Goal: Task Accomplishment & Management: Manage account settings

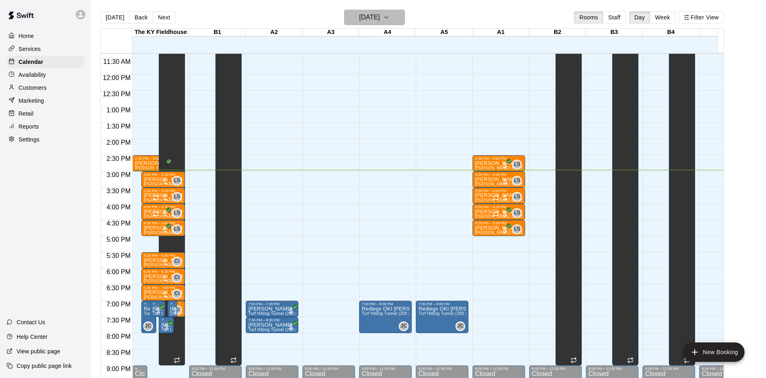
click at [379, 17] on h6 "[DATE]" at bounding box center [369, 17] width 21 height 11
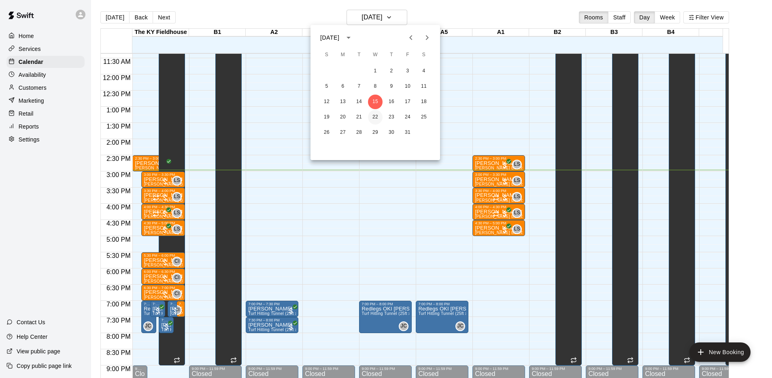
click at [373, 114] on button "22" at bounding box center [375, 117] width 15 height 15
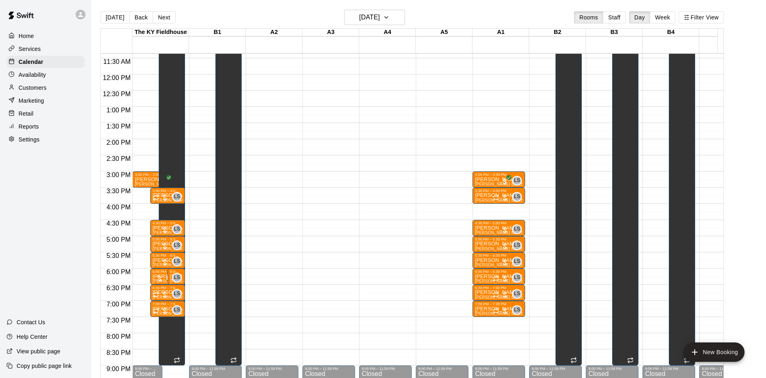
click at [373, 5] on main "[DATE] Back [DATE][DATE] Rooms Staff Day Week Filter View The [GEOGRAPHIC_DATA]…" at bounding box center [428, 195] width 675 height 391
click at [372, 17] on h6 "[DATE]" at bounding box center [369, 17] width 21 height 11
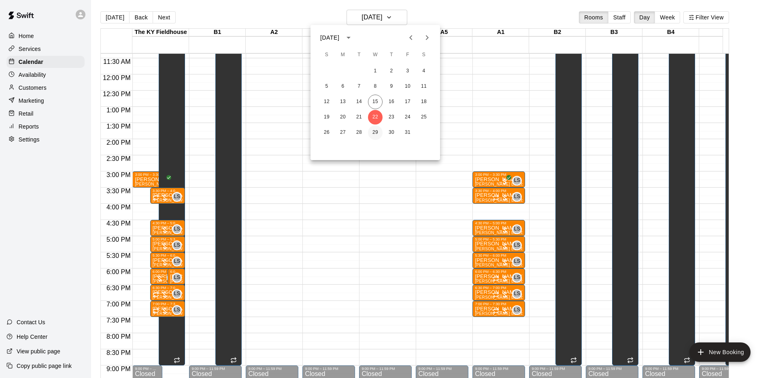
click at [376, 131] on button "29" at bounding box center [375, 132] width 15 height 15
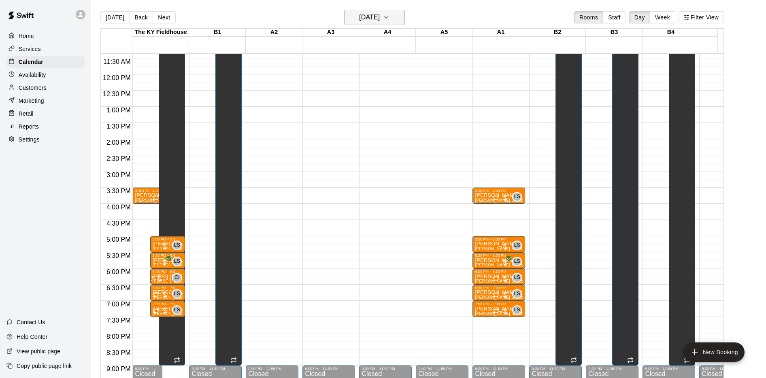
click at [375, 20] on h6 "[DATE]" at bounding box center [369, 17] width 21 height 11
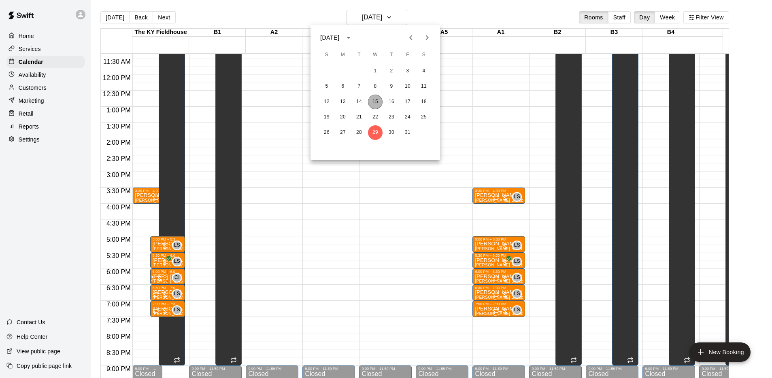
click at [374, 104] on button "15" at bounding box center [375, 102] width 15 height 15
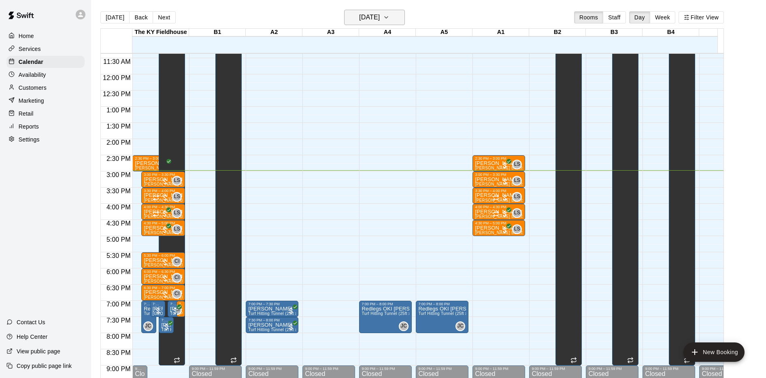
click at [378, 21] on h6 "[DATE]" at bounding box center [369, 17] width 21 height 11
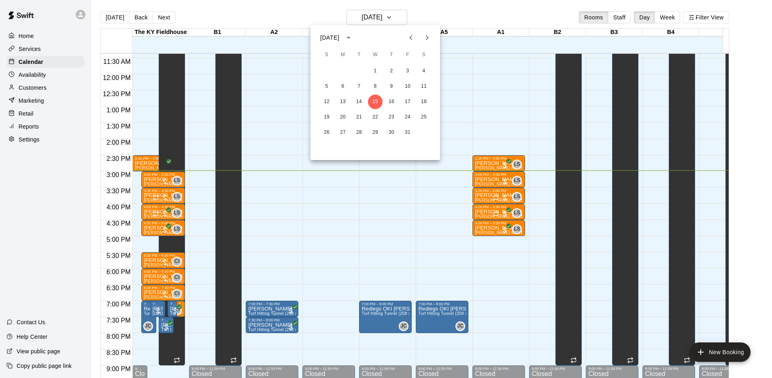
click at [488, 138] on div at bounding box center [386, 189] width 772 height 378
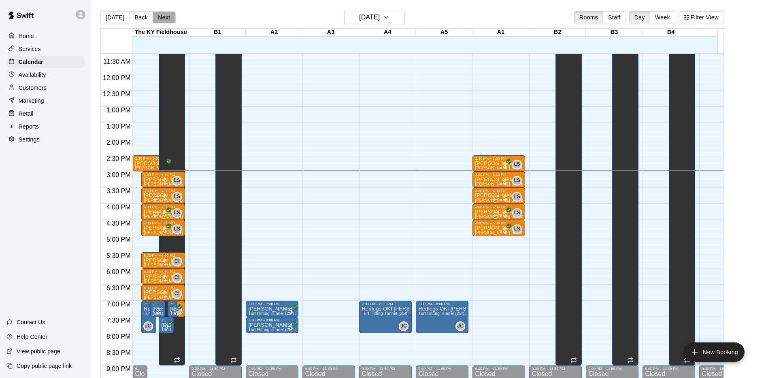
click at [165, 17] on button "Next" at bounding box center [164, 17] width 23 height 12
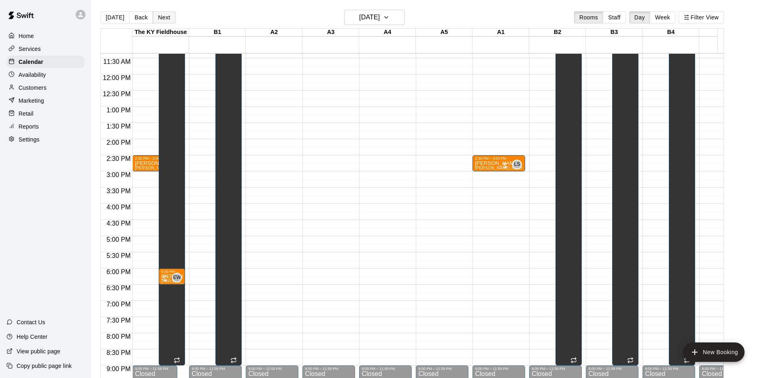
click at [165, 17] on button "Next" at bounding box center [164, 17] width 23 height 12
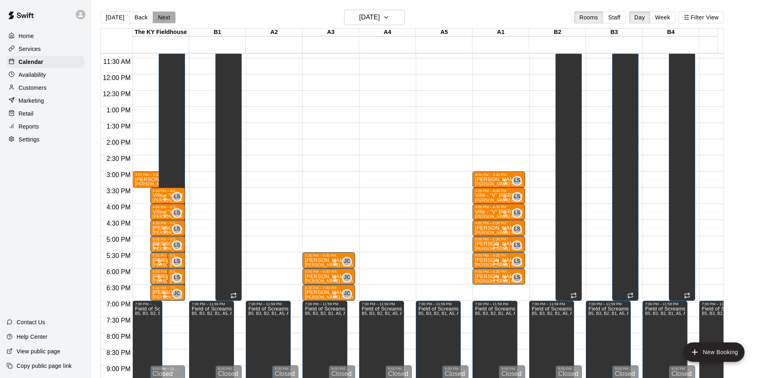
click at [165, 17] on button "Next" at bounding box center [164, 17] width 23 height 12
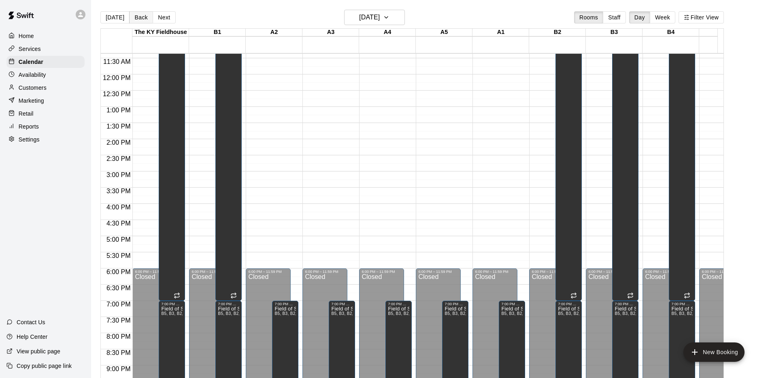
click at [135, 19] on button "Back" at bounding box center [141, 17] width 24 height 12
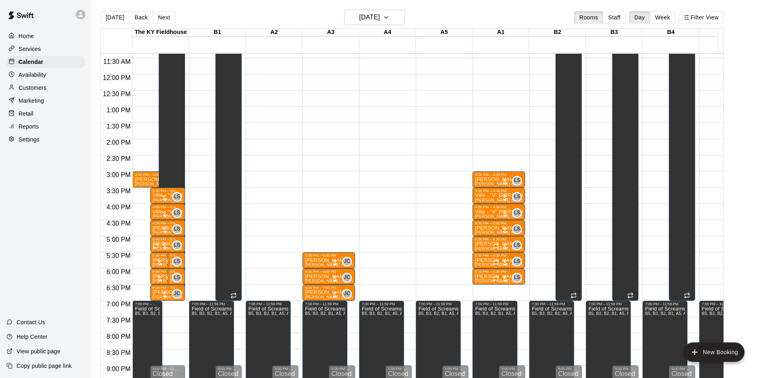
click at [362, 27] on div "[DATE] Back [DATE][DATE] Rooms Staff Day Week Filter View" at bounding box center [411, 19] width 623 height 19
click at [362, 21] on h6 "[DATE]" at bounding box center [369, 17] width 21 height 11
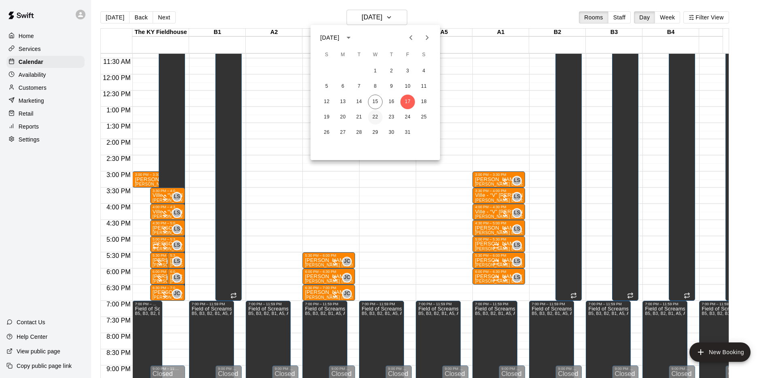
click at [376, 115] on button "22" at bounding box center [375, 117] width 15 height 15
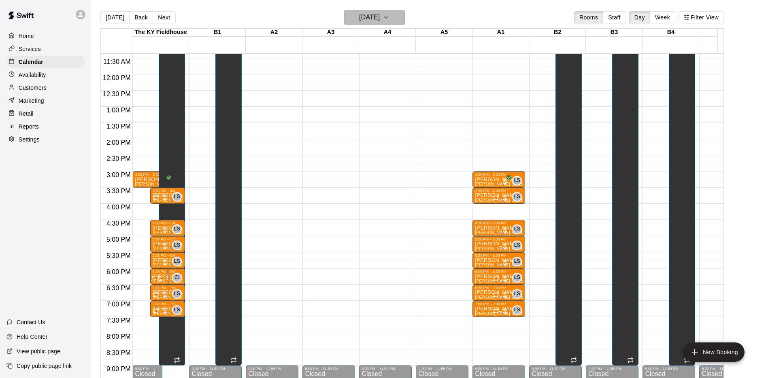
click at [367, 15] on h6 "[DATE]" at bounding box center [369, 17] width 21 height 11
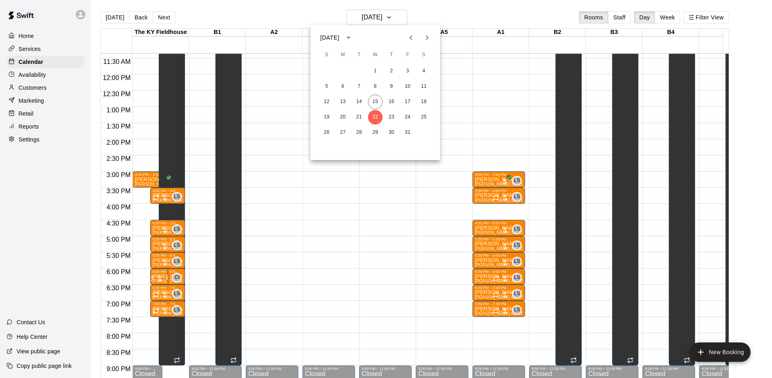
drag, startPoint x: 376, startPoint y: 132, endPoint x: 479, endPoint y: 20, distance: 152.1
click at [479, 20] on div at bounding box center [386, 189] width 772 height 378
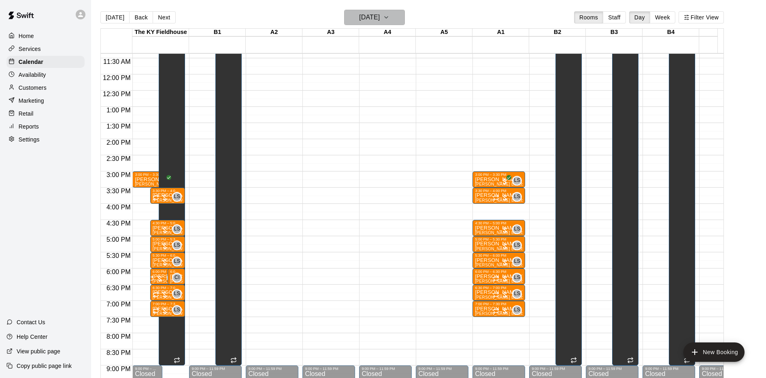
click at [380, 19] on h6 "[DATE]" at bounding box center [369, 17] width 21 height 11
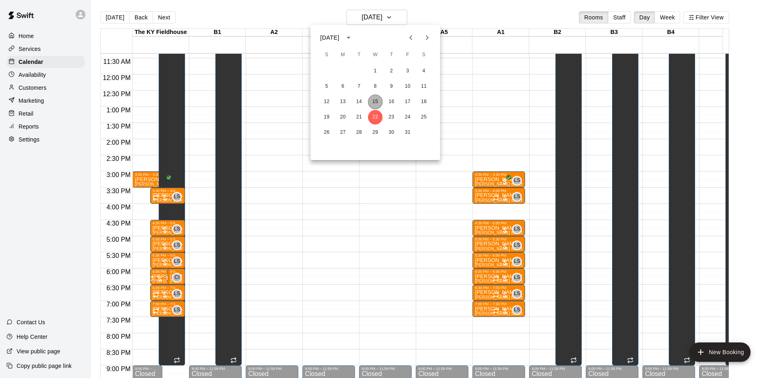
click at [375, 98] on button "15" at bounding box center [375, 102] width 15 height 15
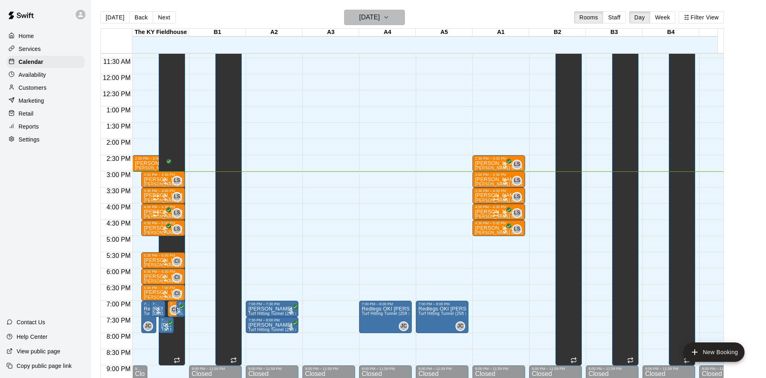
click at [368, 17] on h6 "[DATE]" at bounding box center [369, 17] width 21 height 11
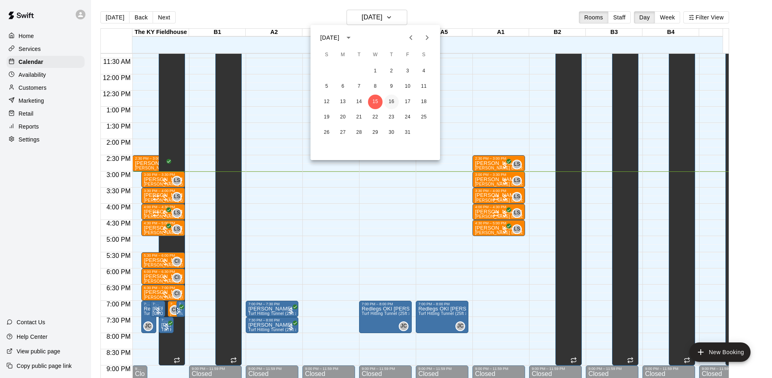
click at [390, 99] on button "16" at bounding box center [391, 102] width 15 height 15
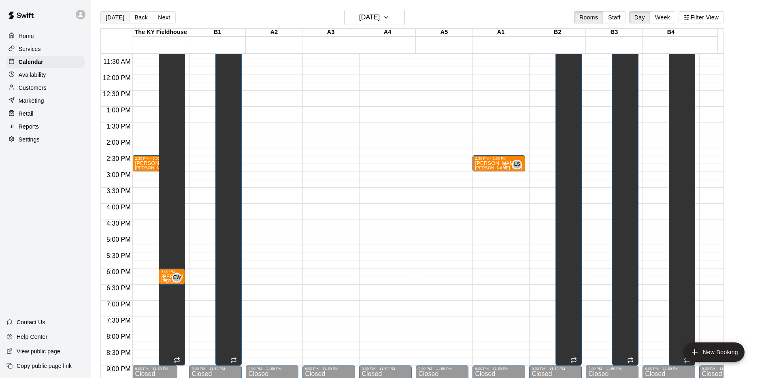
click at [110, 19] on button "[DATE]" at bounding box center [114, 17] width 29 height 12
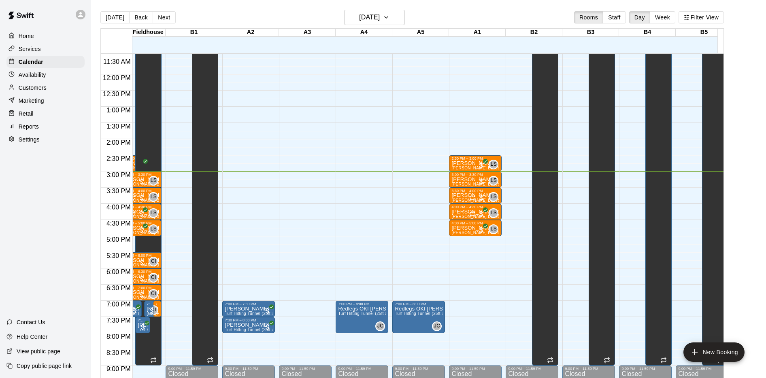
scroll to position [0, 24]
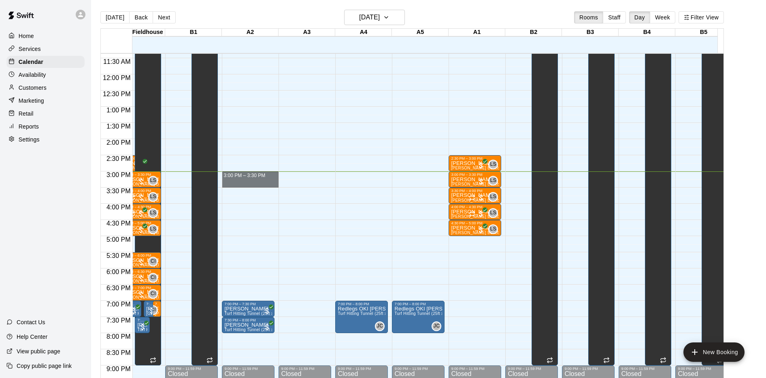
drag, startPoint x: 242, startPoint y: 175, endPoint x: 242, endPoint y: 185, distance: 9.3
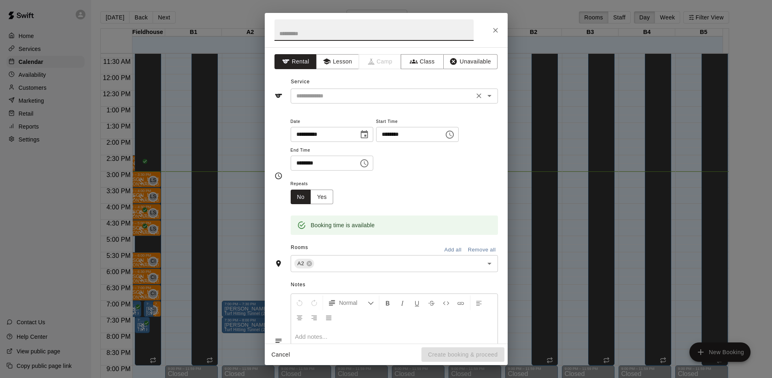
click at [359, 93] on input "text" at bounding box center [382, 96] width 178 height 10
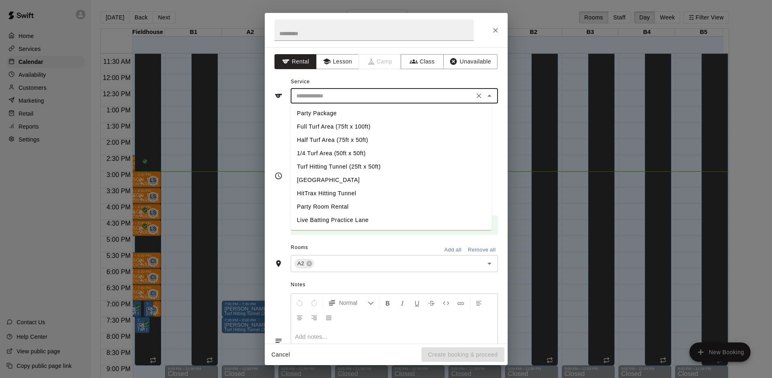
click at [311, 168] on li "Turf Hitting Tunnel (25ft x 50ft)" at bounding box center [391, 166] width 201 height 13
type input "**********"
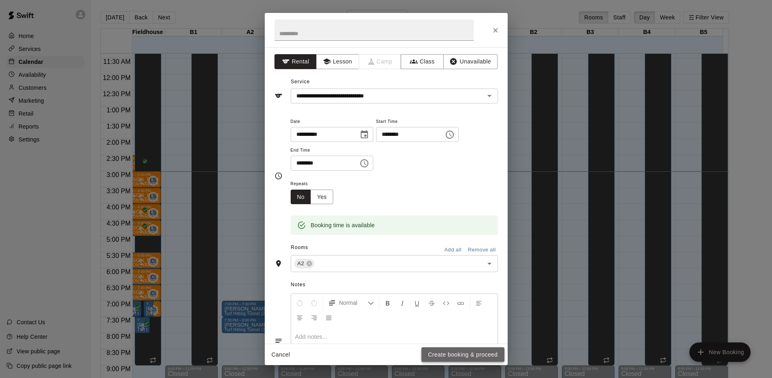
click at [443, 351] on button "Create booking & proceed" at bounding box center [462, 355] width 83 height 15
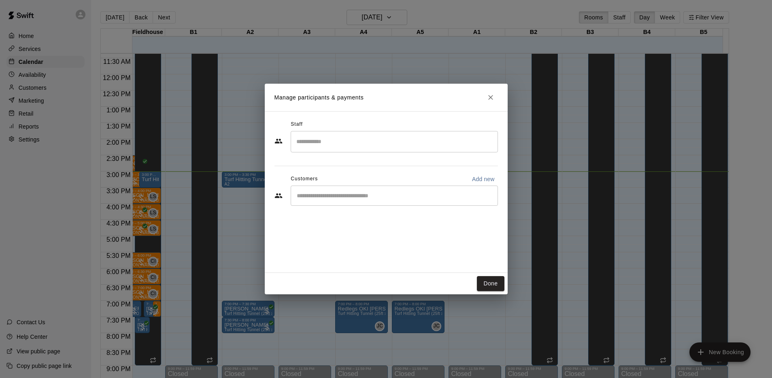
click at [315, 207] on div "​" at bounding box center [385, 197] width 223 height 22
click at [316, 203] on div "​" at bounding box center [394, 196] width 207 height 20
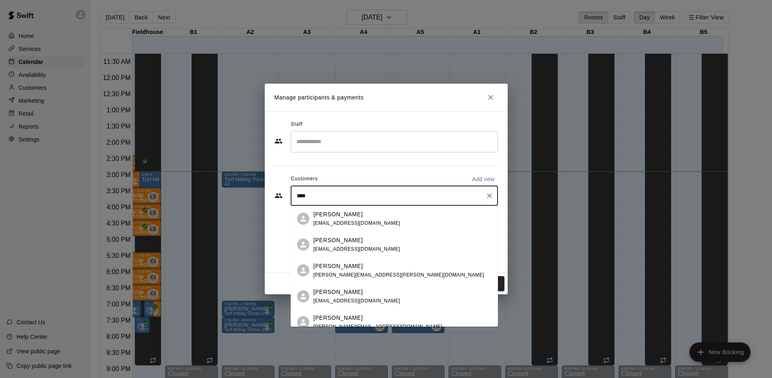
type input "*****"
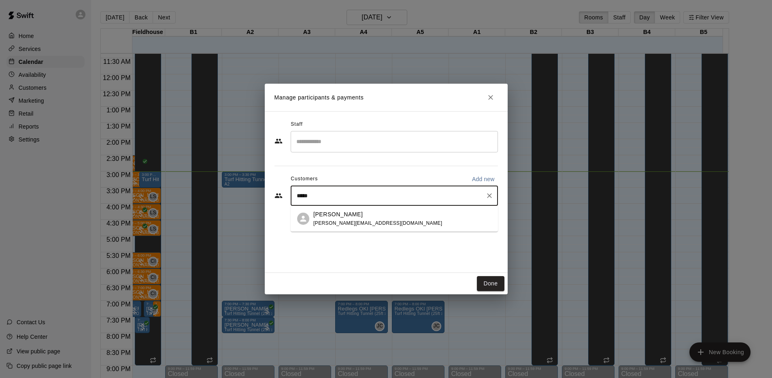
click at [315, 218] on p "[PERSON_NAME]" at bounding box center [337, 214] width 49 height 8
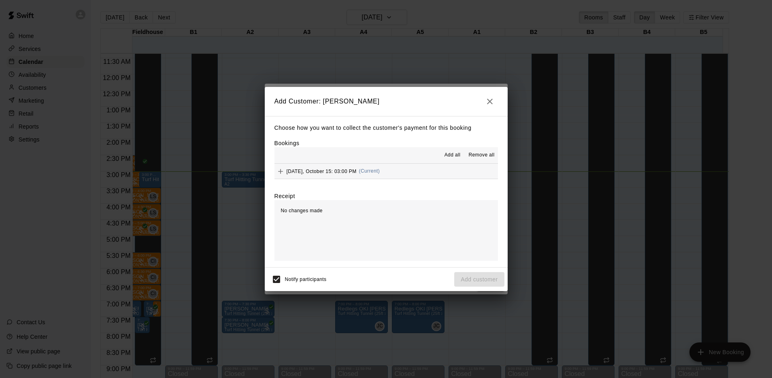
click at [370, 171] on span "(Current)" at bounding box center [369, 171] width 21 height 6
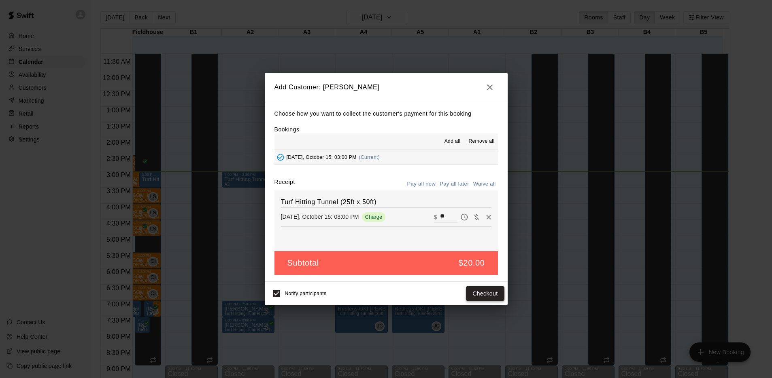
click at [484, 291] on button "Checkout" at bounding box center [485, 294] width 38 height 15
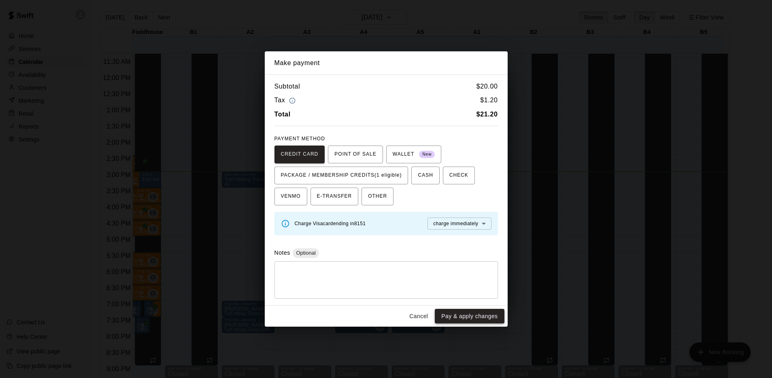
click at [480, 314] on button "Pay & apply changes" at bounding box center [469, 316] width 69 height 15
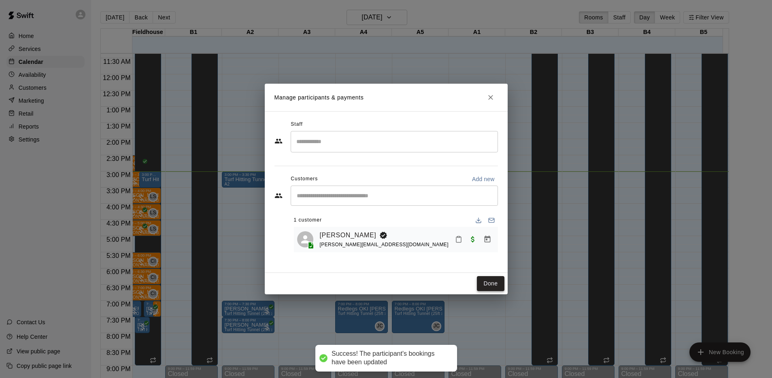
click at [489, 282] on button "Done" at bounding box center [490, 283] width 27 height 15
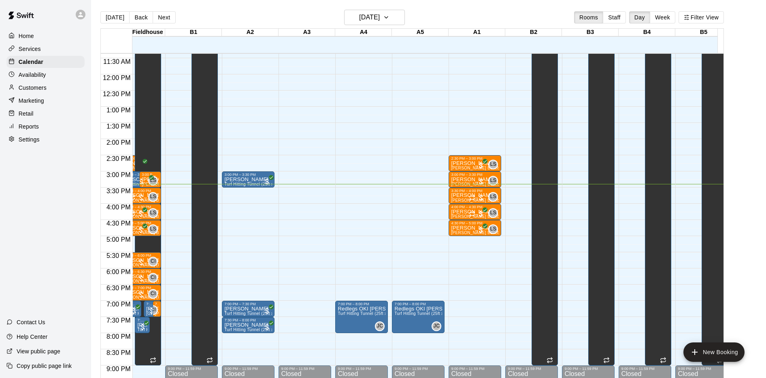
click at [489, 282] on div "12:00 AM – 10:00 AM Closed 2:30 PM – 3:00 PM [PERSON_NAME] [PERSON_NAME] Baseba…" at bounding box center [474, 74] width 53 height 777
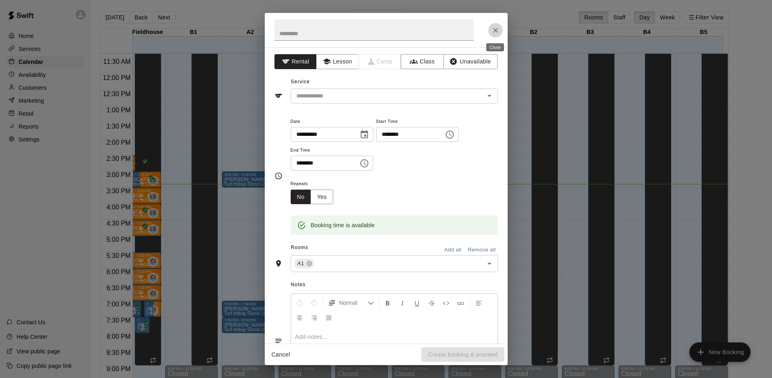
click at [493, 34] on icon "Close" at bounding box center [495, 30] width 8 height 8
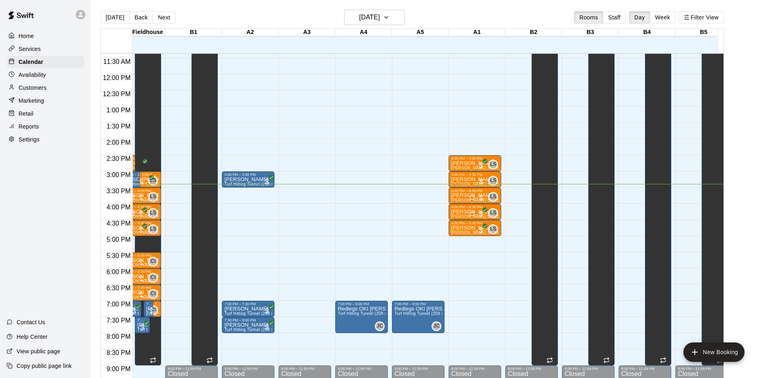
click at [26, 50] on p "Services" at bounding box center [30, 49] width 22 height 8
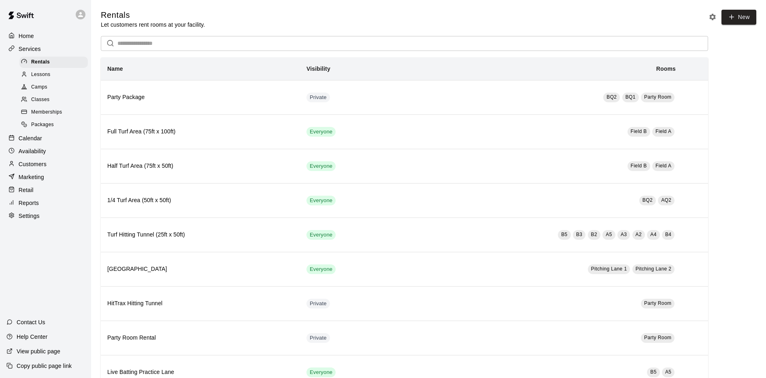
click at [39, 73] on span "Lessons" at bounding box center [40, 75] width 19 height 8
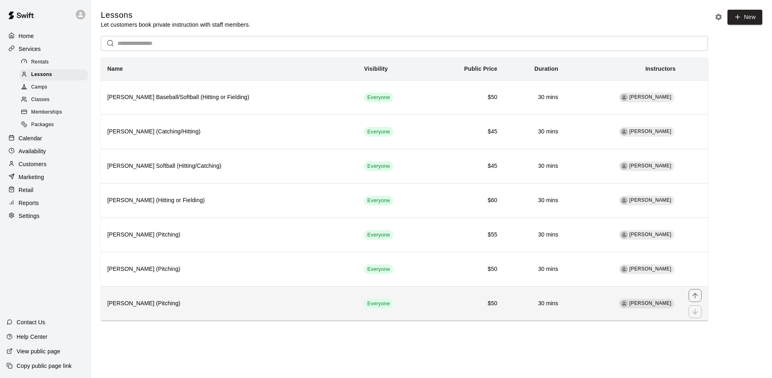
click at [142, 310] on th "[PERSON_NAME] (Pitching)" at bounding box center [229, 304] width 257 height 34
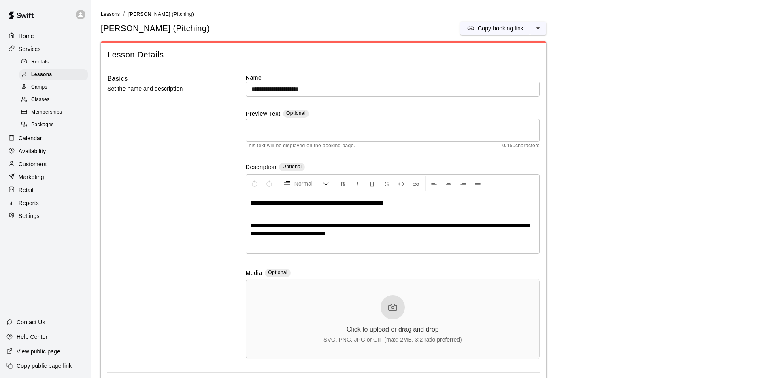
click at [33, 142] on p "Calendar" at bounding box center [30, 138] width 23 height 8
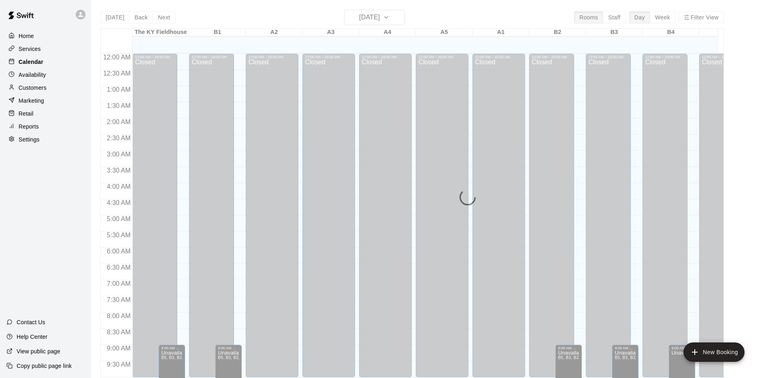
scroll to position [419, 0]
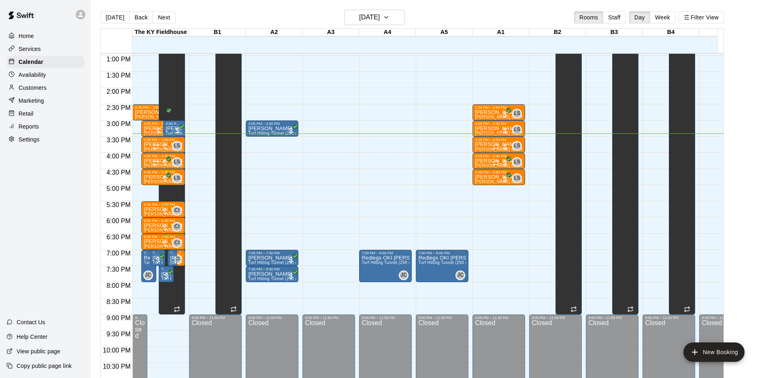
click at [537, 173] on div "12:00 AM – 10:00 AM Closed 9:00 PM – 11:59 PM Closed 9:00 AM – 9:00 PM Unavaila…" at bounding box center [555, 23] width 53 height 777
click at [380, 15] on h6 "[DATE]" at bounding box center [369, 17] width 21 height 11
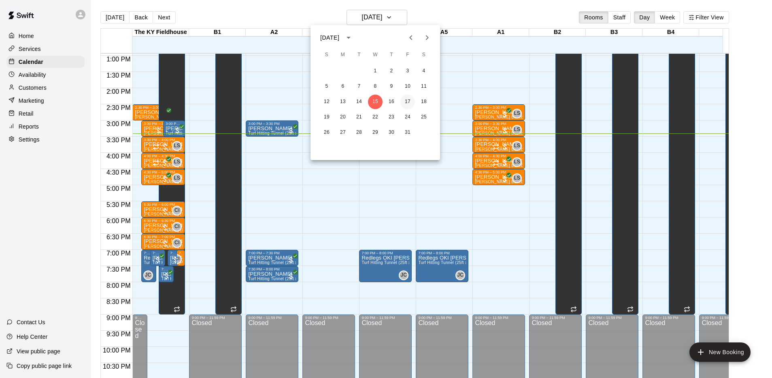
click at [412, 103] on button "17" at bounding box center [407, 102] width 15 height 15
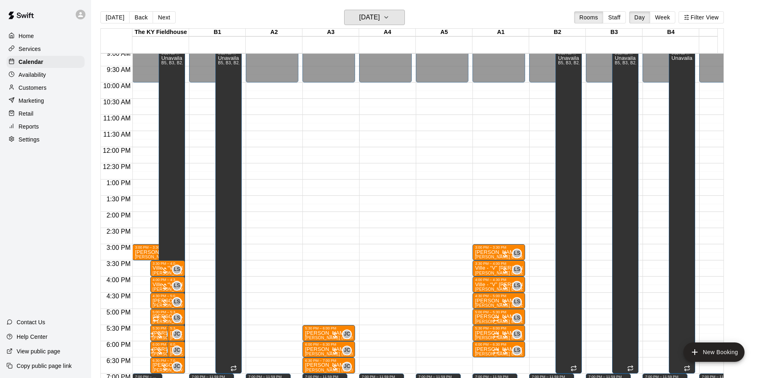
scroll to position [295, 0]
click at [30, 79] on p "Availability" at bounding box center [33, 75] width 28 height 8
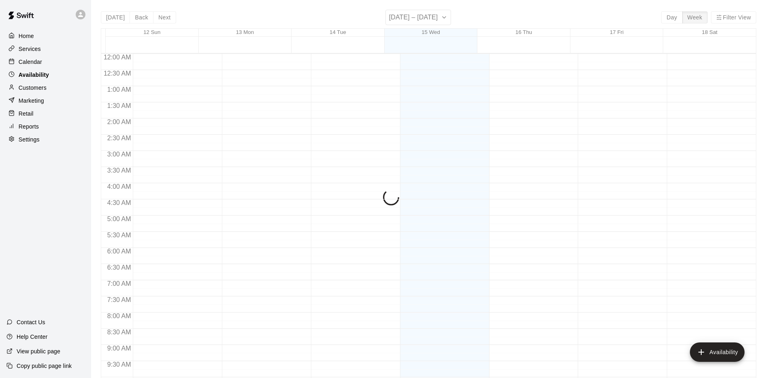
scroll to position [444, 0]
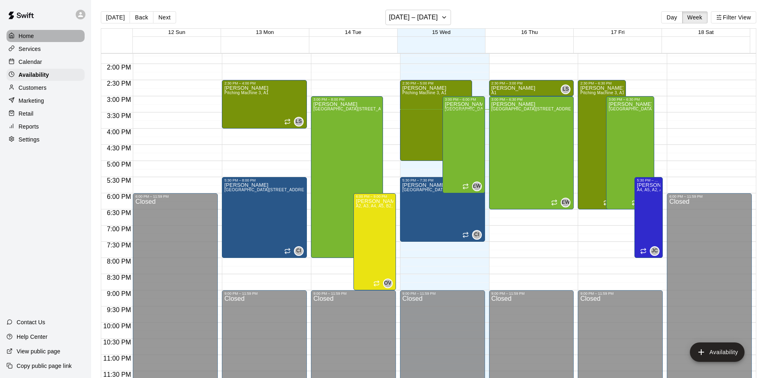
click at [25, 34] on p "Home" at bounding box center [26, 36] width 15 height 8
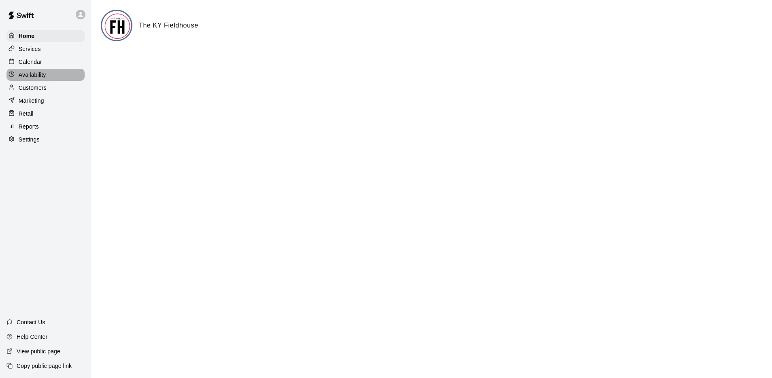
click at [42, 81] on div "Availability" at bounding box center [45, 75] width 78 height 12
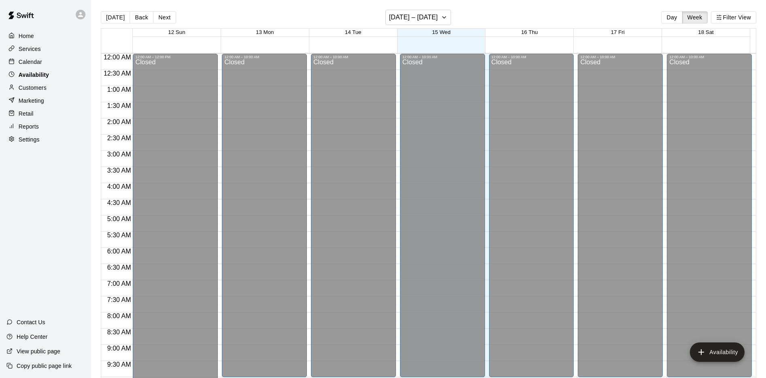
scroll to position [444, 0]
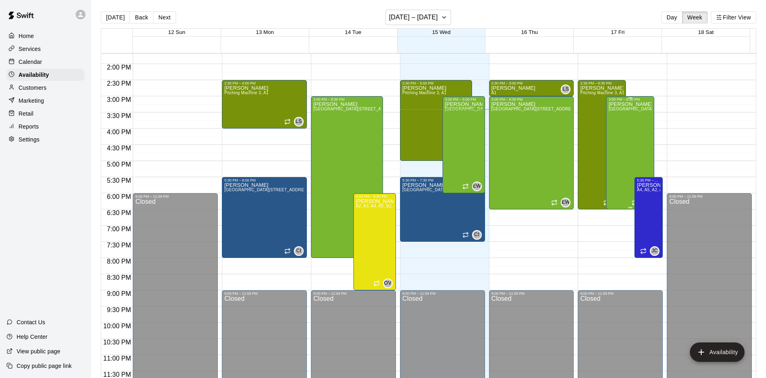
click at [612, 119] on div "[PERSON_NAME][GEOGRAPHIC_DATA][STREET_ADDRESS]" at bounding box center [629, 291] width 43 height 378
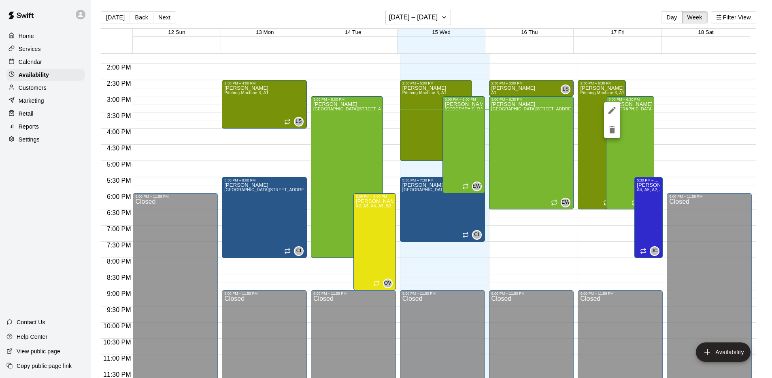
click at [639, 118] on div at bounding box center [386, 189] width 772 height 378
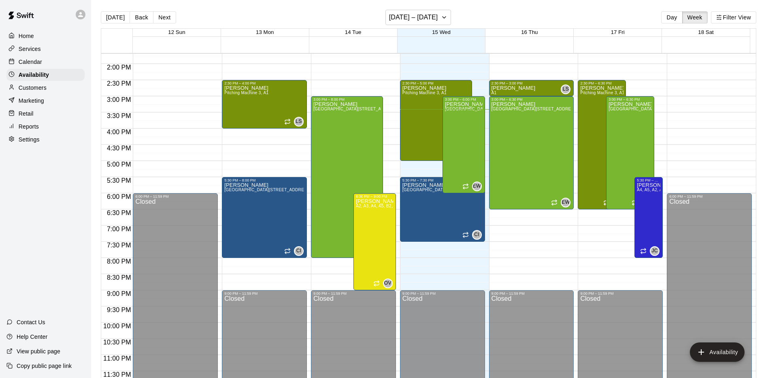
click at [25, 64] on p "Calendar" at bounding box center [30, 62] width 23 height 8
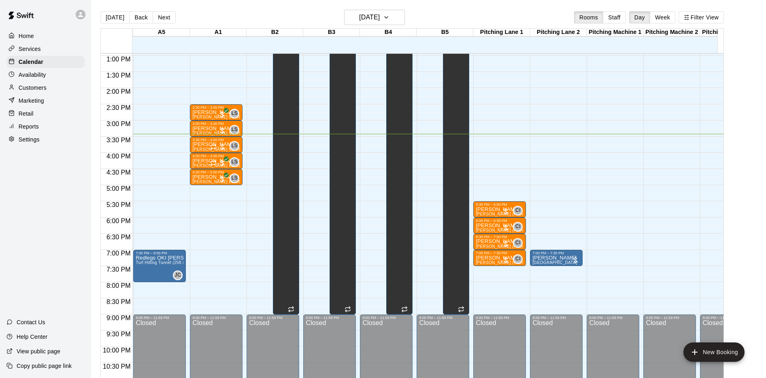
click at [541, 157] on div "12:00 AM – 10:00 AM Closed 7:00 PM – 7:30 PM [PERSON_NAME][GEOGRAPHIC_DATA] 9:0…" at bounding box center [556, 23] width 53 height 777
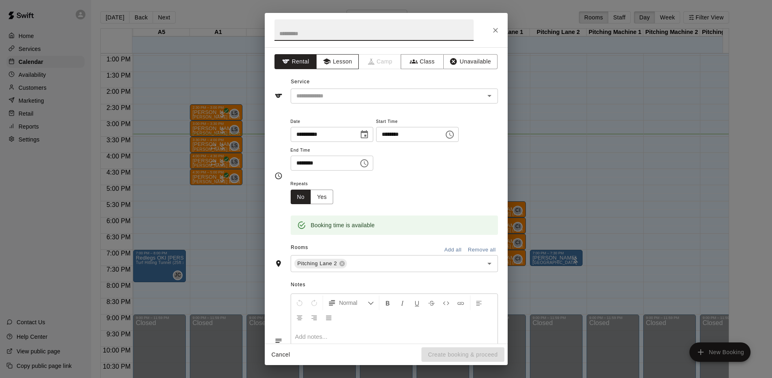
click at [351, 65] on button "Lesson" at bounding box center [337, 61] width 42 height 15
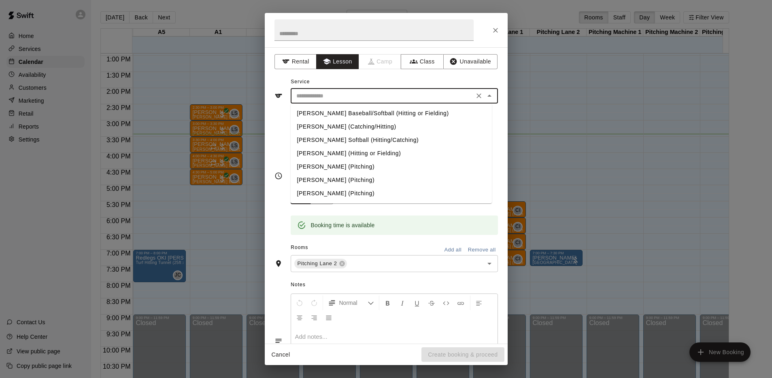
click at [353, 95] on input "text" at bounding box center [382, 96] width 178 height 10
click at [346, 187] on li "[PERSON_NAME] (Pitching)" at bounding box center [391, 193] width 201 height 13
type input "**********"
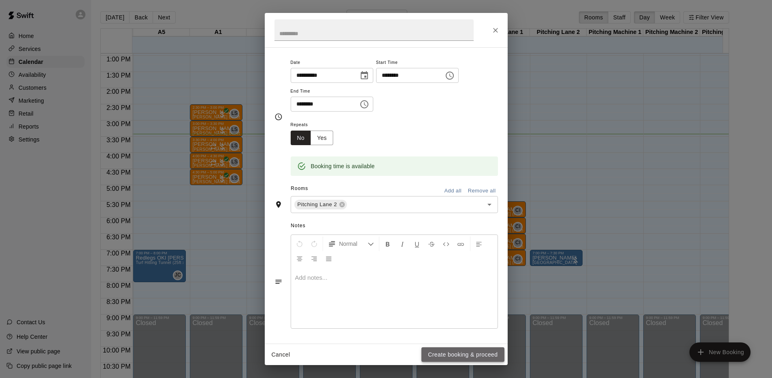
click at [445, 353] on button "Create booking & proceed" at bounding box center [462, 355] width 83 height 15
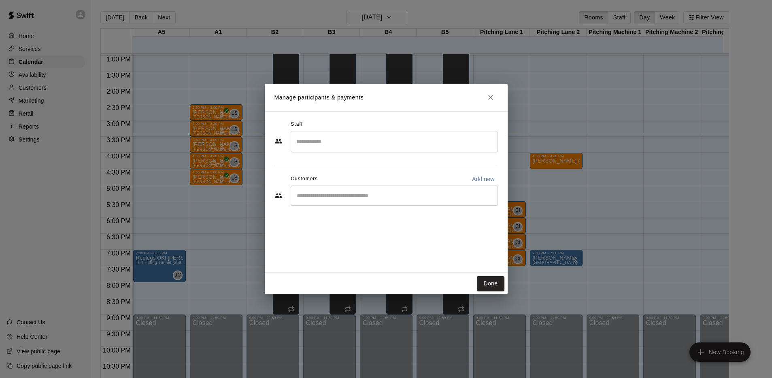
click at [363, 202] on div "​" at bounding box center [394, 196] width 207 height 20
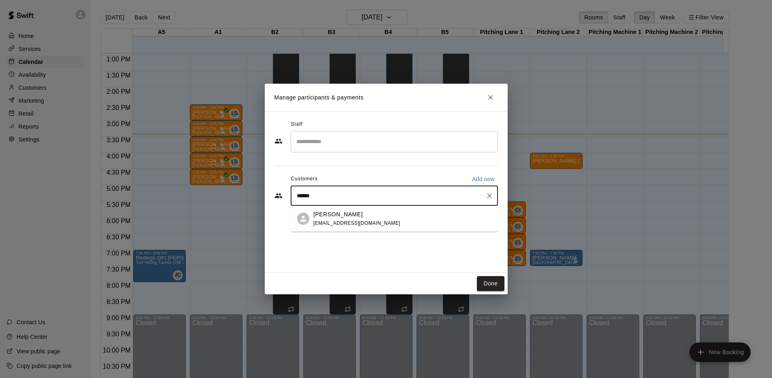
type input "*******"
click at [363, 215] on div "[PERSON_NAME]" at bounding box center [356, 214] width 87 height 8
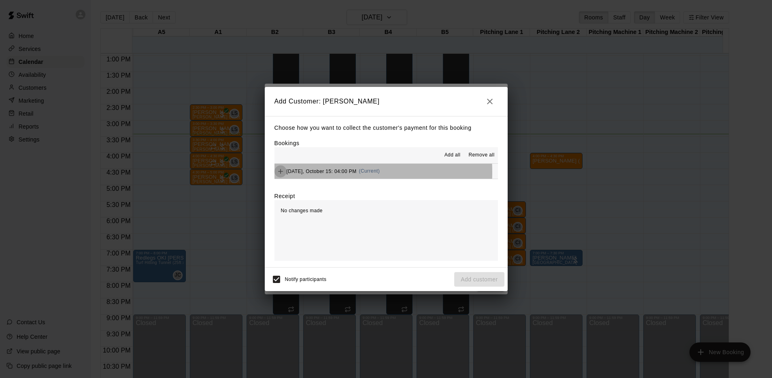
click at [279, 173] on icon "Add" at bounding box center [280, 172] width 8 height 8
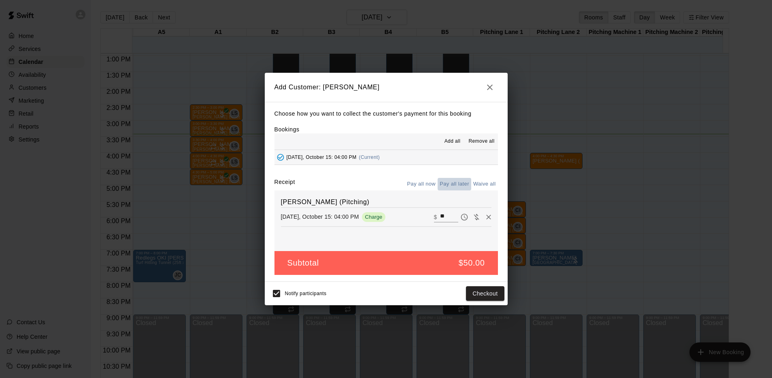
click at [450, 187] on button "Pay all later" at bounding box center [455, 184] width 34 height 13
click at [476, 294] on button "Add customer" at bounding box center [479, 294] width 50 height 15
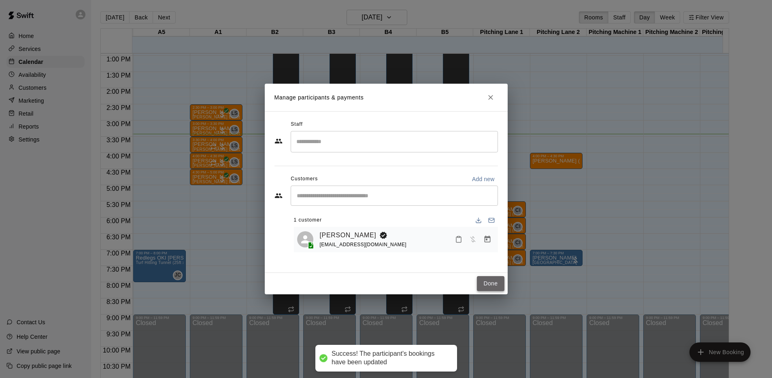
click at [487, 286] on button "Done" at bounding box center [490, 283] width 27 height 15
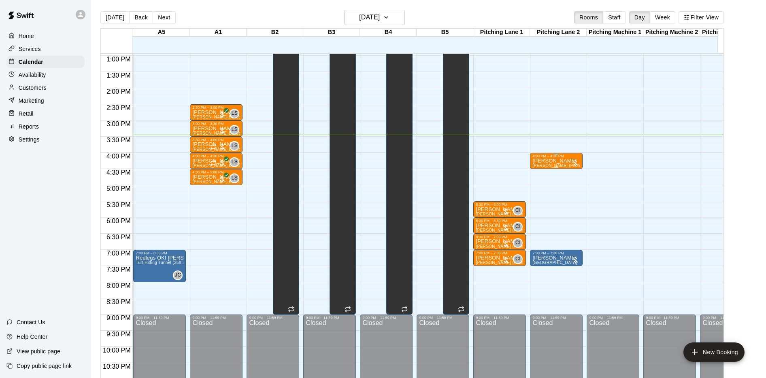
click at [552, 161] on p "[PERSON_NAME]" at bounding box center [556, 161] width 48 height 0
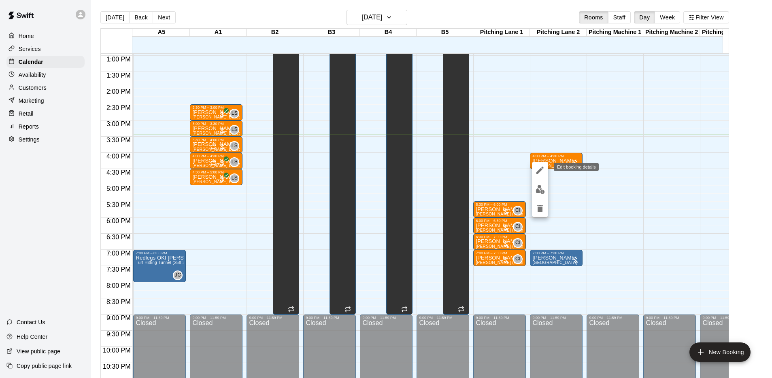
click at [534, 172] on button "edit" at bounding box center [540, 170] width 16 height 16
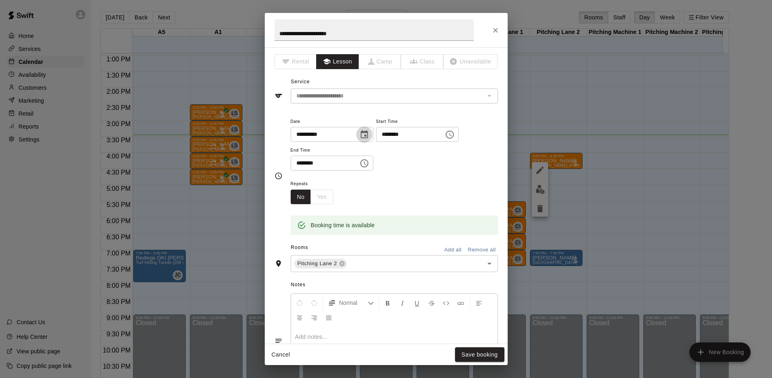
click at [369, 136] on icon "Choose date, selected date is Oct 15, 2025" at bounding box center [364, 135] width 10 height 10
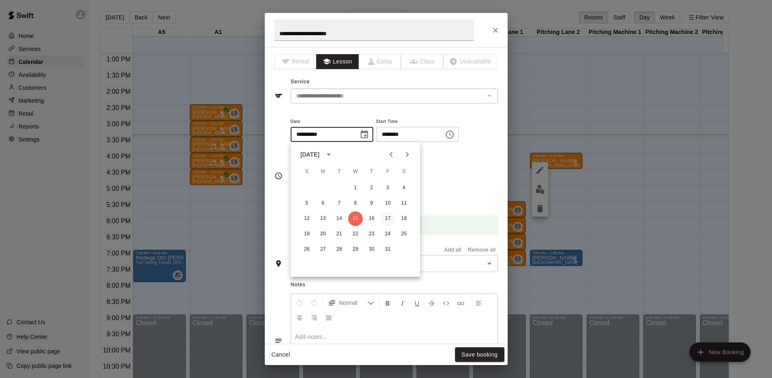
click at [389, 215] on button "17" at bounding box center [387, 219] width 15 height 15
type input "**********"
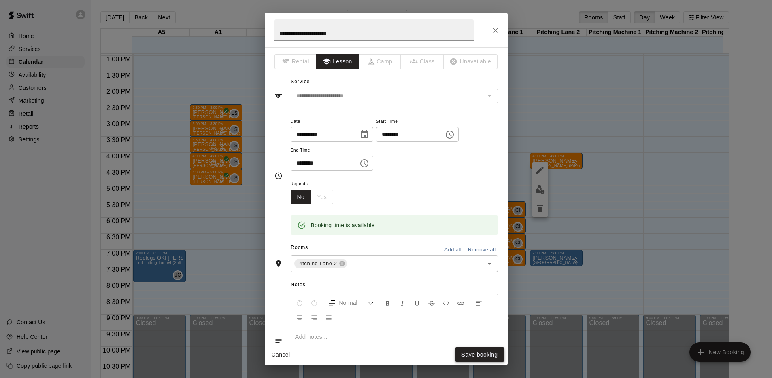
click at [479, 359] on button "Save booking" at bounding box center [479, 355] width 49 height 15
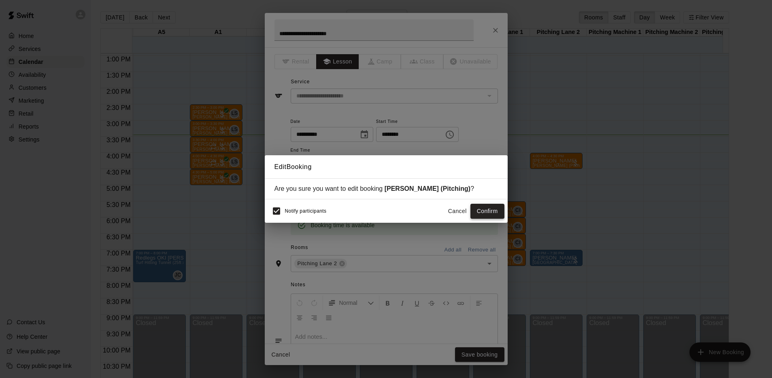
click at [491, 216] on button "Confirm" at bounding box center [487, 211] width 34 height 15
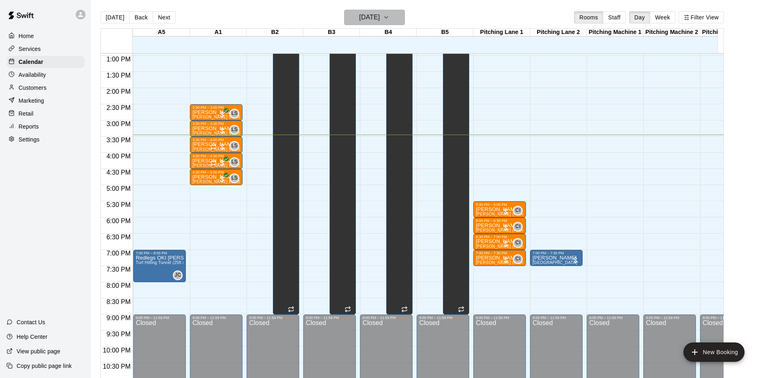
click at [400, 22] on button "[DATE]" at bounding box center [374, 17] width 61 height 15
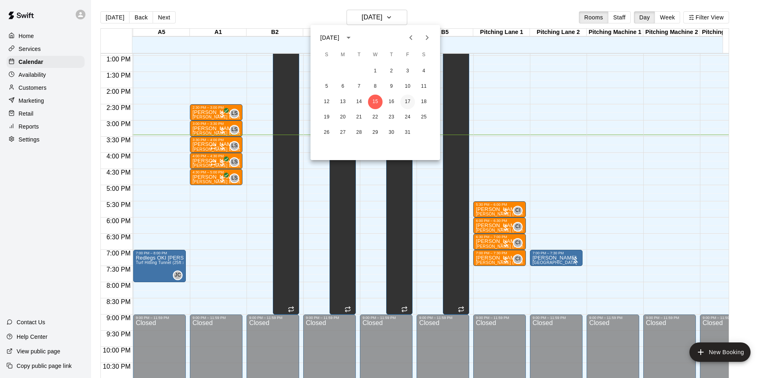
click at [406, 104] on button "17" at bounding box center [407, 102] width 15 height 15
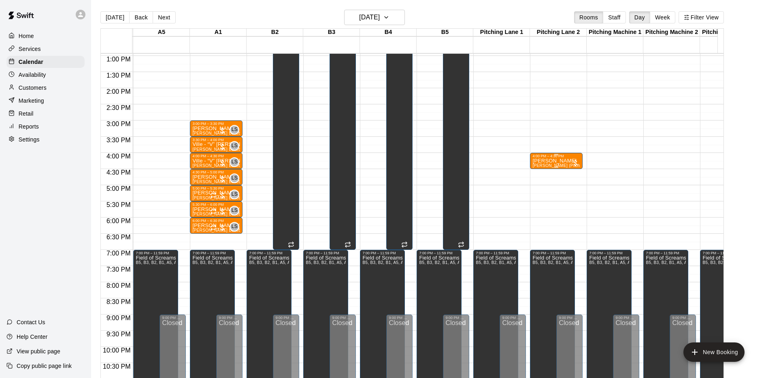
click at [549, 161] on p "[PERSON_NAME]" at bounding box center [556, 161] width 48 height 0
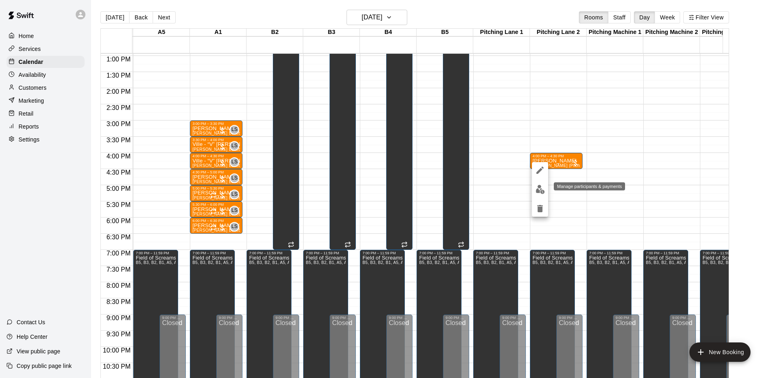
click at [533, 193] on button "edit" at bounding box center [540, 190] width 16 height 16
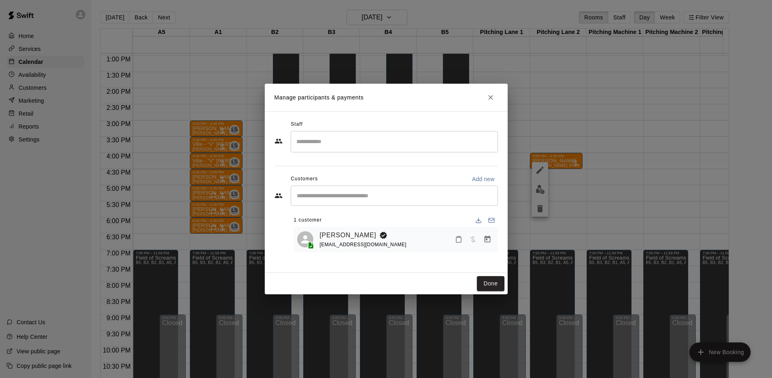
click at [331, 145] on input "Search staff" at bounding box center [394, 142] width 200 height 14
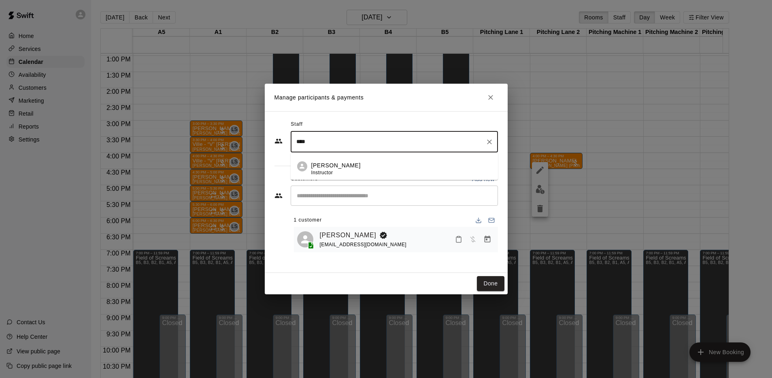
click at [331, 172] on span "Instructor" at bounding box center [322, 173] width 22 height 6
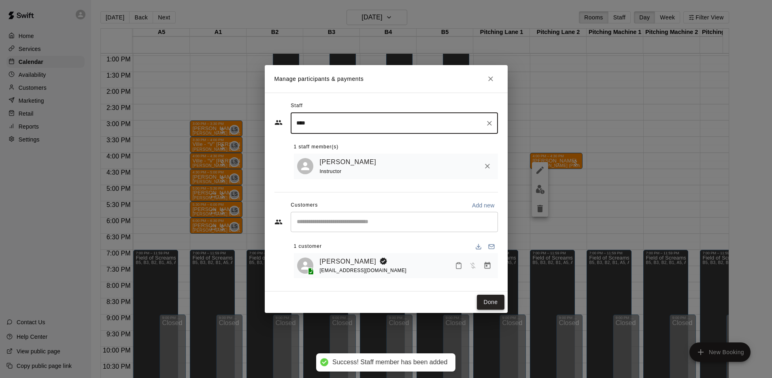
type input "****"
click at [489, 300] on button "Done" at bounding box center [490, 302] width 27 height 15
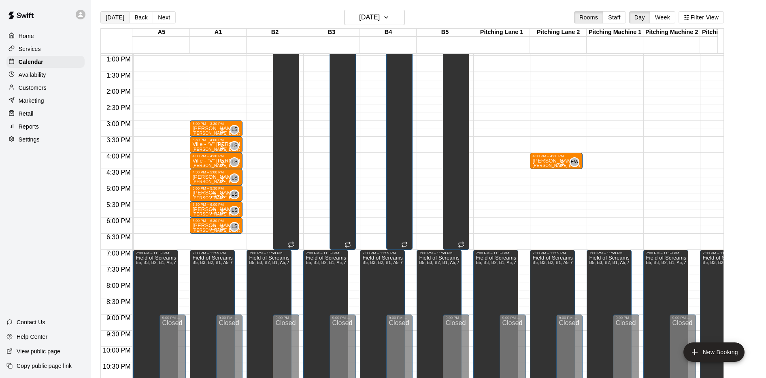
click at [118, 16] on button "[DATE]" at bounding box center [114, 17] width 29 height 12
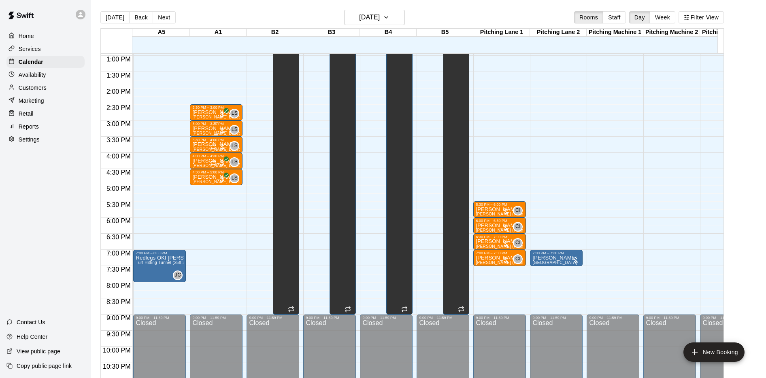
click at [215, 129] on p "[PERSON_NAME]" at bounding box center [216, 129] width 48 height 0
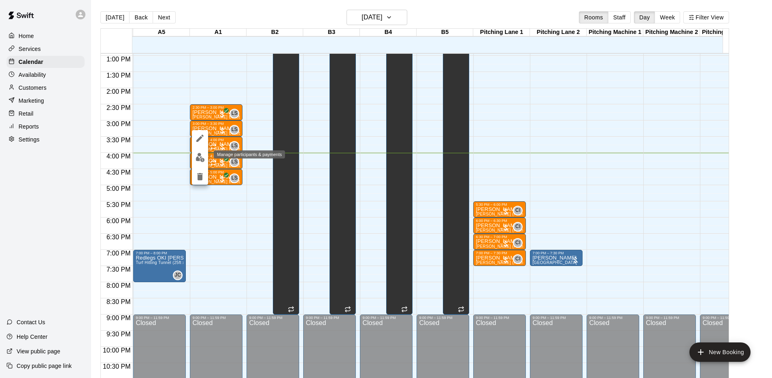
click at [198, 161] on img "edit" at bounding box center [199, 157] width 9 height 9
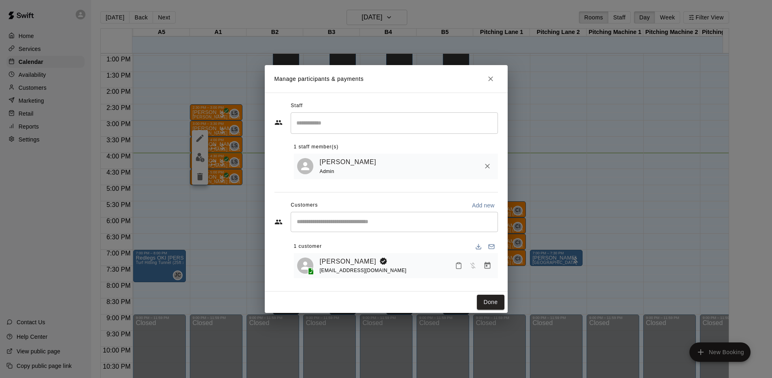
click at [486, 267] on icon "Manage bookings & payment" at bounding box center [487, 265] width 6 height 7
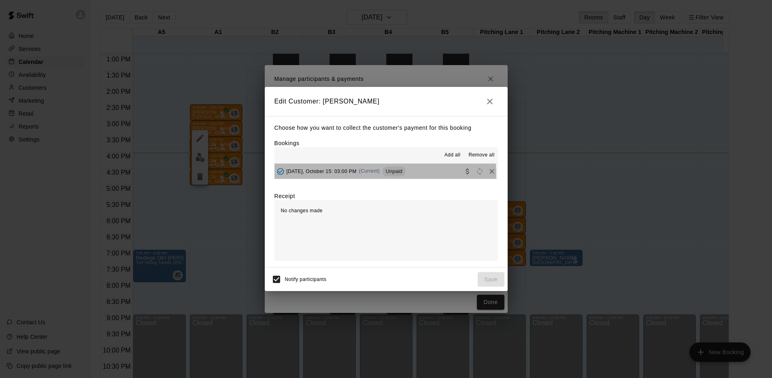
click at [385, 174] on div "[DATE], October 15: 03:00 PM (Current) Unpaid" at bounding box center [339, 172] width 131 height 12
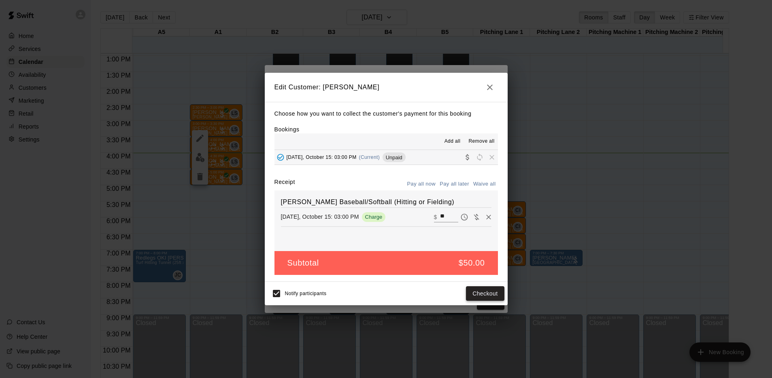
click at [485, 301] on button "Checkout" at bounding box center [485, 294] width 38 height 15
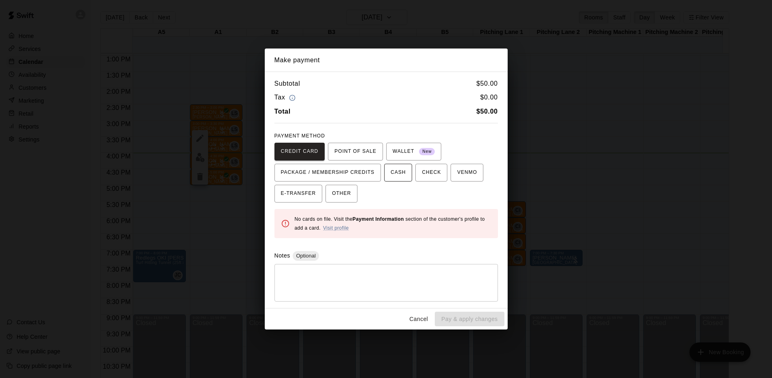
click at [394, 181] on button "CASH" at bounding box center [398, 173] width 28 height 18
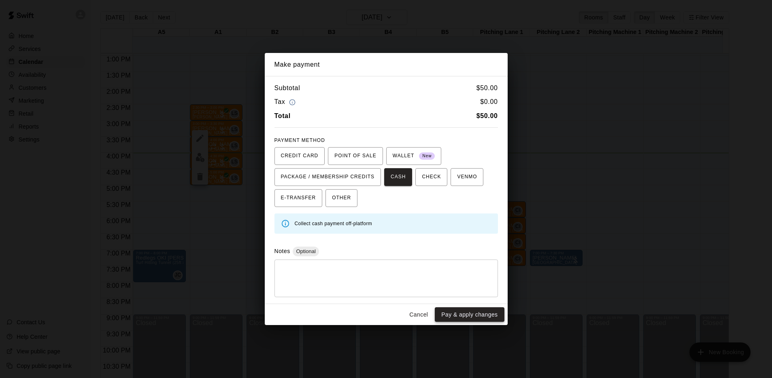
click at [455, 319] on button "Pay & apply changes" at bounding box center [469, 315] width 69 height 15
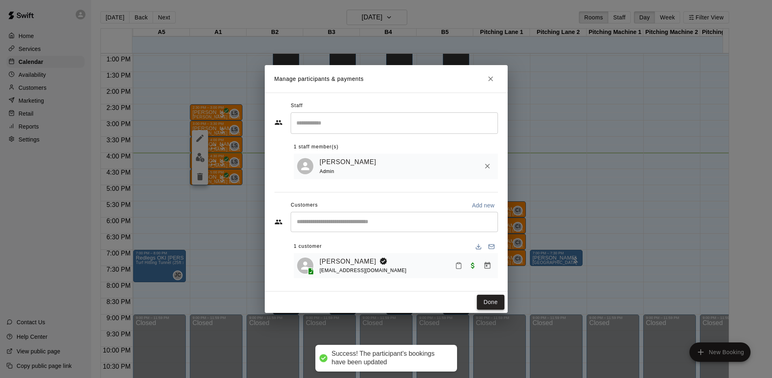
click at [497, 306] on button "Done" at bounding box center [490, 302] width 27 height 15
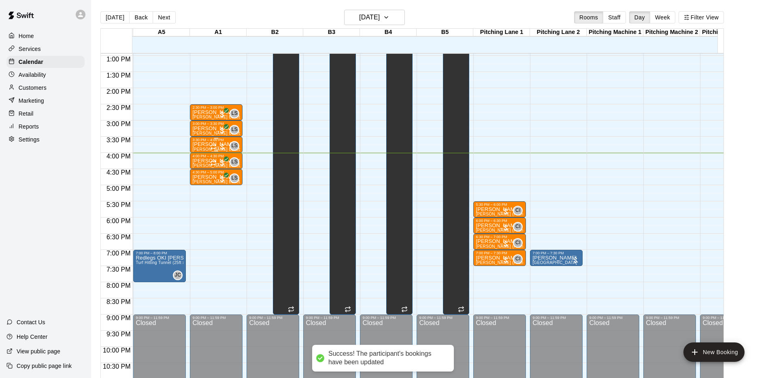
click at [222, 143] on div at bounding box center [218, 147] width 16 height 8
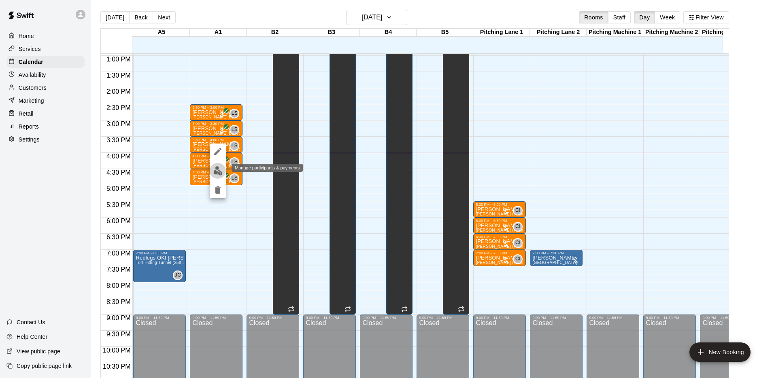
click at [220, 172] on img "edit" at bounding box center [217, 170] width 9 height 9
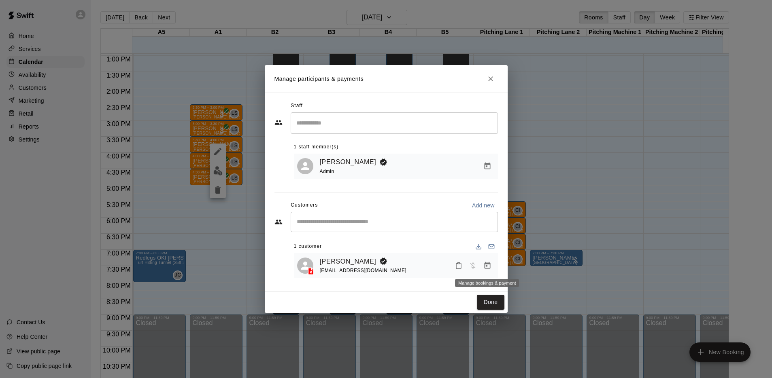
click at [485, 265] on icon "Manage bookings & payment" at bounding box center [487, 265] width 6 height 7
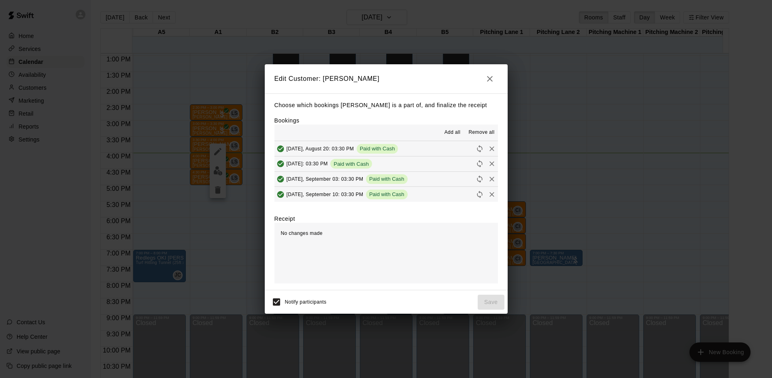
scroll to position [107, 0]
click at [403, 162] on span "Unpaid" at bounding box center [393, 164] width 23 height 6
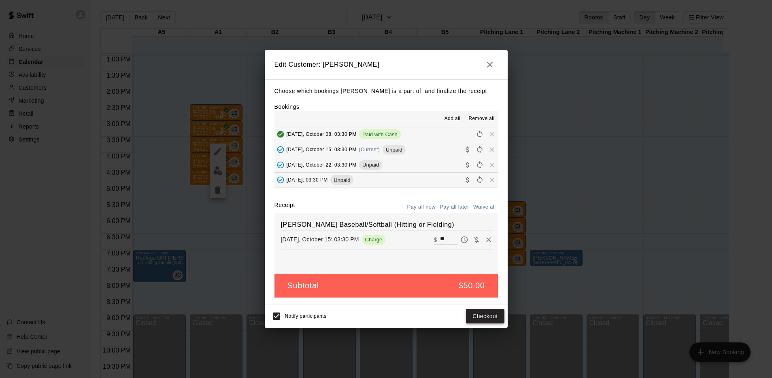
click at [484, 313] on button "Checkout" at bounding box center [485, 316] width 38 height 15
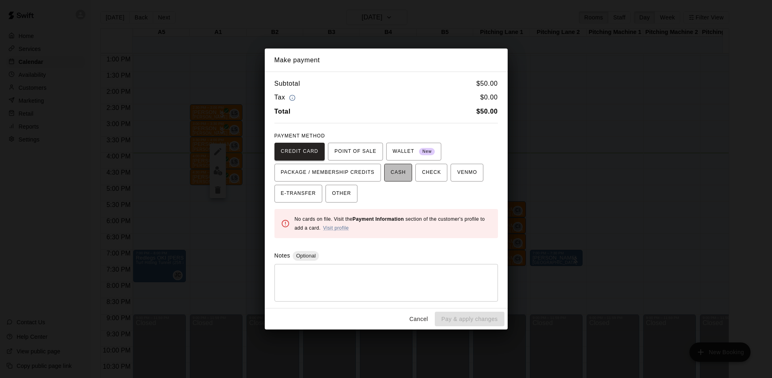
click at [393, 171] on span "CASH" at bounding box center [398, 172] width 15 height 13
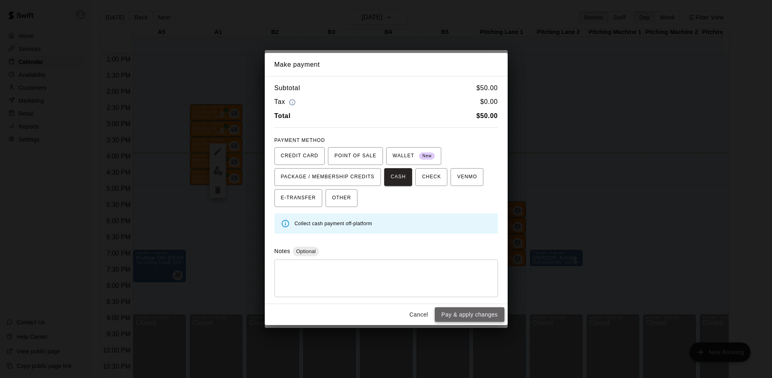
click at [457, 319] on button "Pay & apply changes" at bounding box center [469, 315] width 69 height 15
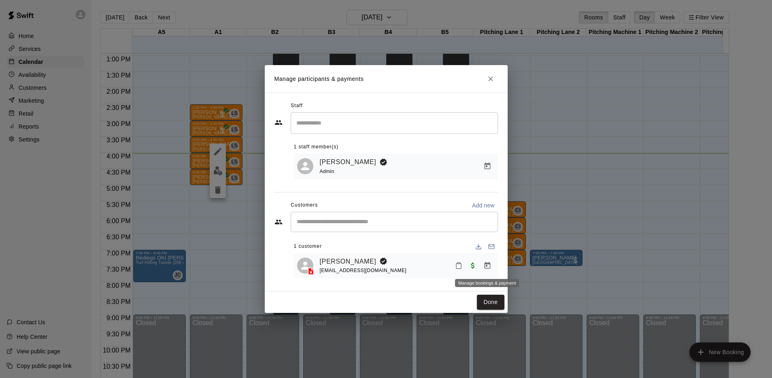
click at [489, 269] on icon "Manage bookings & payment" at bounding box center [487, 265] width 6 height 7
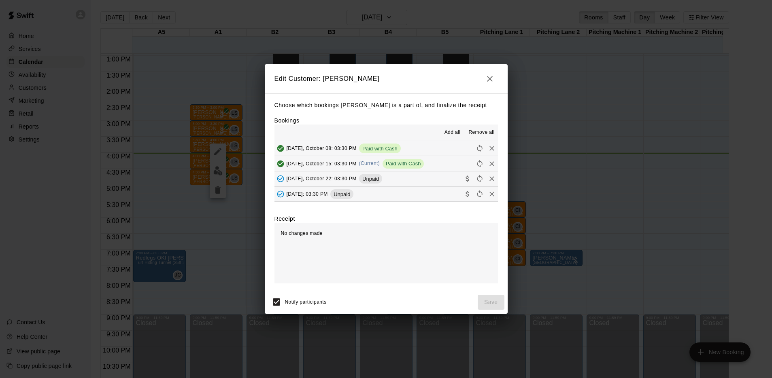
click at [524, 296] on div "Edit Customer: [PERSON_NAME] Choose which bookings [PERSON_NAME] is a part of, …" at bounding box center [386, 189] width 772 height 378
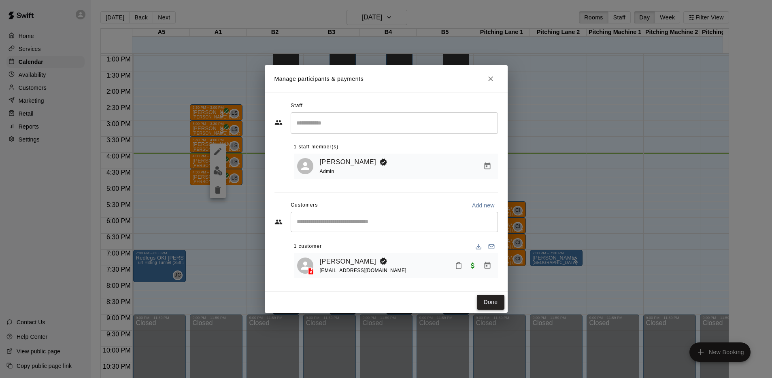
click at [498, 300] on button "Done" at bounding box center [490, 302] width 27 height 15
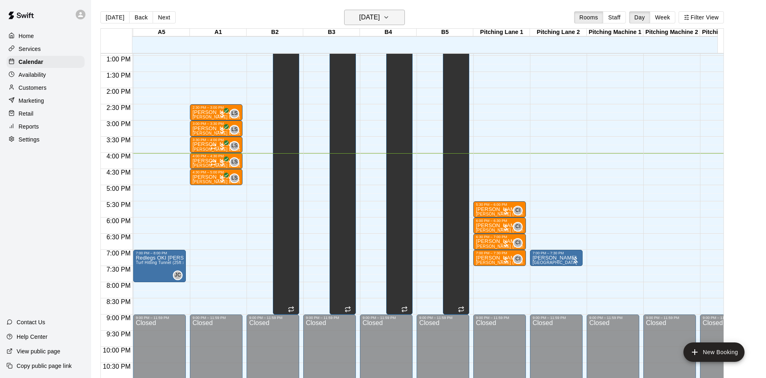
click at [380, 15] on h6 "[DATE]" at bounding box center [369, 17] width 21 height 11
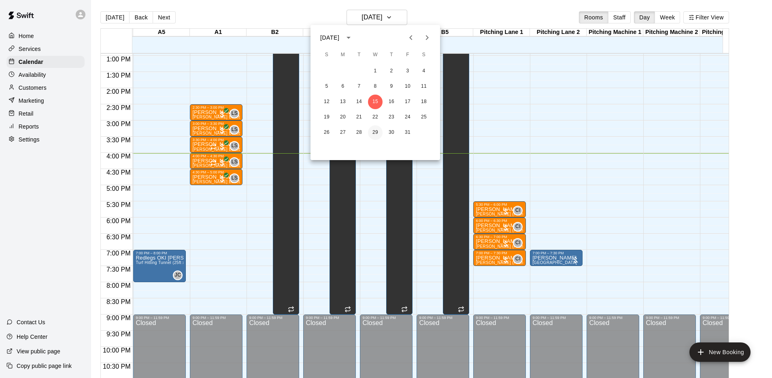
click at [379, 130] on button "29" at bounding box center [375, 132] width 15 height 15
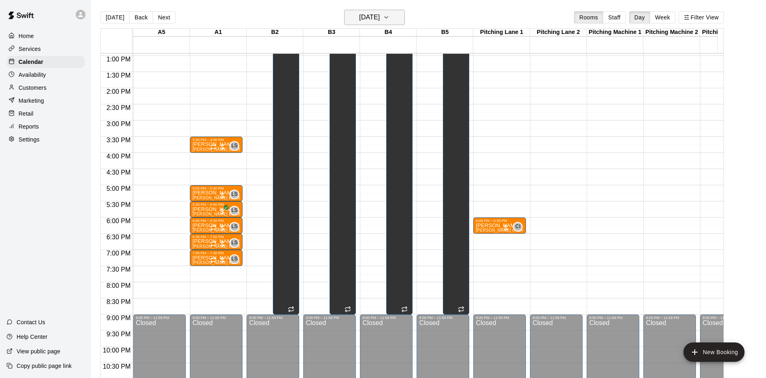
click at [380, 17] on h6 "[DATE]" at bounding box center [369, 17] width 21 height 11
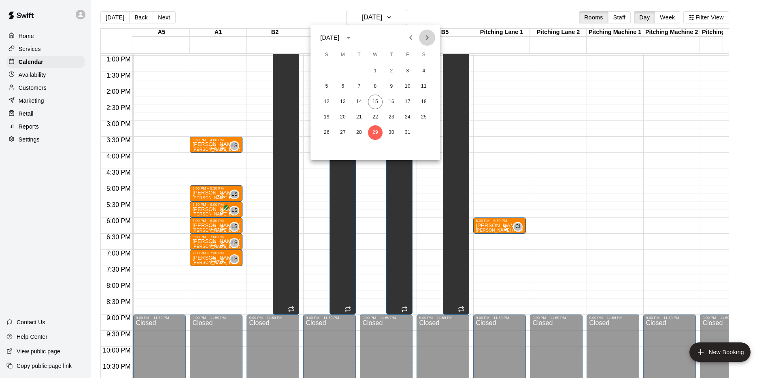
click at [431, 36] on icon "Next month" at bounding box center [427, 38] width 10 height 10
click at [372, 80] on button "5" at bounding box center [375, 86] width 15 height 15
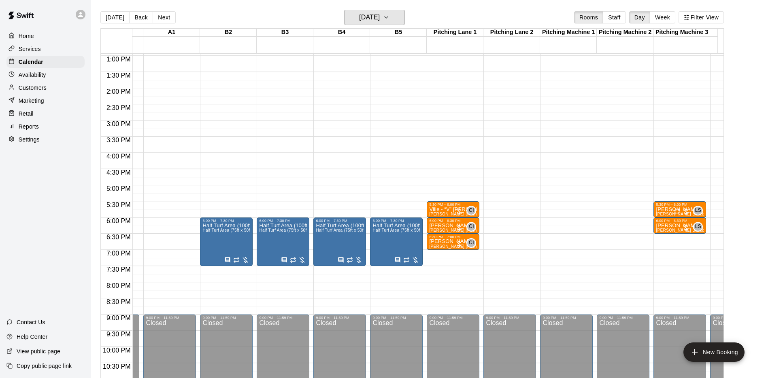
scroll to position [0, 373]
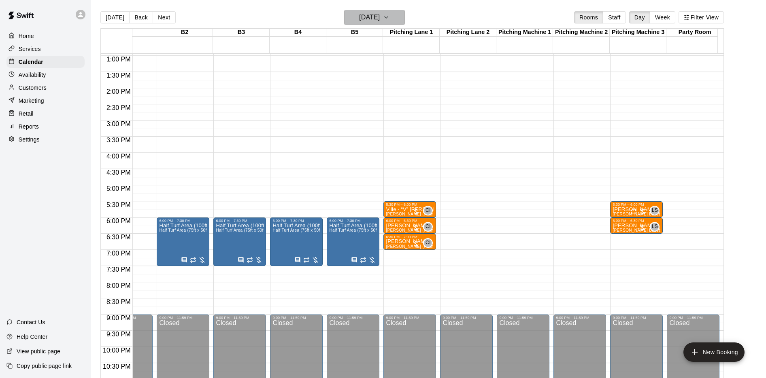
click at [377, 19] on h6 "[DATE]" at bounding box center [369, 17] width 21 height 11
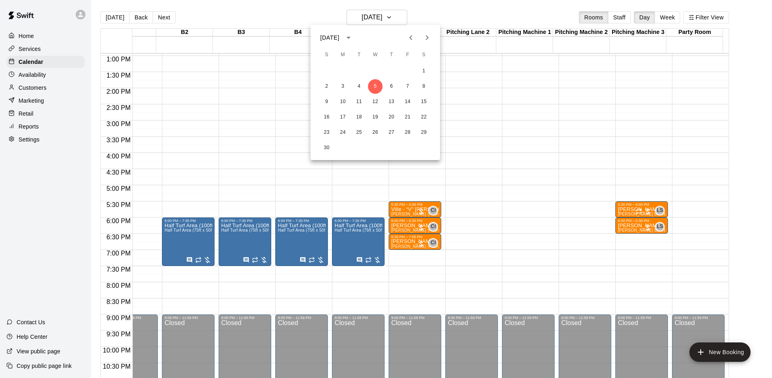
click at [709, 351] on div at bounding box center [386, 189] width 772 height 378
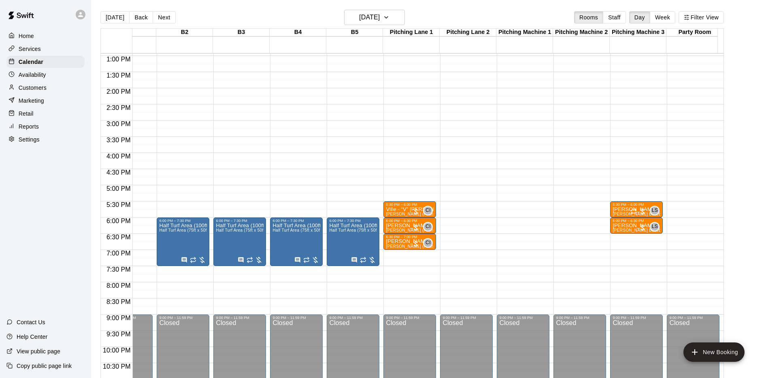
click at [709, 351] on button "New Booking" at bounding box center [713, 352] width 61 height 19
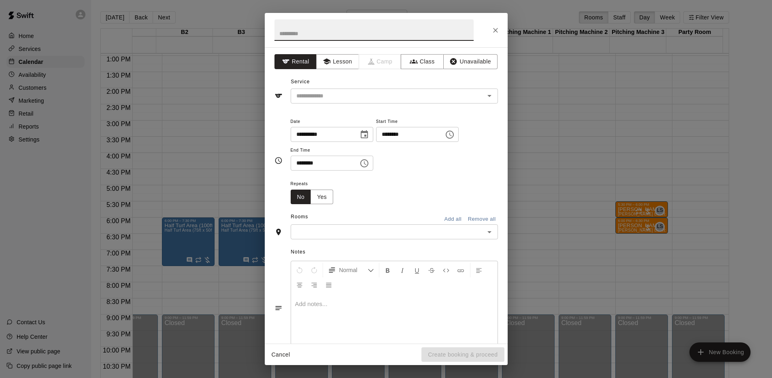
click at [402, 134] on input "********" at bounding box center [407, 134] width 62 height 15
type input "********"
click at [298, 161] on input "********" at bounding box center [322, 163] width 62 height 15
type input "********"
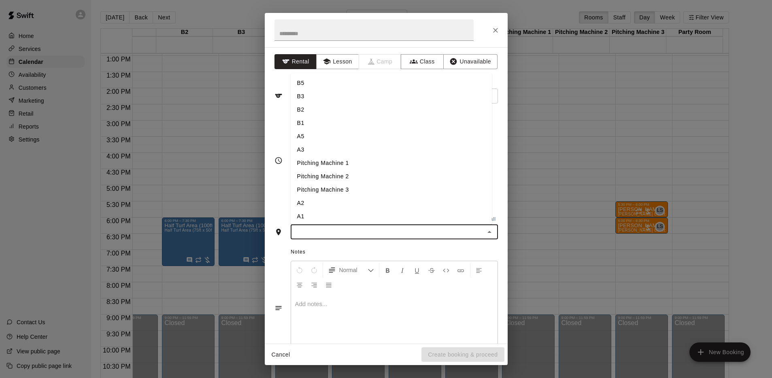
click at [324, 234] on input "text" at bounding box center [387, 232] width 189 height 10
type input "*"
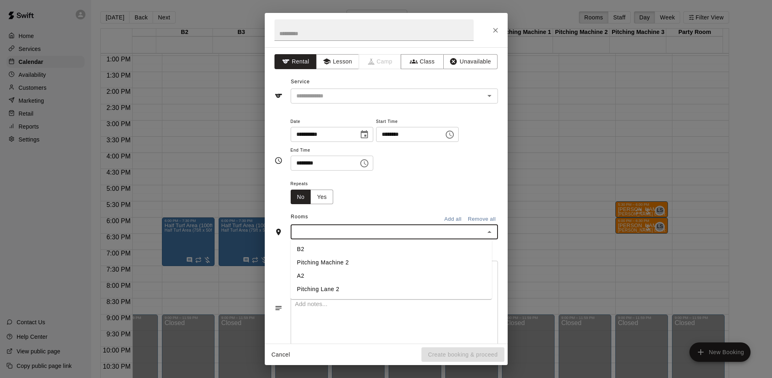
type input "*"
click at [313, 271] on li "A1" at bounding box center [391, 276] width 201 height 13
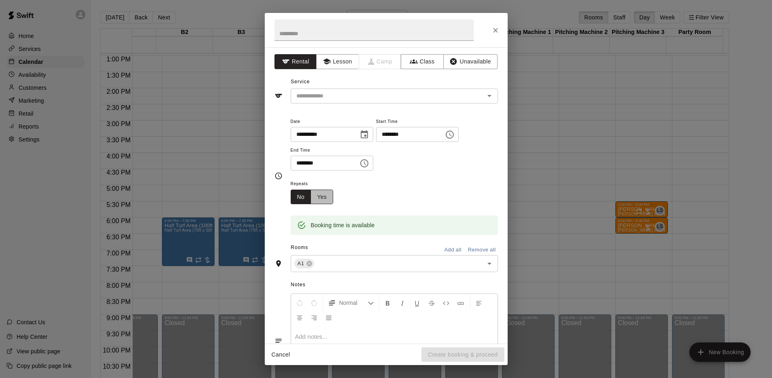
click at [317, 202] on button "Yes" at bounding box center [321, 197] width 23 height 15
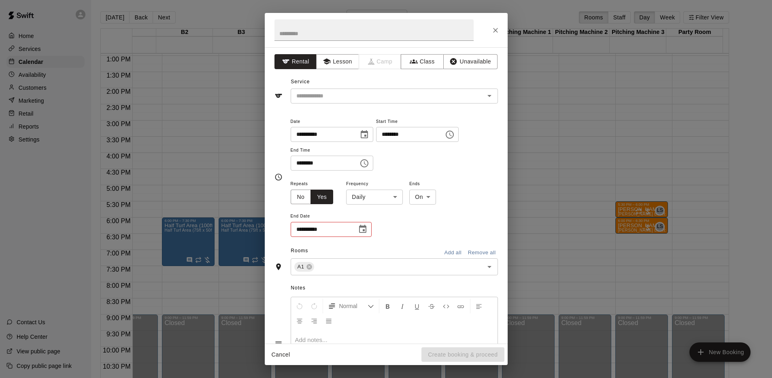
click at [359, 200] on body "Home Services Calendar Availability Customers Marketing Retail Reports Settings…" at bounding box center [386, 195] width 772 height 391
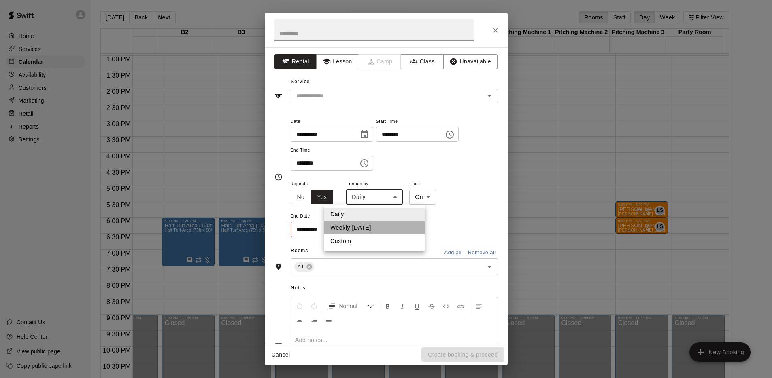
click at [361, 226] on li "Weekly [DATE]" at bounding box center [374, 227] width 101 height 13
type input "******"
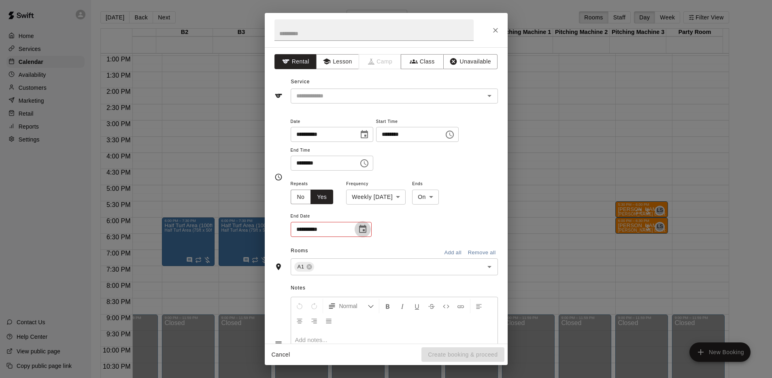
click at [362, 232] on icon "Choose date" at bounding box center [363, 230] width 10 height 10
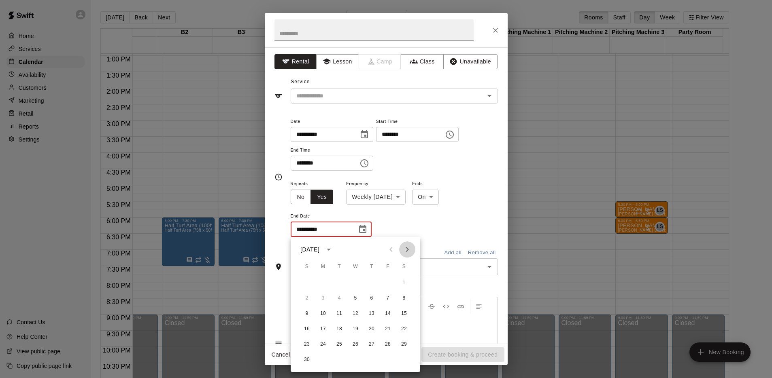
click at [409, 251] on icon "Next month" at bounding box center [407, 250] width 10 height 10
click at [355, 314] on button "17" at bounding box center [355, 314] width 15 height 15
type input "**********"
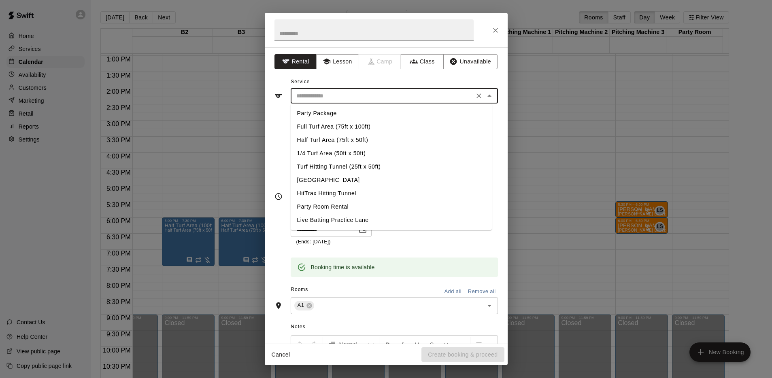
click at [324, 93] on input "text" at bounding box center [382, 96] width 178 height 10
click at [337, 65] on button "Lesson" at bounding box center [337, 61] width 42 height 15
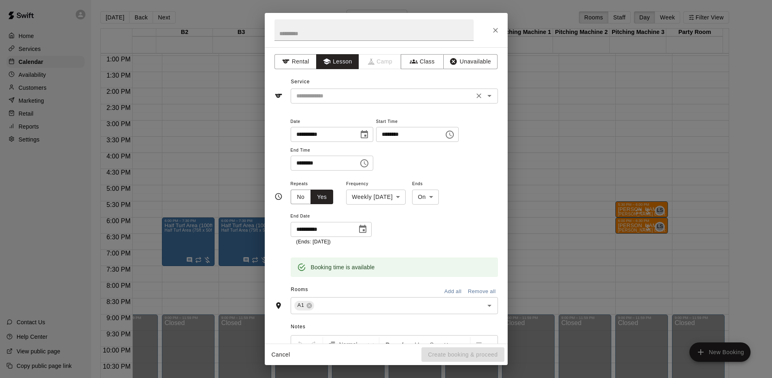
click at [339, 95] on input "text" at bounding box center [382, 96] width 178 height 10
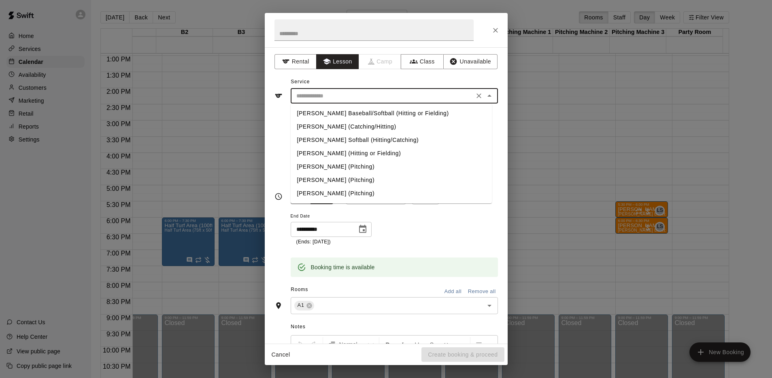
click at [331, 117] on li "[PERSON_NAME] Baseball/Softball (Hitting or Fielding)" at bounding box center [391, 113] width 201 height 13
type input "**********"
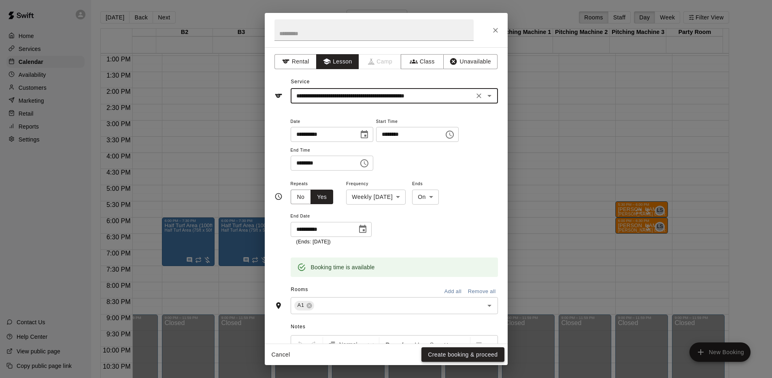
click at [445, 353] on button "Create booking & proceed" at bounding box center [462, 355] width 83 height 15
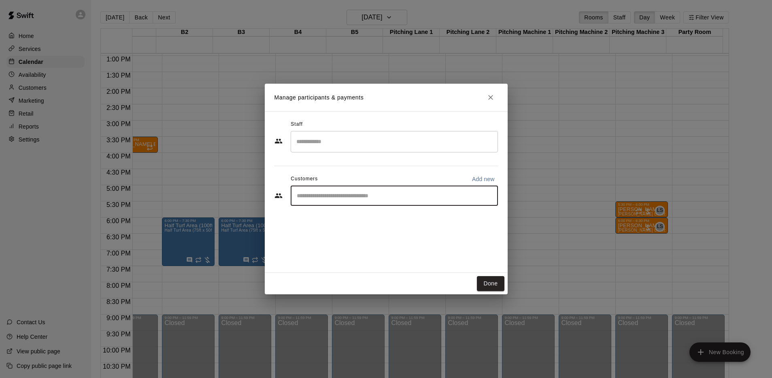
click at [355, 196] on input "Start typing to search customers..." at bounding box center [394, 196] width 200 height 8
click at [331, 141] on input "Search staff" at bounding box center [394, 142] width 200 height 14
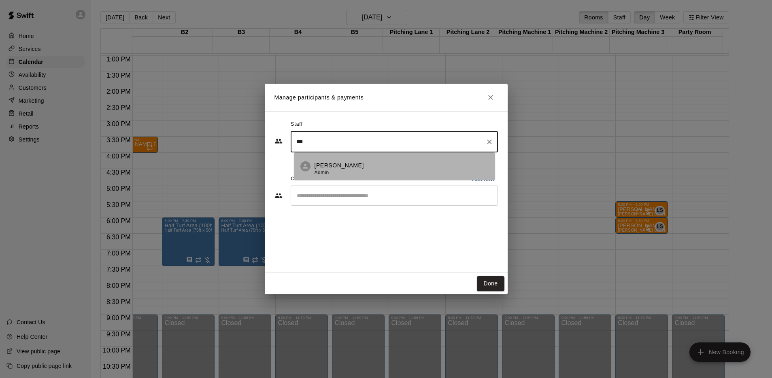
click at [325, 164] on p "[PERSON_NAME]" at bounding box center [338, 165] width 49 height 8
type input "***"
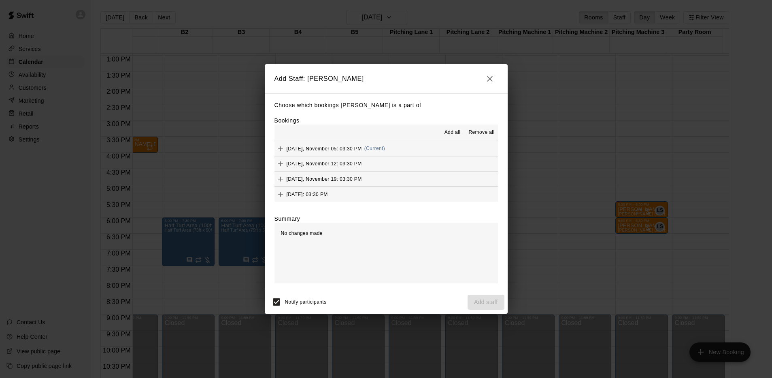
click at [455, 136] on span "Add all" at bounding box center [452, 133] width 16 height 8
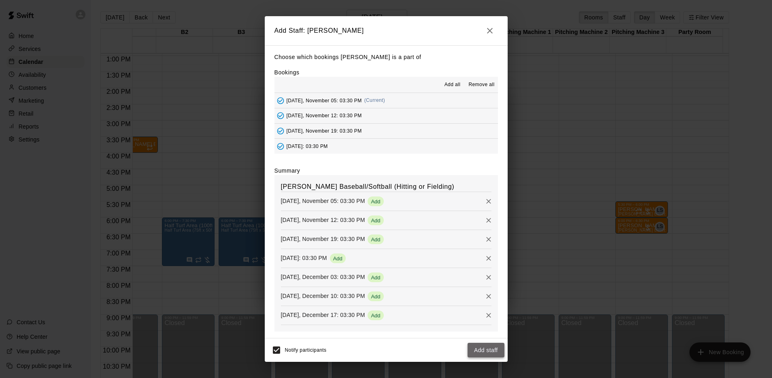
click at [486, 352] on button "Add staff" at bounding box center [485, 350] width 37 height 15
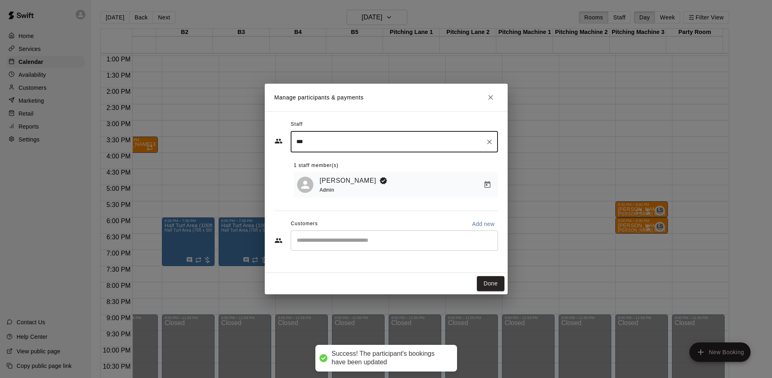
click at [395, 244] on input "Start typing to search customers..." at bounding box center [394, 241] width 200 height 8
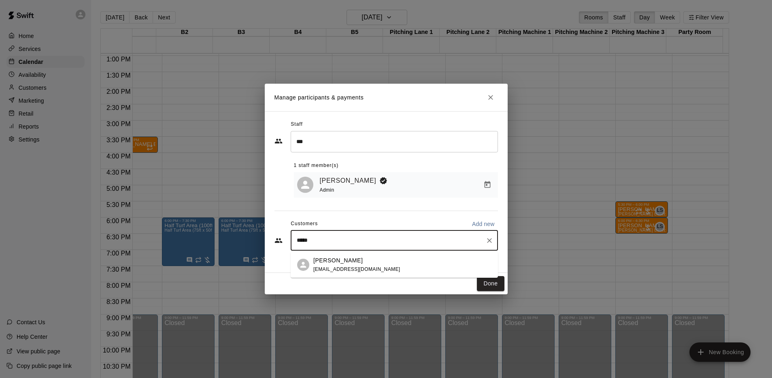
type input "******"
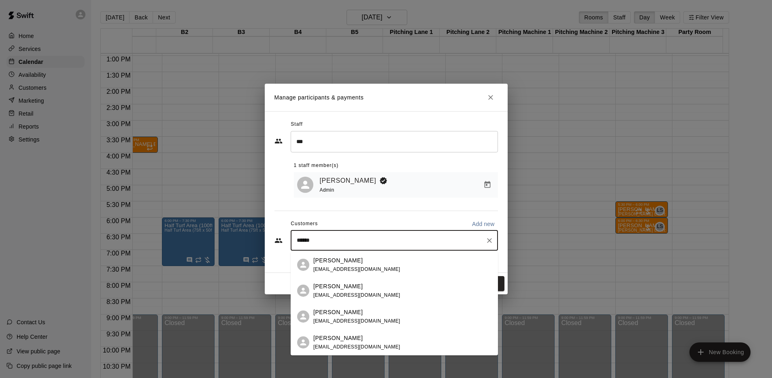
click at [354, 290] on p "[PERSON_NAME]" at bounding box center [337, 287] width 49 height 8
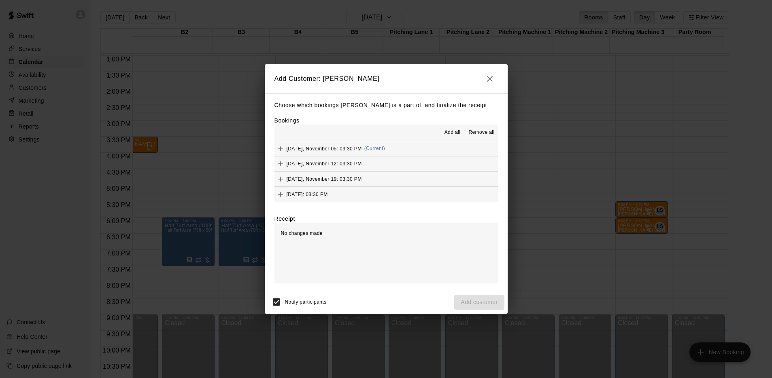
click at [450, 127] on button "Add all" at bounding box center [452, 132] width 26 height 13
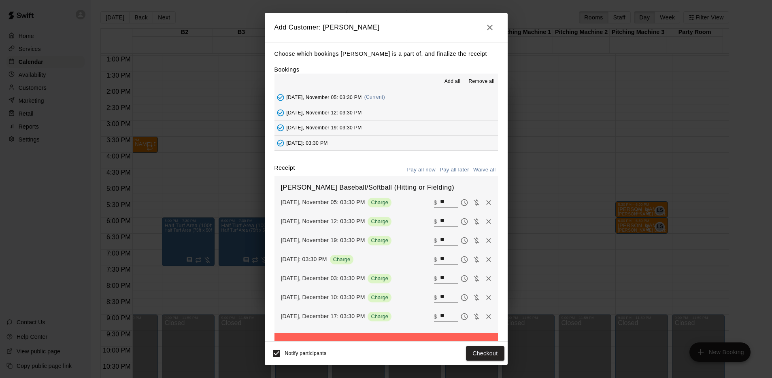
click at [454, 170] on button "Pay all later" at bounding box center [455, 170] width 34 height 13
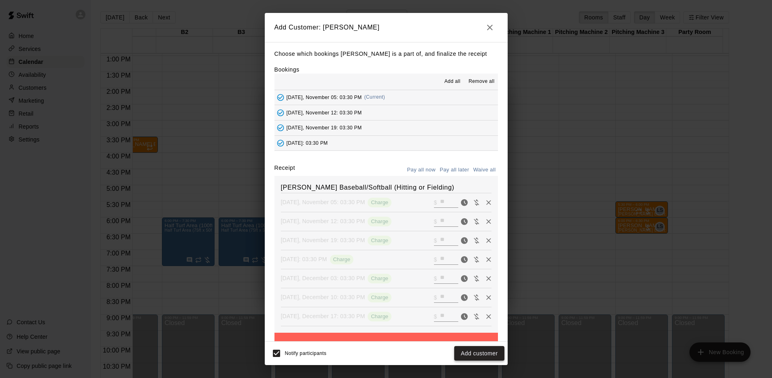
click at [489, 353] on button "Add customer" at bounding box center [479, 353] width 50 height 15
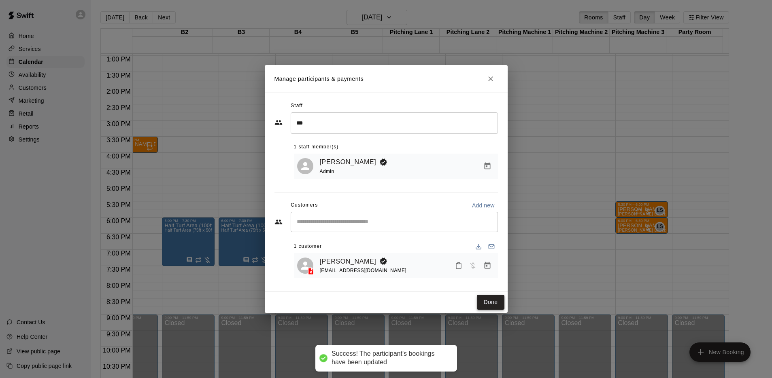
click at [496, 299] on button "Done" at bounding box center [490, 302] width 27 height 15
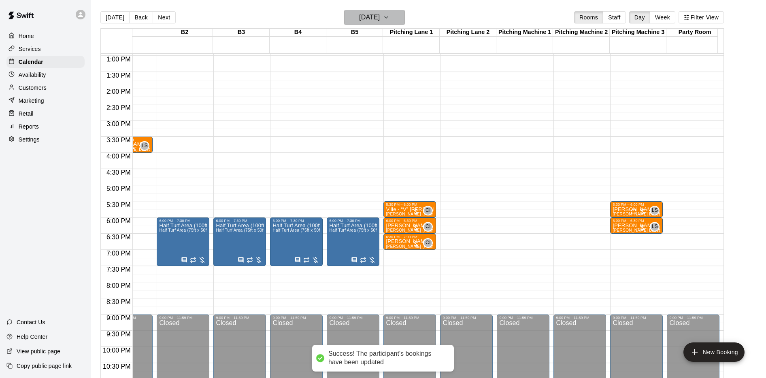
click at [373, 20] on h6 "[DATE]" at bounding box center [369, 17] width 21 height 11
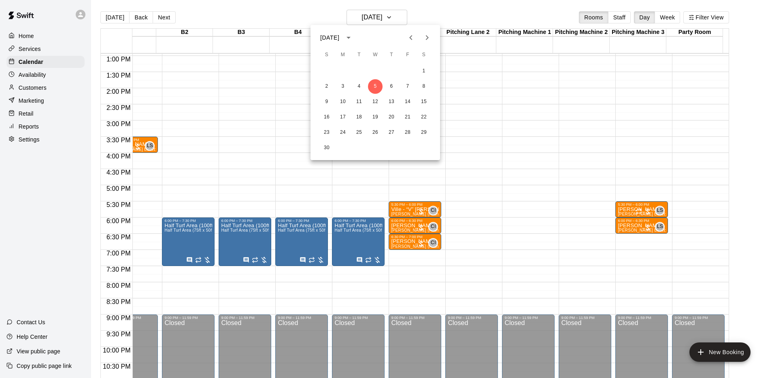
click at [422, 38] on icon "Next month" at bounding box center [427, 38] width 10 height 10
click at [422, 39] on icon "Next month" at bounding box center [427, 38] width 10 height 10
click at [392, 87] on button "8" at bounding box center [391, 86] width 15 height 15
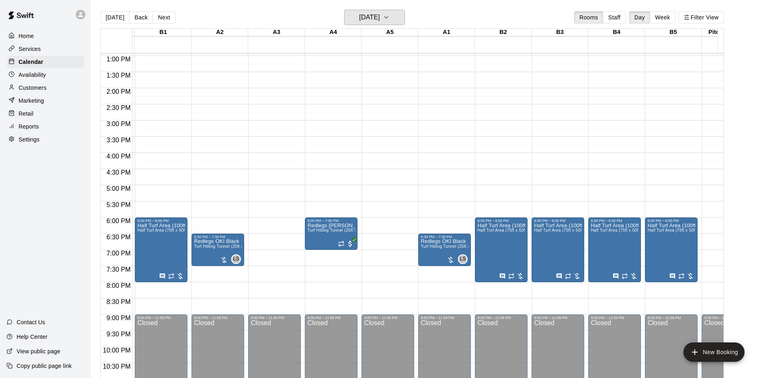
scroll to position [0, 36]
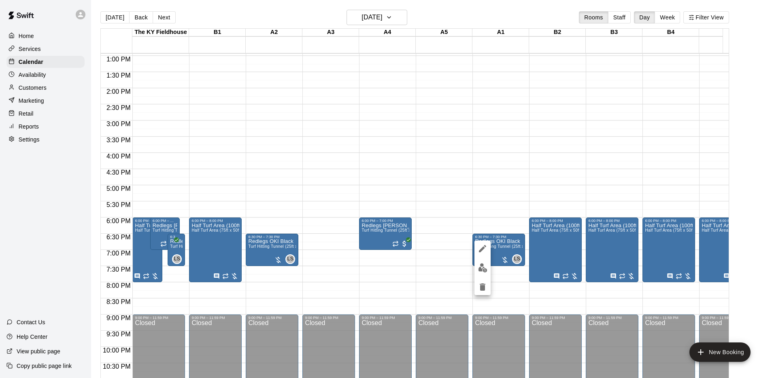
click at [477, 212] on div at bounding box center [386, 189] width 772 height 378
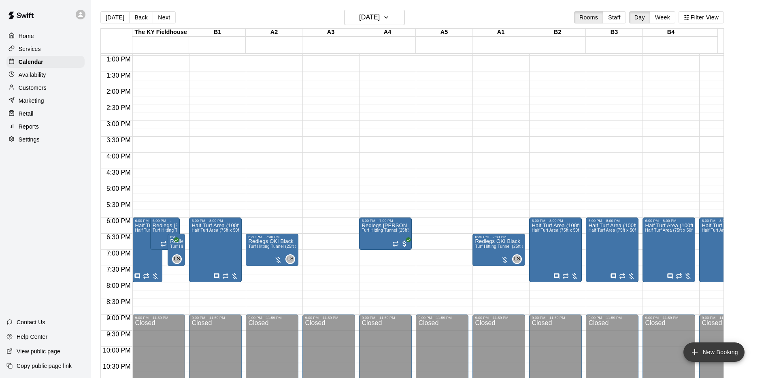
click at [698, 353] on icon "add" at bounding box center [695, 353] width 10 height 10
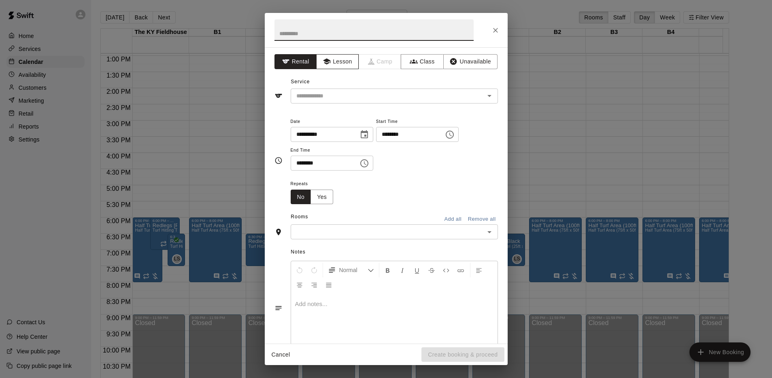
click at [342, 60] on button "Lesson" at bounding box center [337, 61] width 42 height 15
click at [343, 102] on div "​" at bounding box center [394, 96] width 207 height 15
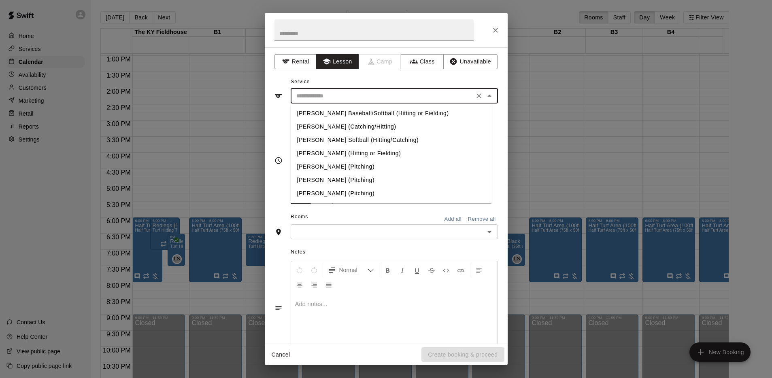
click at [341, 115] on li "[PERSON_NAME] Baseball/Softball (Hitting or Fielding)" at bounding box center [391, 113] width 201 height 13
type input "**********"
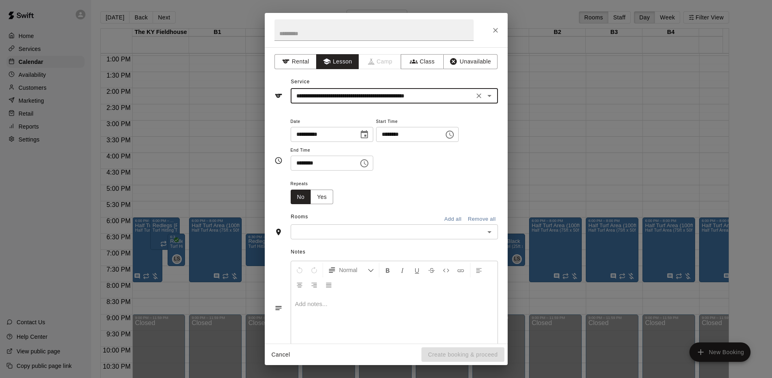
click at [397, 134] on input "********" at bounding box center [407, 134] width 62 height 15
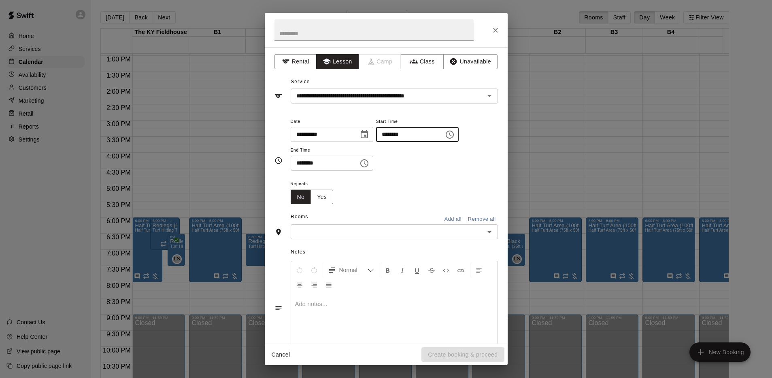
click at [404, 136] on input "********" at bounding box center [407, 134] width 62 height 15
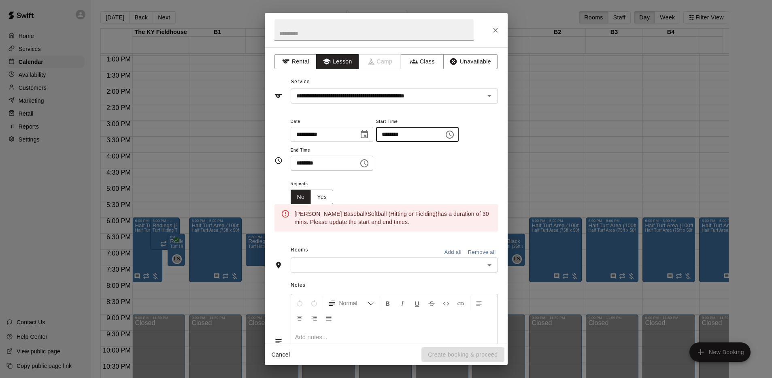
type input "********"
click at [299, 162] on input "********" at bounding box center [322, 163] width 62 height 15
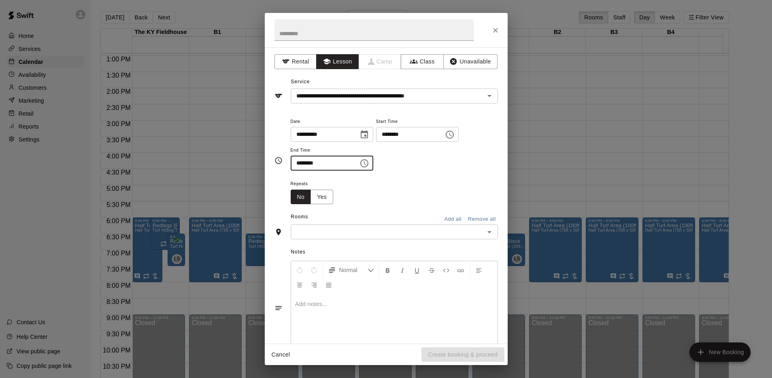
type input "********"
click at [316, 229] on input "text" at bounding box center [387, 232] width 189 height 10
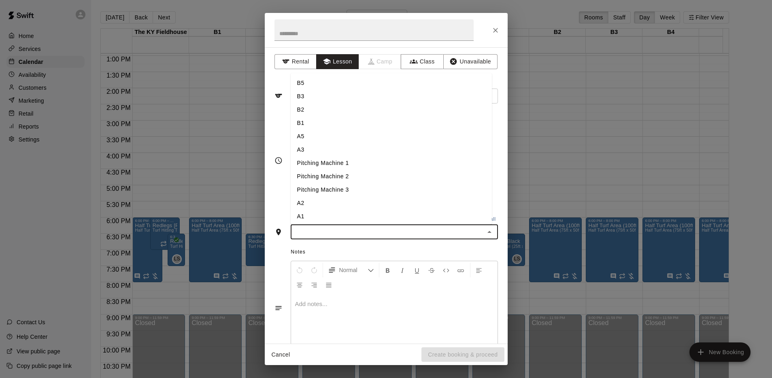
type input "*"
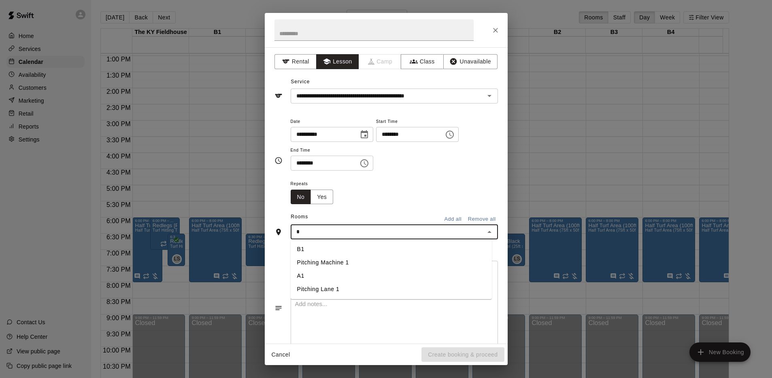
click at [297, 279] on li "A1" at bounding box center [391, 276] width 201 height 13
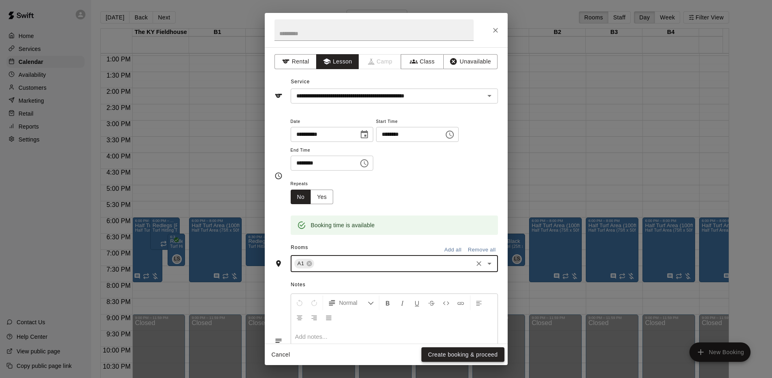
click at [451, 356] on button "Create booking & proceed" at bounding box center [462, 355] width 83 height 15
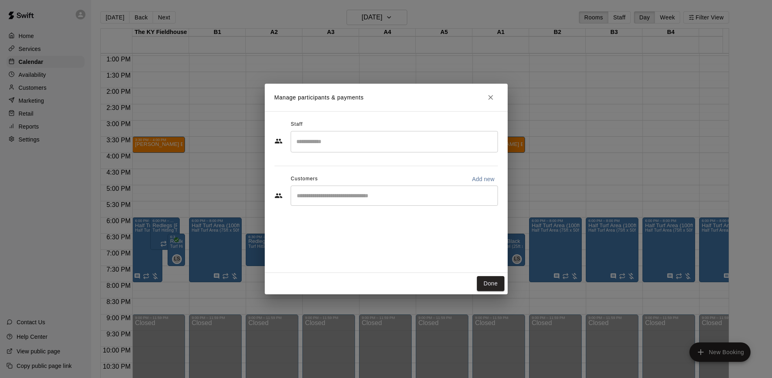
click at [362, 148] on input "Search staff" at bounding box center [394, 142] width 200 height 14
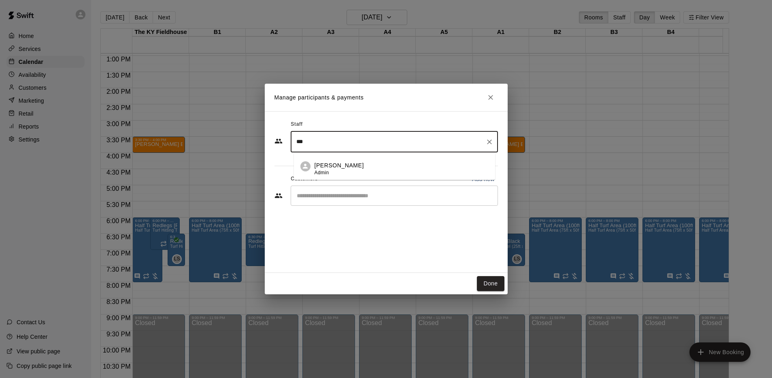
click at [355, 160] on li "[PERSON_NAME] Admin" at bounding box center [394, 167] width 201 height 28
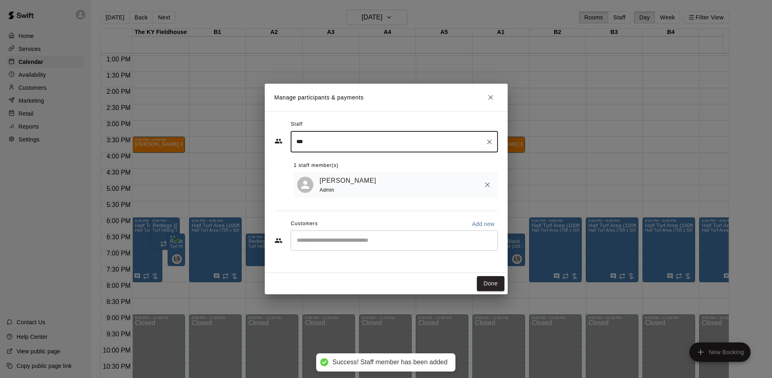
type input "***"
click at [336, 227] on div "Customers Add new" at bounding box center [385, 224] width 223 height 13
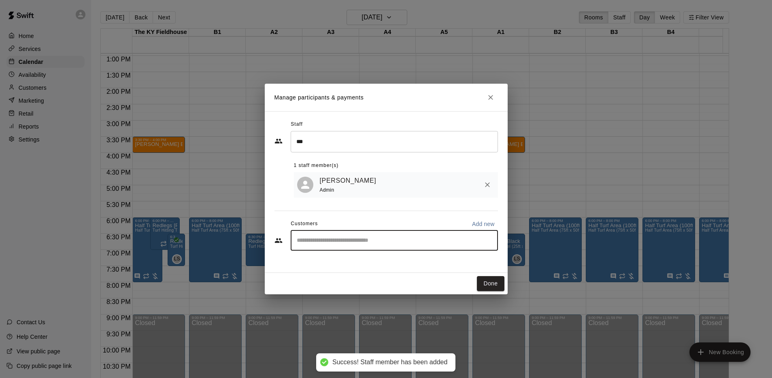
click at [335, 238] on input "Start typing to search customers..." at bounding box center [394, 241] width 200 height 8
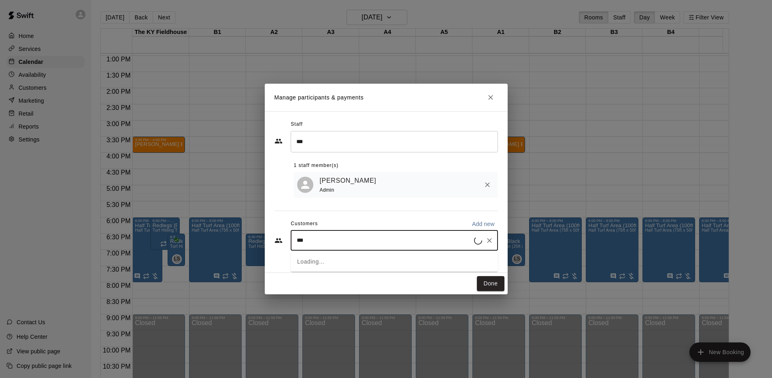
type input "****"
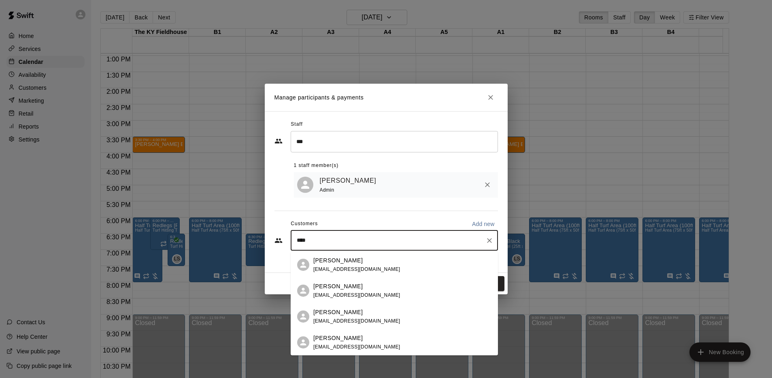
click at [331, 293] on span "[EMAIL_ADDRESS][DOMAIN_NAME]" at bounding box center [356, 296] width 87 height 6
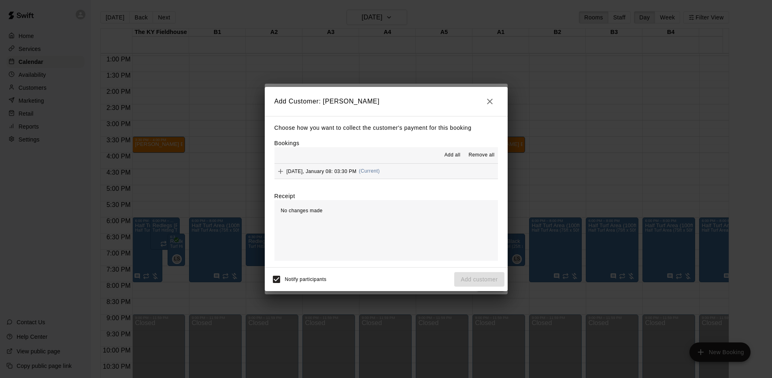
click at [397, 167] on button "[DATE], January 08: 03:30 PM (Current)" at bounding box center [385, 171] width 223 height 15
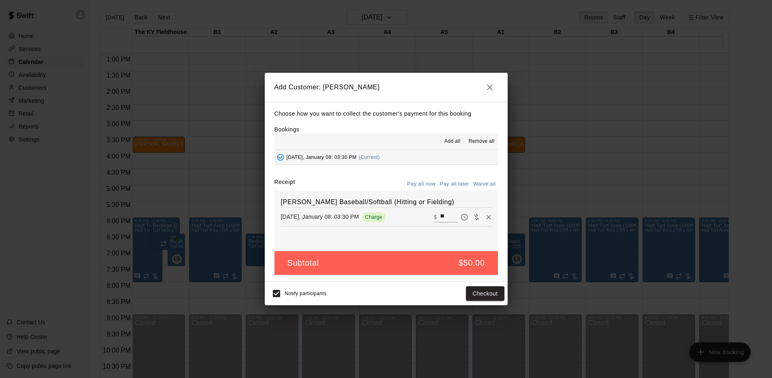
click at [446, 181] on button "Pay all later" at bounding box center [455, 184] width 34 height 13
click at [477, 291] on button "Add customer" at bounding box center [479, 294] width 50 height 15
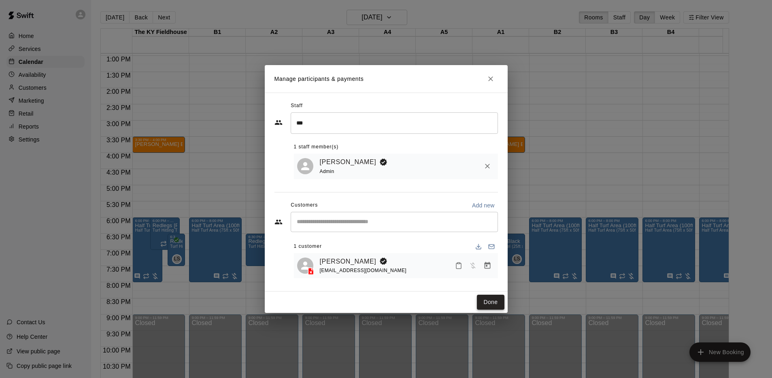
click at [486, 301] on button "Done" at bounding box center [490, 302] width 27 height 15
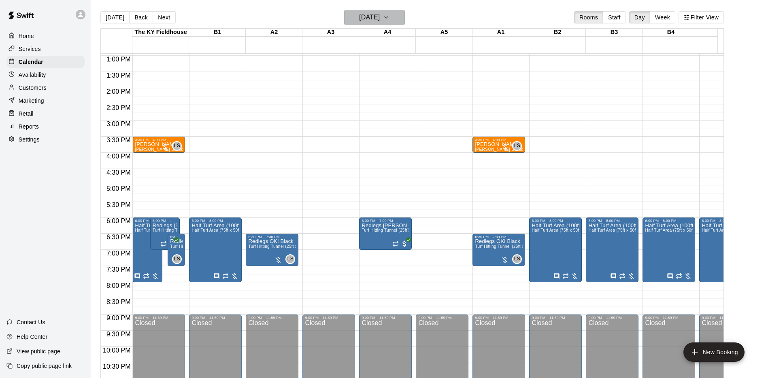
click at [380, 17] on h6 "[DATE]" at bounding box center [369, 17] width 21 height 11
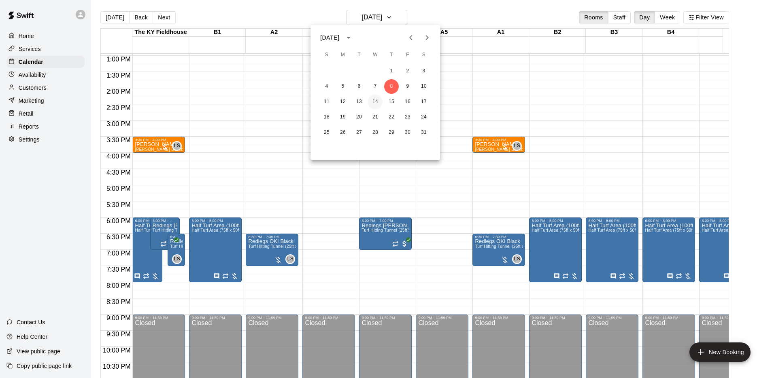
click at [372, 104] on button "14" at bounding box center [375, 102] width 15 height 15
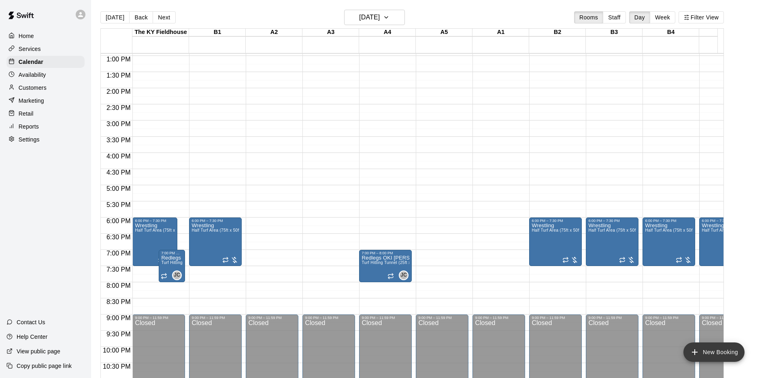
click at [703, 347] on button "New Booking" at bounding box center [713, 352] width 61 height 19
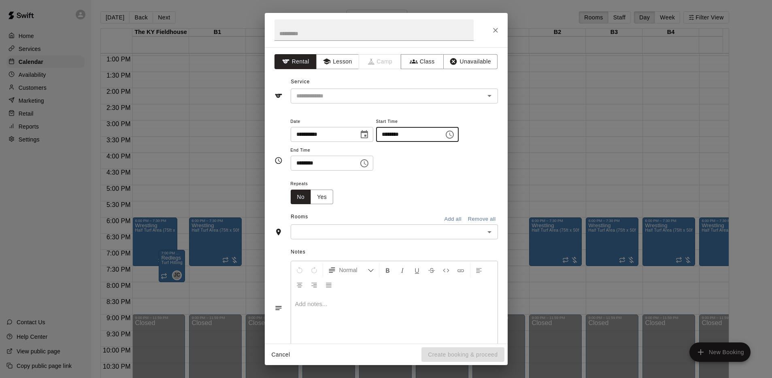
click at [404, 136] on input "********" at bounding box center [407, 134] width 62 height 15
type input "********"
click at [302, 163] on input "********" at bounding box center [322, 163] width 62 height 15
type input "********"
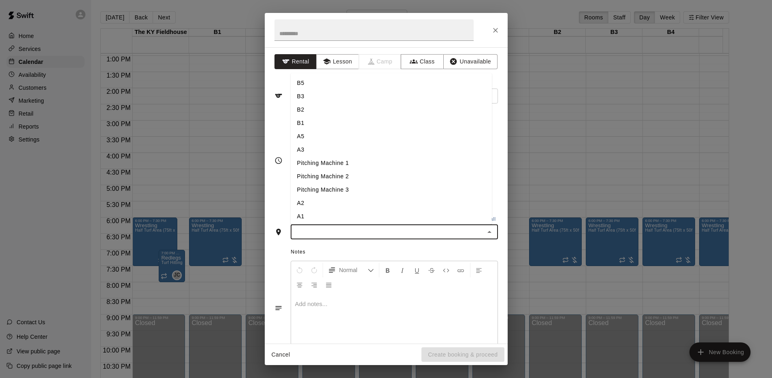
click at [348, 229] on input "text" at bounding box center [387, 232] width 189 height 10
type input "*"
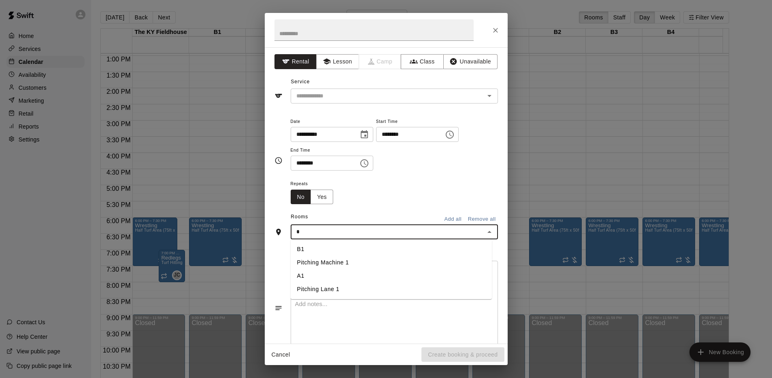
click at [316, 277] on li "A1" at bounding box center [391, 276] width 201 height 13
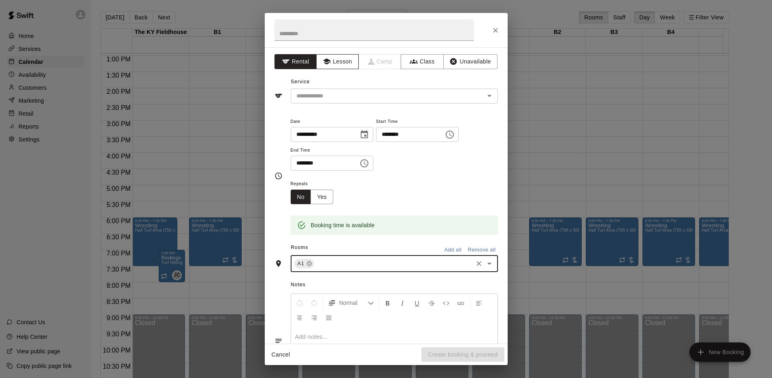
click at [346, 67] on button "Lesson" at bounding box center [337, 61] width 42 height 15
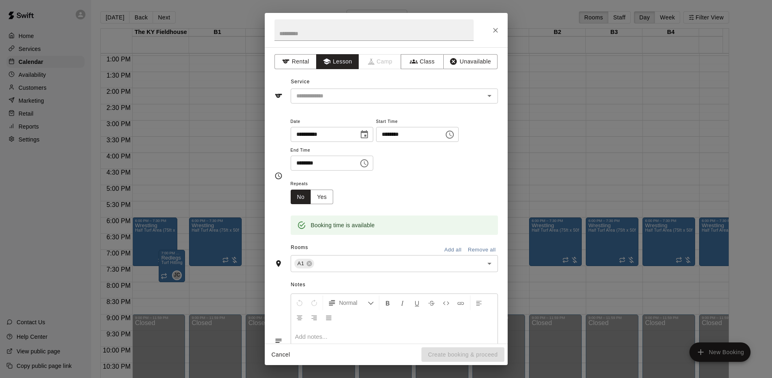
click at [336, 82] on div "Service ​" at bounding box center [385, 90] width 223 height 28
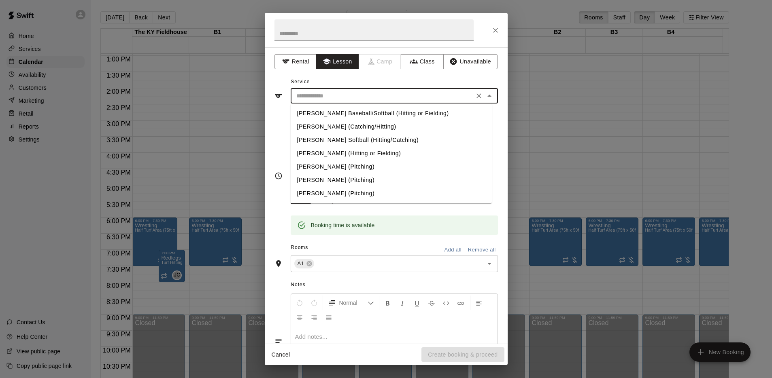
click at [336, 96] on input "text" at bounding box center [382, 96] width 178 height 10
click at [333, 113] on li "[PERSON_NAME] Baseball/Softball (Hitting or Fielding)" at bounding box center [391, 113] width 201 height 13
type input "**********"
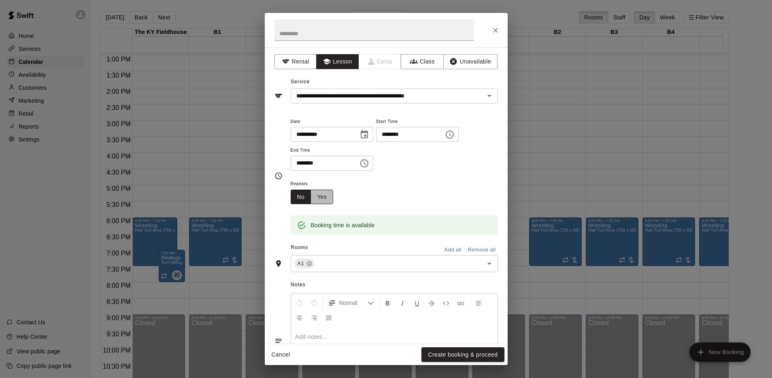
click at [326, 199] on button "Yes" at bounding box center [321, 197] width 23 height 15
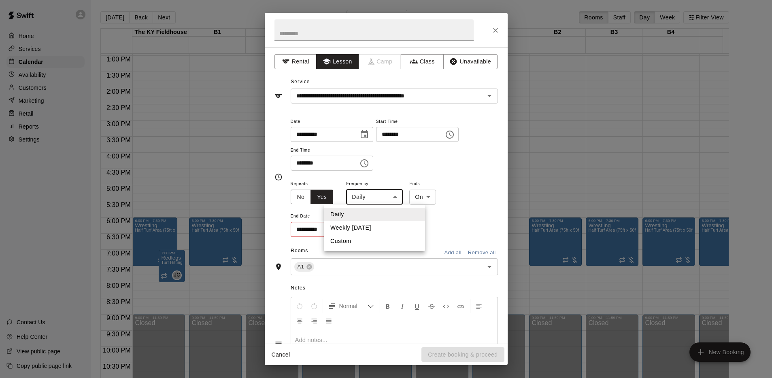
click at [359, 197] on body "Home Services Calendar Availability Customers Marketing Retail Reports Settings…" at bounding box center [386, 195] width 772 height 391
click at [370, 227] on li "Weekly [DATE]" at bounding box center [374, 227] width 101 height 13
type input "******"
click at [358, 235] on button "Choose date" at bounding box center [363, 229] width 16 height 16
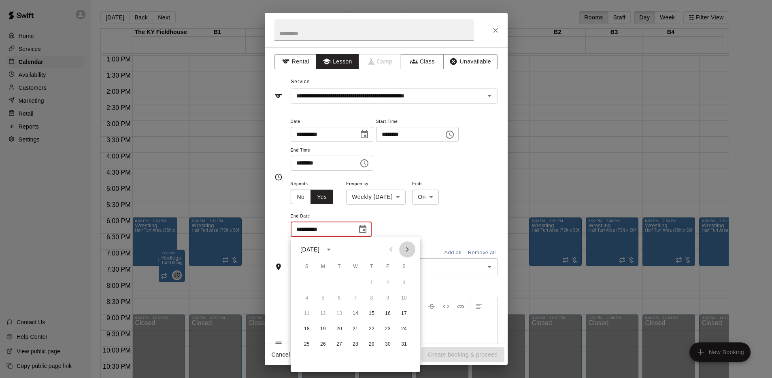
click at [407, 252] on icon "Next month" at bounding box center [407, 250] width 10 height 10
click at [355, 296] on button "11" at bounding box center [355, 298] width 15 height 15
type input "**********"
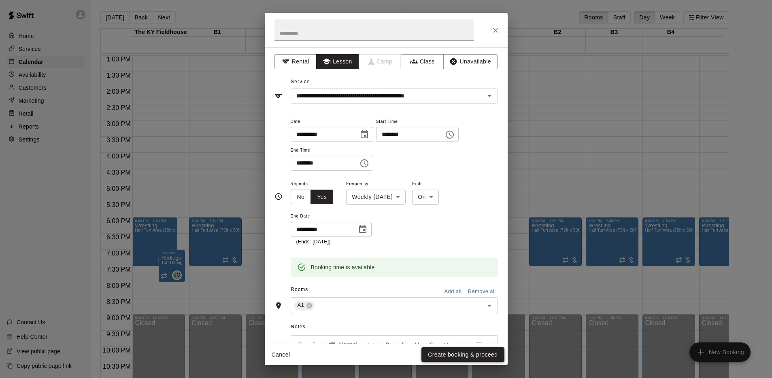
click at [436, 356] on button "Create booking & proceed" at bounding box center [462, 355] width 83 height 15
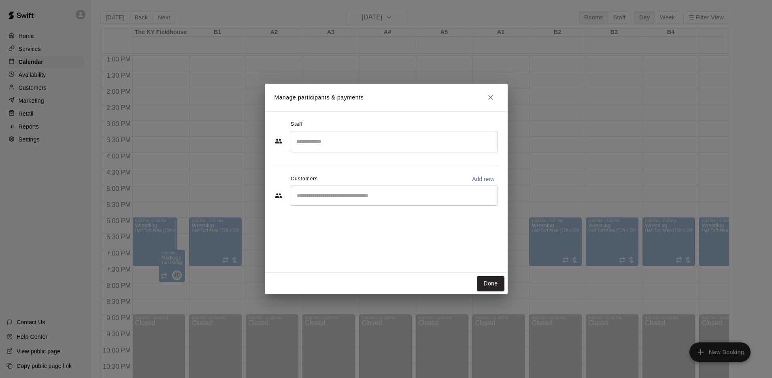
click at [338, 146] on input "Search staff" at bounding box center [394, 142] width 200 height 14
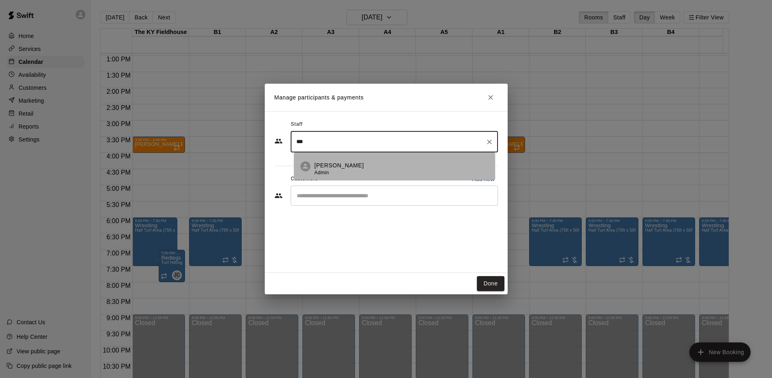
click at [327, 167] on p "[PERSON_NAME]" at bounding box center [338, 165] width 49 height 8
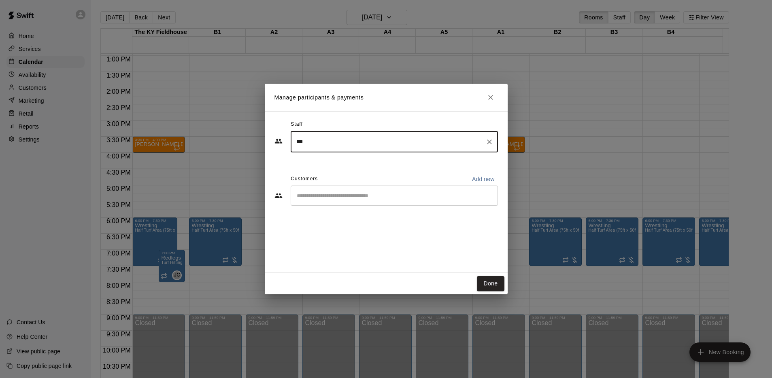
type input "***"
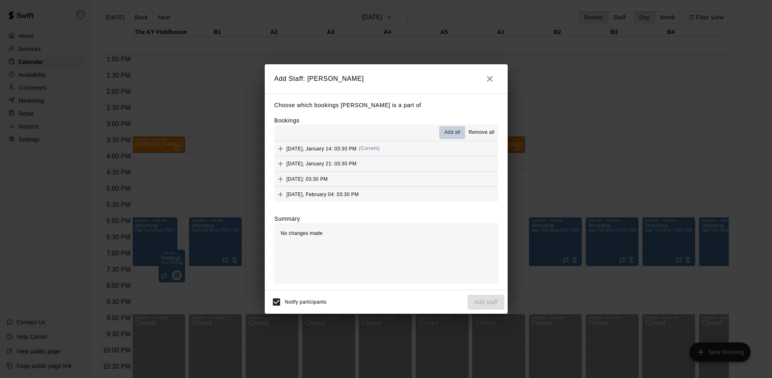
click at [442, 130] on button "Add all" at bounding box center [452, 132] width 26 height 13
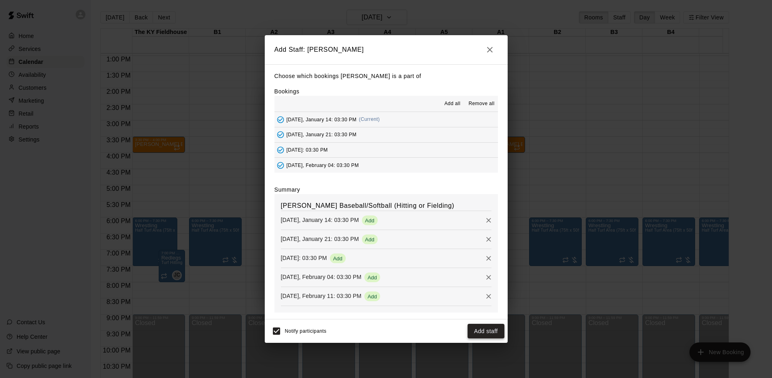
click at [487, 326] on button "Add staff" at bounding box center [485, 331] width 37 height 15
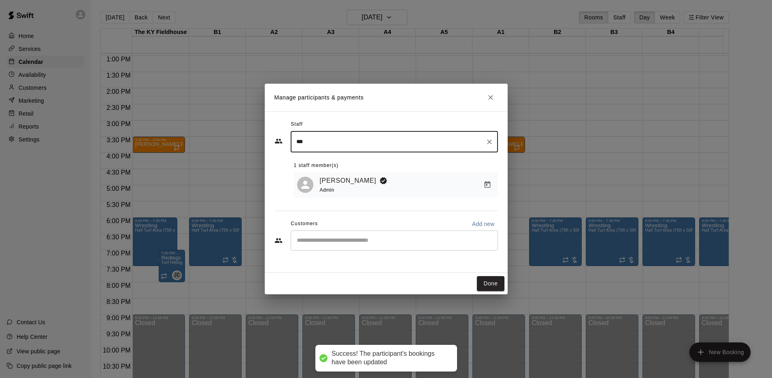
click at [407, 246] on div "​" at bounding box center [394, 241] width 207 height 20
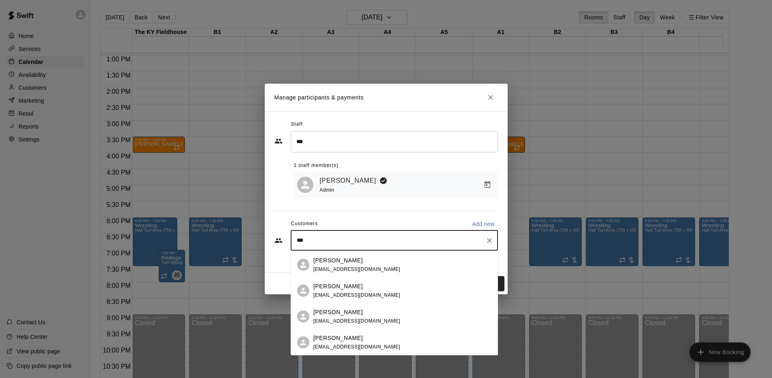
type input "****"
click at [372, 283] on div "[PERSON_NAME]" at bounding box center [356, 287] width 87 height 8
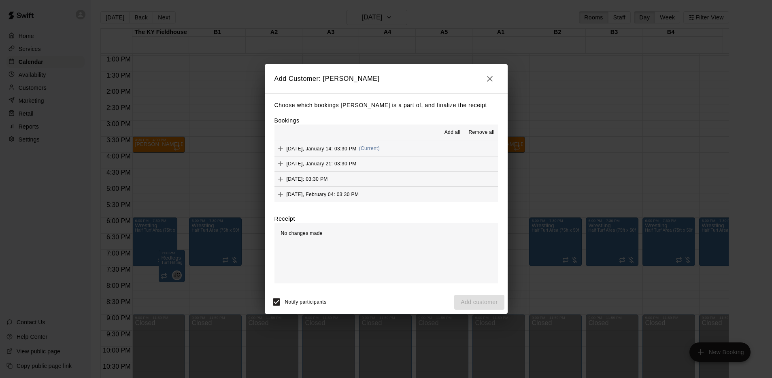
click at [454, 133] on span "Add all" at bounding box center [452, 133] width 16 height 8
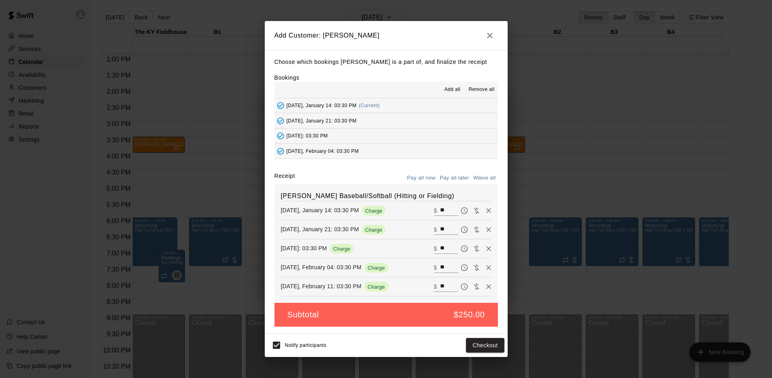
click at [459, 180] on button "Pay all later" at bounding box center [455, 178] width 34 height 13
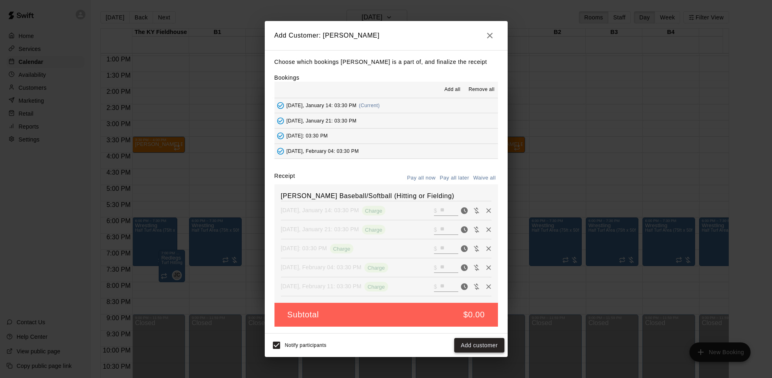
click at [467, 341] on button "Add customer" at bounding box center [479, 345] width 50 height 15
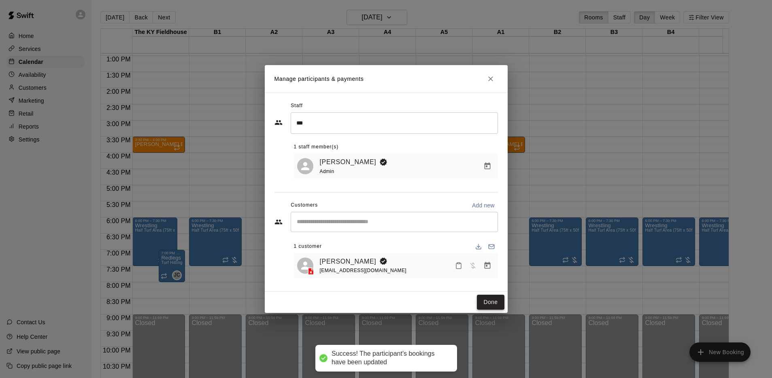
click at [478, 302] on button "Done" at bounding box center [490, 302] width 27 height 15
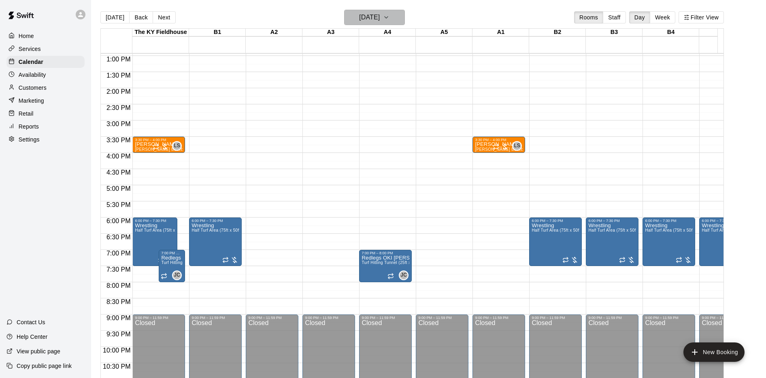
click at [376, 13] on h6 "[DATE]" at bounding box center [369, 17] width 21 height 11
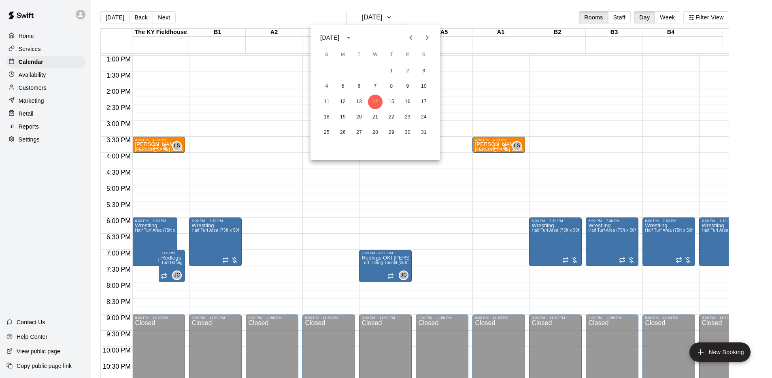
click at [409, 37] on icon "Previous month" at bounding box center [411, 38] width 10 height 10
click at [373, 105] on button "15" at bounding box center [375, 102] width 15 height 15
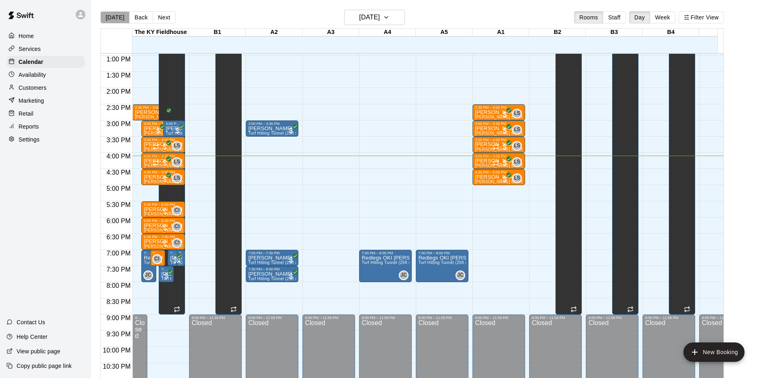
click at [115, 17] on button "[DATE]" at bounding box center [114, 17] width 29 height 12
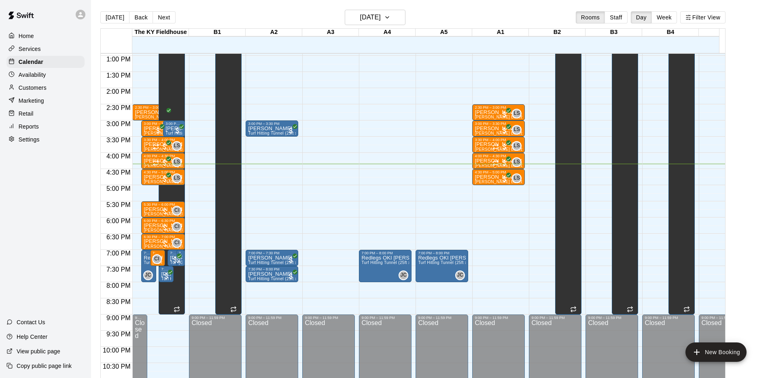
click at [371, 9] on main "[DATE] Back [DATE][DATE] Rooms Staff Day Week Filter View [GEOGRAPHIC_DATA] 15 …" at bounding box center [429, 195] width 677 height 391
click at [372, 9] on main "[DATE] Back [DATE][DATE] Rooms Staff Day Week Filter View [GEOGRAPHIC_DATA] 15 …" at bounding box center [429, 195] width 677 height 391
click at [372, 12] on h6 "[DATE]" at bounding box center [370, 17] width 21 height 11
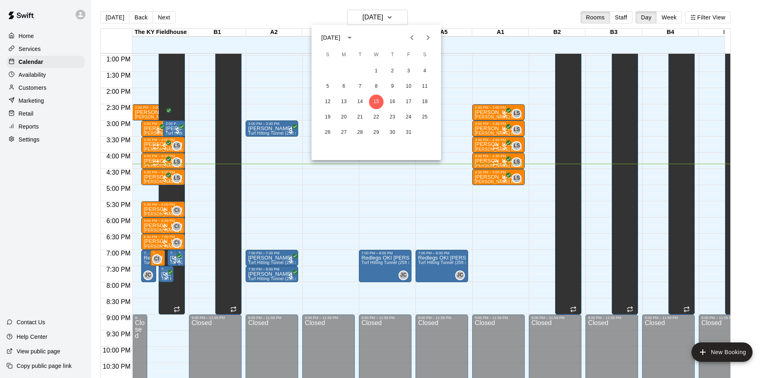
click at [424, 37] on icon "Next month" at bounding box center [428, 38] width 10 height 10
click at [427, 37] on icon "Next month" at bounding box center [428, 38] width 10 height 10
click at [423, 103] on button "21" at bounding box center [425, 102] width 15 height 15
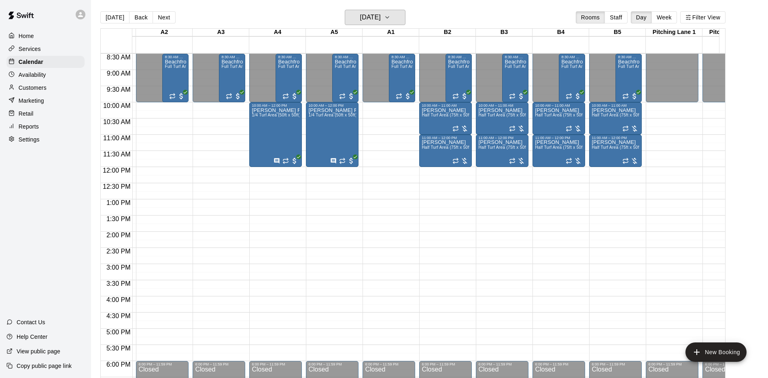
scroll to position [275, 371]
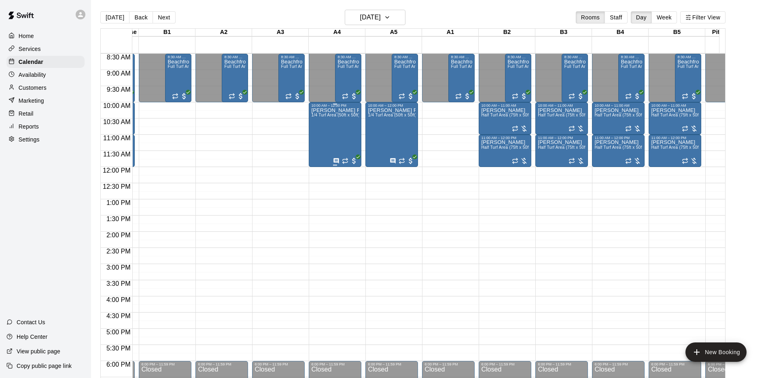
click at [331, 128] on div "[PERSON_NAME] Finesse 10u 1/4 Turf Area (50ft x 50ft)" at bounding box center [335, 297] width 48 height 378
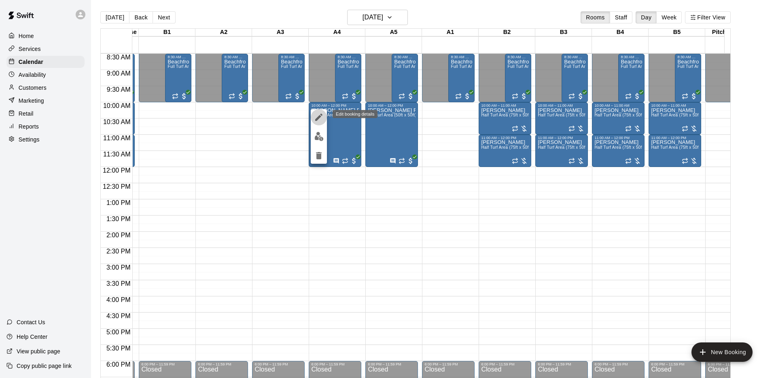
click at [318, 119] on icon "edit" at bounding box center [318, 117] width 7 height 7
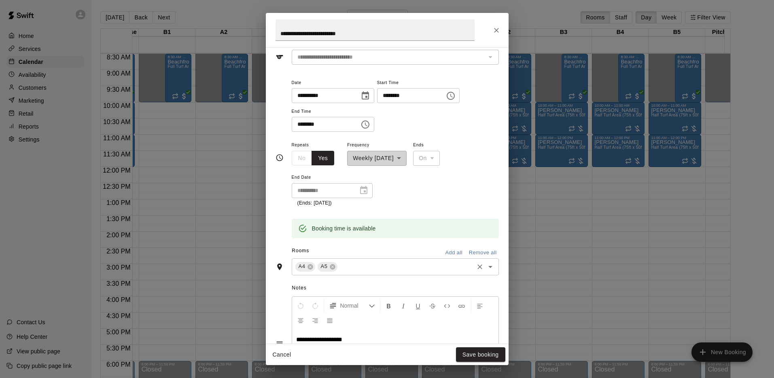
click at [351, 269] on input "text" at bounding box center [406, 267] width 134 height 10
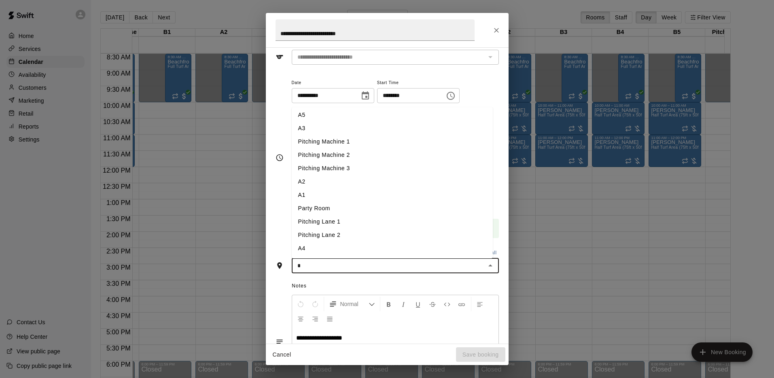
type input "**"
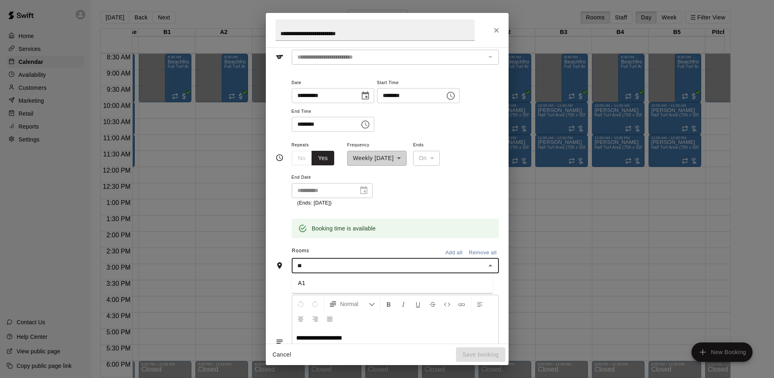
click at [323, 275] on ul "A1" at bounding box center [392, 284] width 201 height 20
click at [313, 281] on li "A1" at bounding box center [392, 283] width 201 height 13
click at [321, 266] on input "text" at bounding box center [395, 267] width 156 height 10
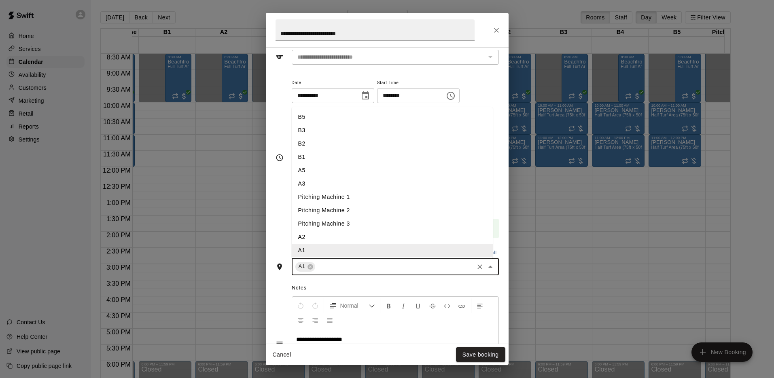
click at [304, 233] on li "A2" at bounding box center [392, 237] width 201 height 13
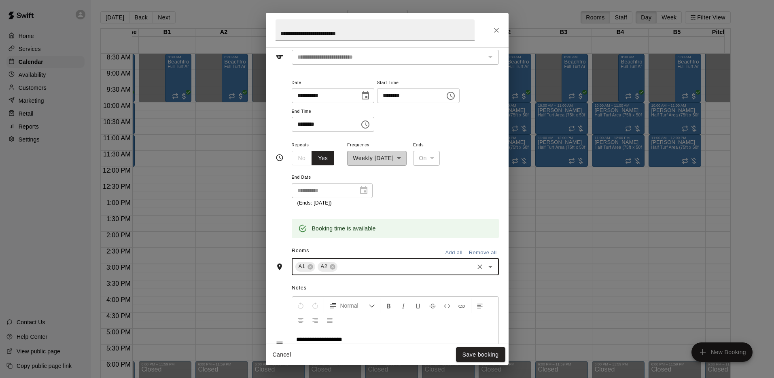
click at [343, 266] on input "text" at bounding box center [406, 267] width 134 height 10
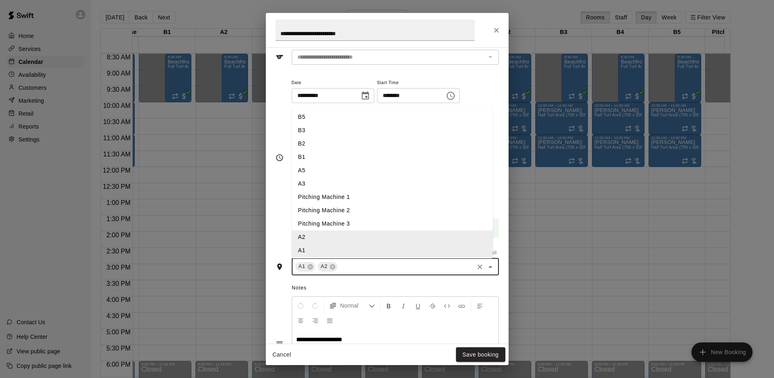
click at [318, 181] on li "A3" at bounding box center [392, 183] width 201 height 13
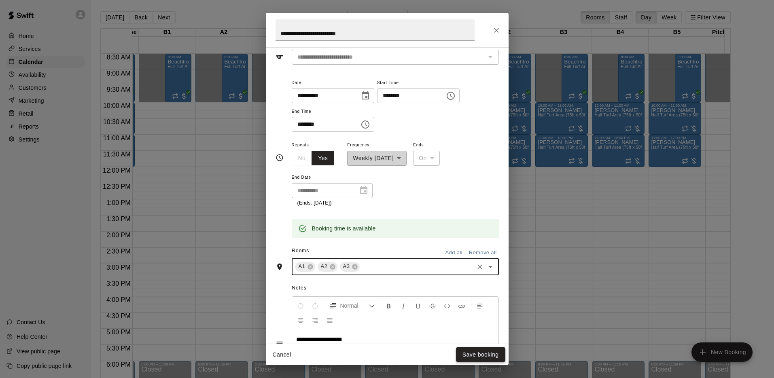
click at [475, 359] on button "Save booking" at bounding box center [480, 355] width 49 height 15
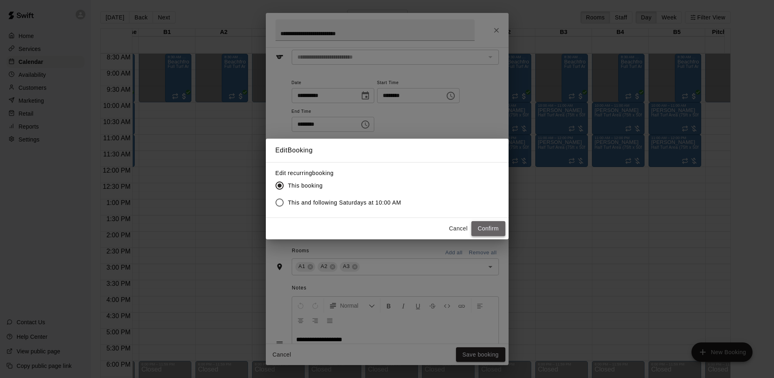
click at [480, 231] on button "Confirm" at bounding box center [489, 228] width 34 height 15
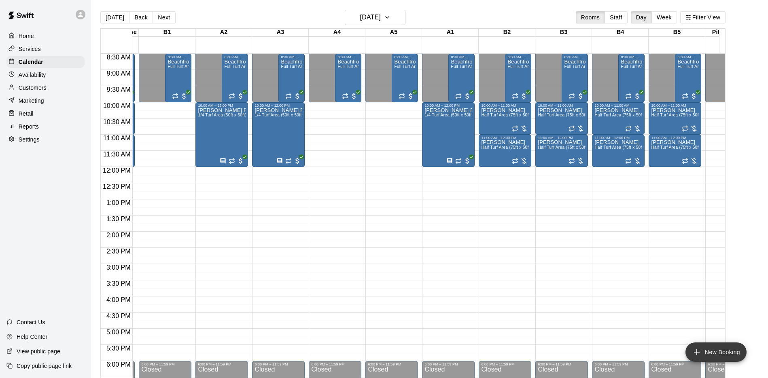
click at [697, 353] on icon "add" at bounding box center [697, 353] width 6 height 6
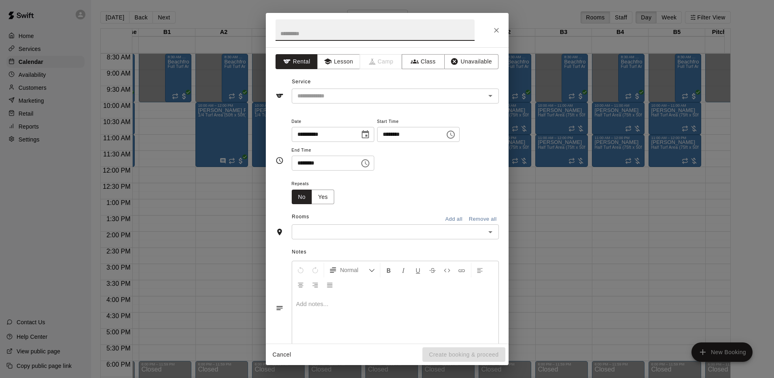
click at [397, 136] on input "********" at bounding box center [408, 134] width 62 height 15
click at [418, 135] on input "********" at bounding box center [408, 134] width 62 height 15
type input "********"
click at [301, 163] on input "********" at bounding box center [323, 163] width 62 height 15
type input "********"
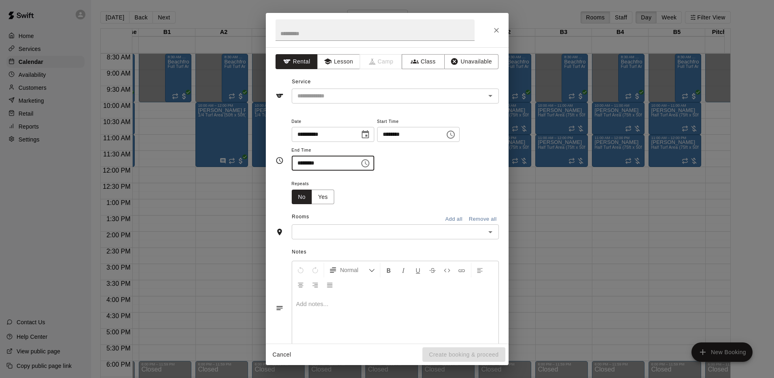
click at [318, 229] on input "text" at bounding box center [388, 232] width 189 height 10
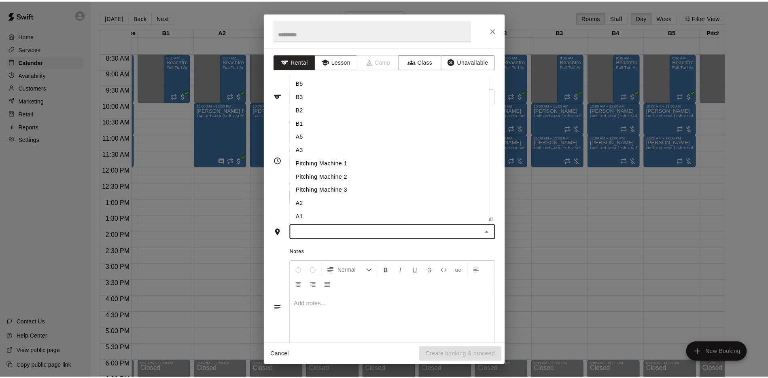
scroll to position [69, 0]
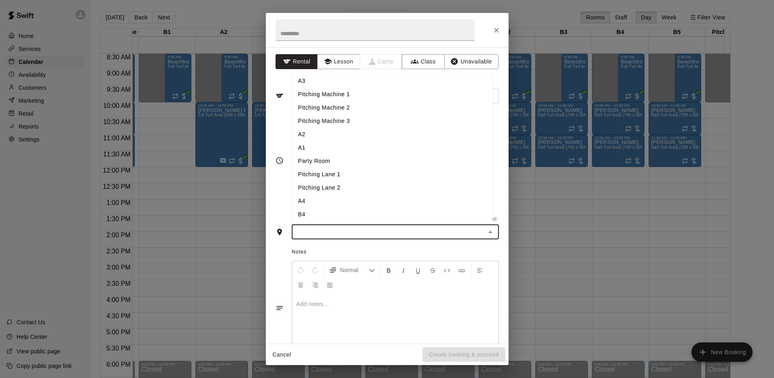
click at [313, 203] on li "A4" at bounding box center [392, 201] width 201 height 13
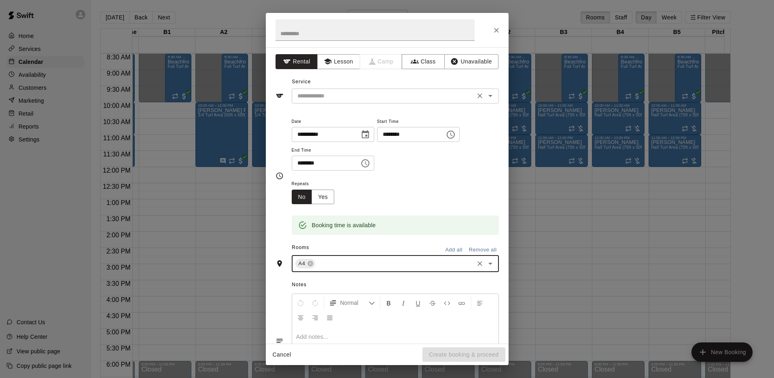
click at [327, 96] on input "text" at bounding box center [383, 96] width 178 height 10
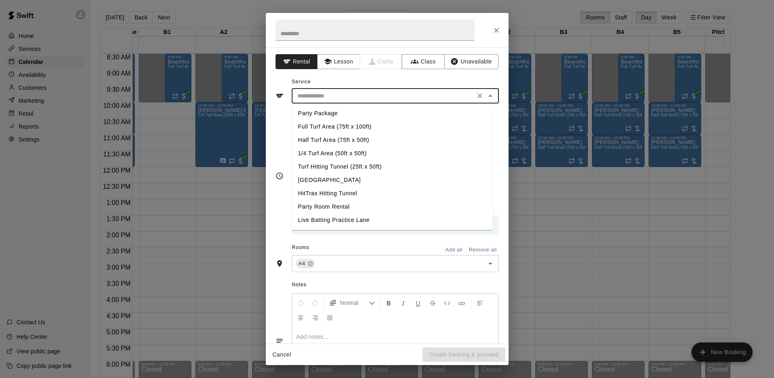
click at [327, 169] on li "Turf Hitting Tunnel (25ft x 50ft)" at bounding box center [392, 166] width 201 height 13
type input "**********"
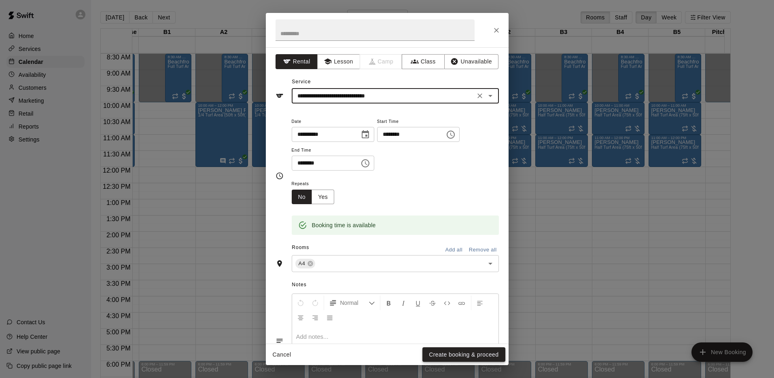
click at [463, 354] on button "Create booking & proceed" at bounding box center [464, 355] width 83 height 15
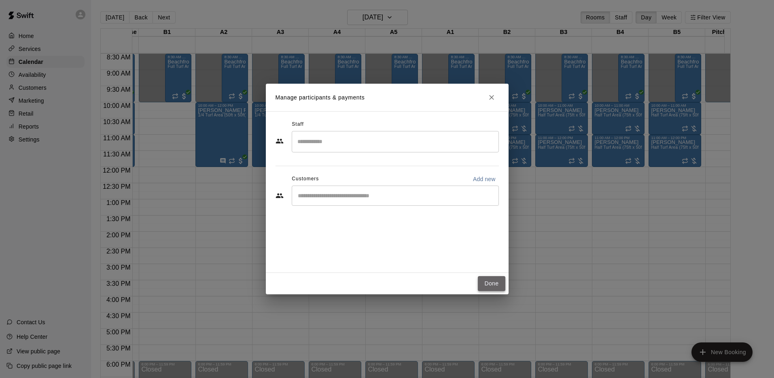
click at [493, 286] on button "Done" at bounding box center [491, 283] width 27 height 15
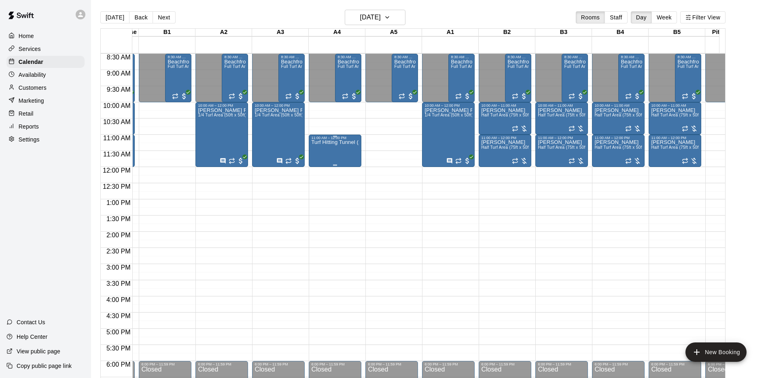
click at [334, 153] on div "Turf Hitting Tunnel (25ft x 50ft)" at bounding box center [335, 329] width 48 height 378
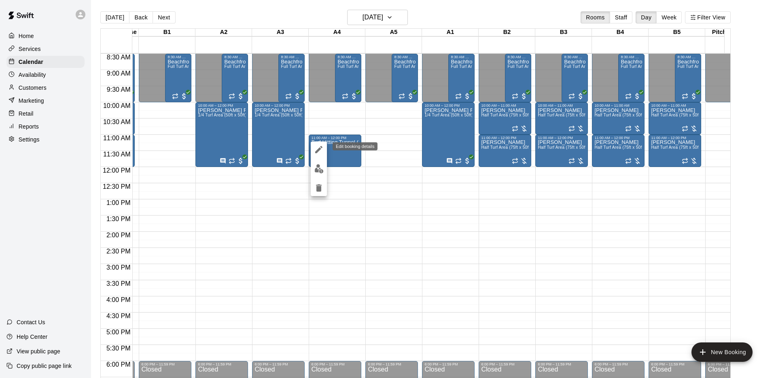
click at [322, 147] on icon "edit" at bounding box center [318, 149] width 7 height 7
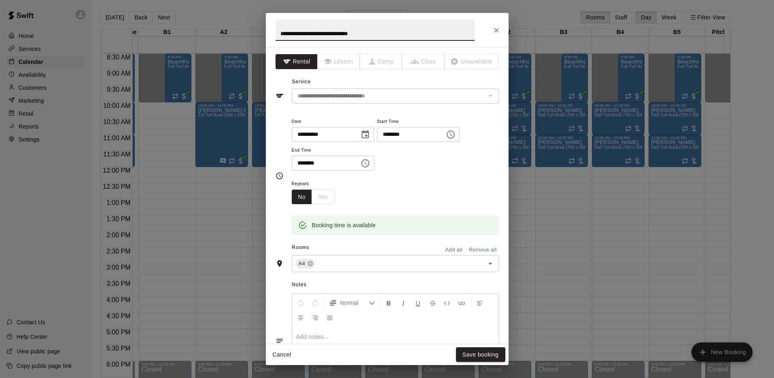
drag, startPoint x: 365, startPoint y: 31, endPoint x: 225, endPoint y: 28, distance: 140.1
click at [225, 28] on div "**********" at bounding box center [387, 189] width 774 height 378
type input "**********"
click at [471, 355] on button "Save booking" at bounding box center [480, 355] width 49 height 15
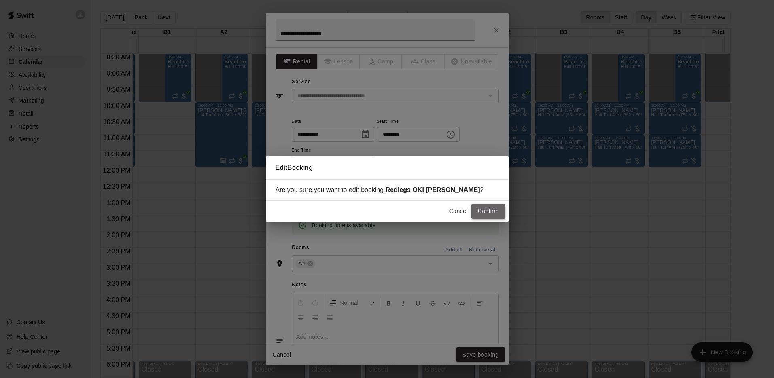
click at [489, 212] on button "Confirm" at bounding box center [489, 211] width 34 height 15
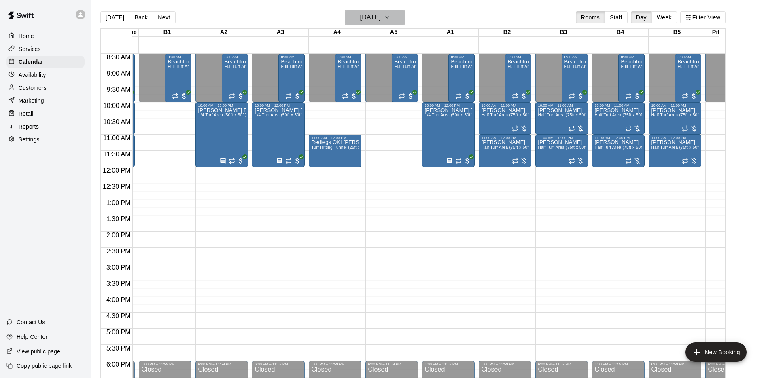
click at [366, 14] on h6 "[DATE]" at bounding box center [370, 17] width 21 height 11
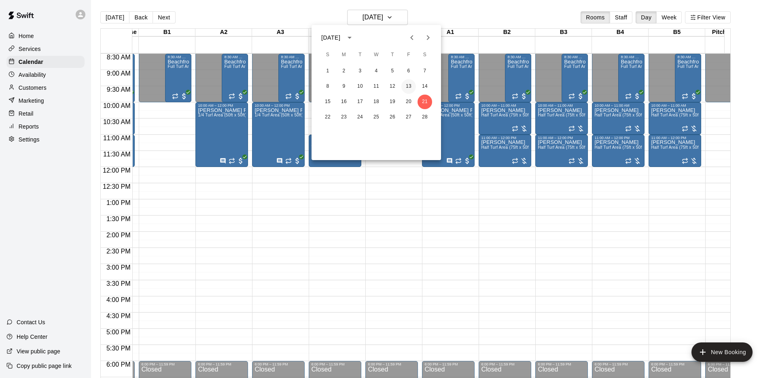
click at [406, 83] on button "13" at bounding box center [409, 86] width 15 height 15
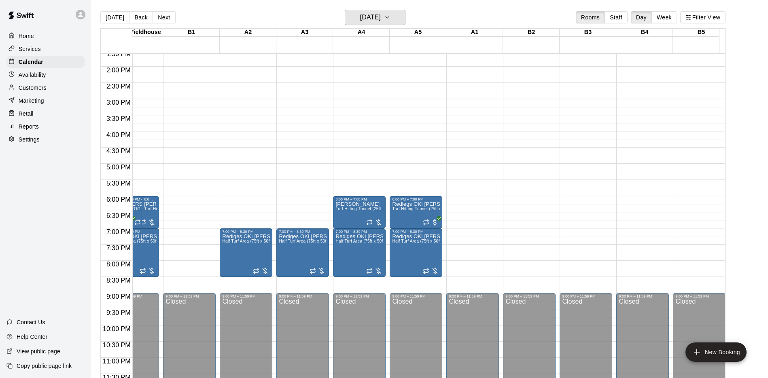
scroll to position [0, 0]
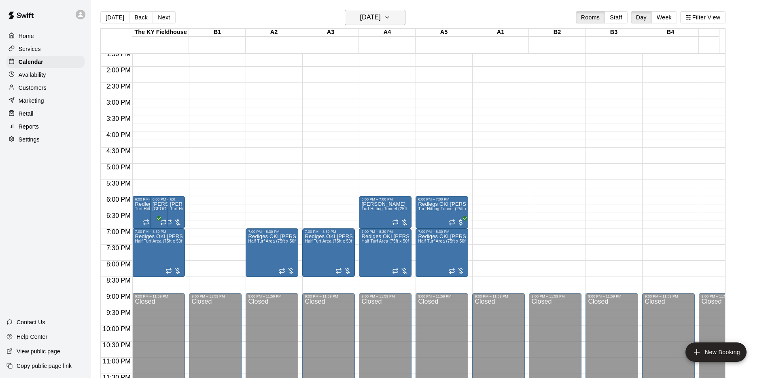
click at [375, 23] on button "[DATE]" at bounding box center [375, 17] width 61 height 15
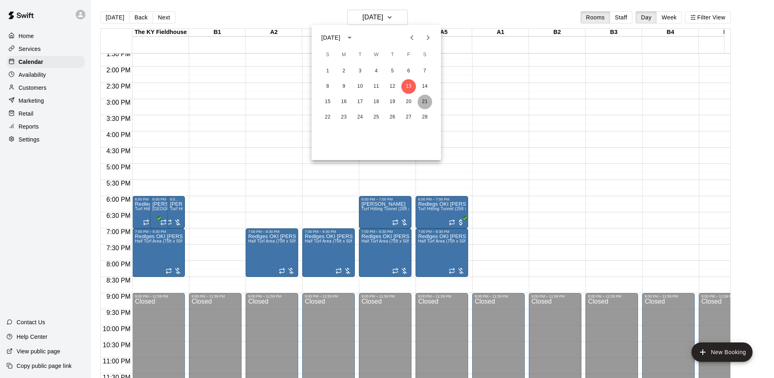
click at [420, 98] on button "21" at bounding box center [425, 102] width 15 height 15
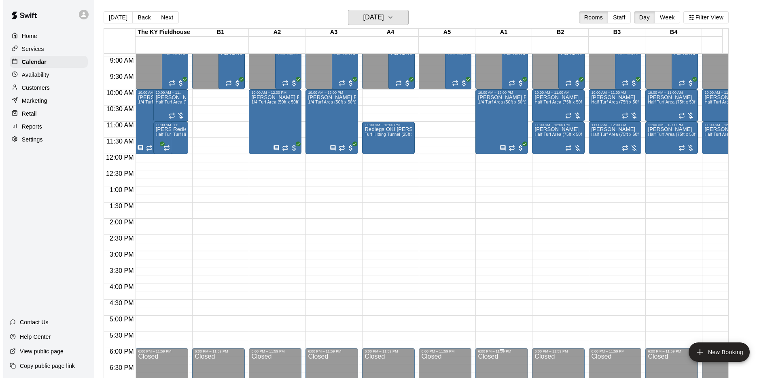
scroll to position [293, 0]
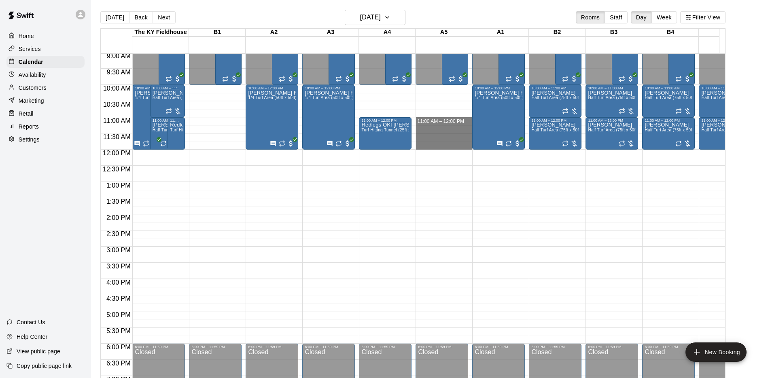
drag, startPoint x: 424, startPoint y: 121, endPoint x: 428, endPoint y: 144, distance: 23.0
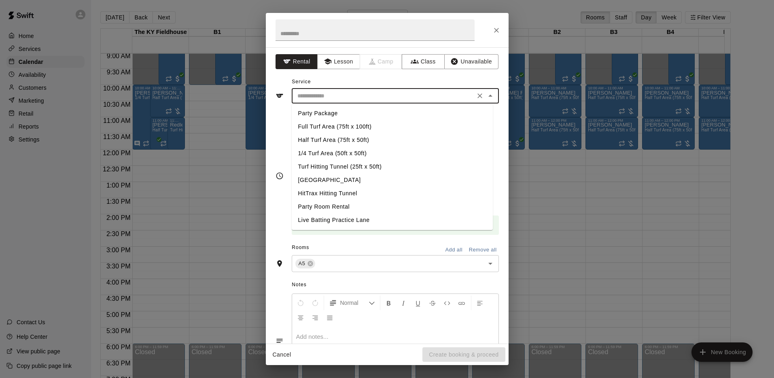
click at [325, 98] on input "text" at bounding box center [383, 96] width 178 height 10
click at [325, 169] on li "Turf Hitting Tunnel (25ft x 50ft)" at bounding box center [392, 166] width 201 height 13
type input "**********"
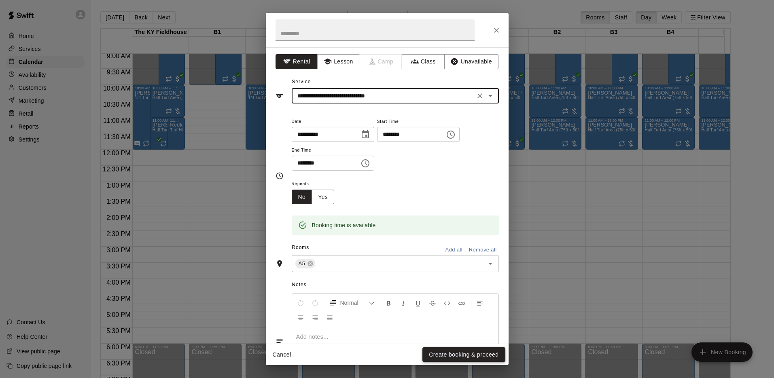
click at [463, 355] on button "Create booking & proceed" at bounding box center [464, 355] width 83 height 15
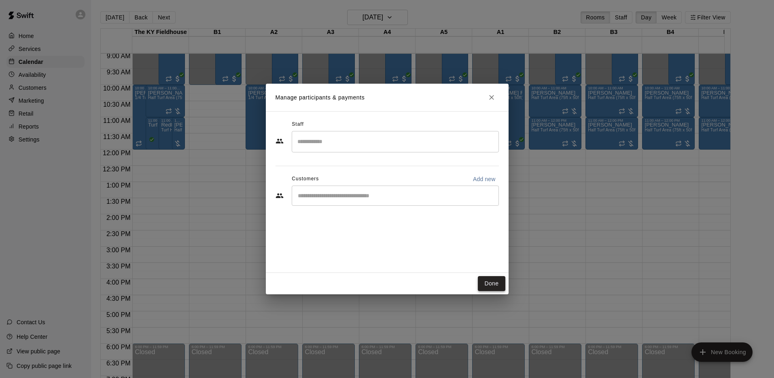
click at [489, 284] on button "Done" at bounding box center [491, 283] width 27 height 15
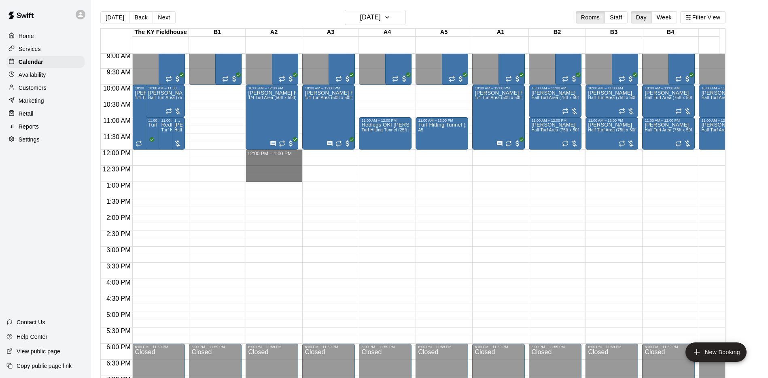
drag, startPoint x: 269, startPoint y: 152, endPoint x: 271, endPoint y: 176, distance: 24.8
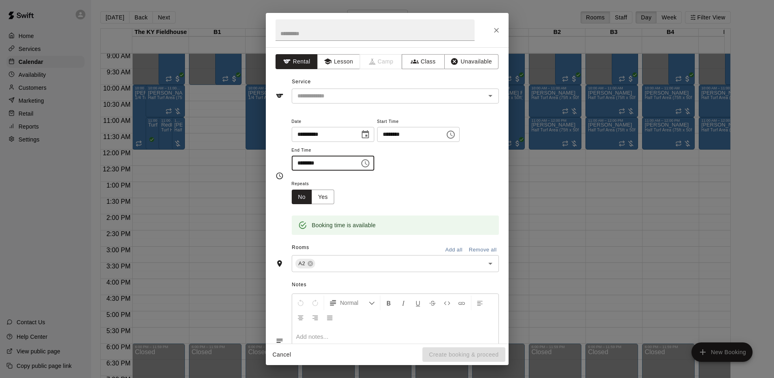
click at [309, 162] on input "********" at bounding box center [323, 163] width 62 height 15
type input "********"
click at [327, 261] on input "text" at bounding box center [395, 264] width 156 height 10
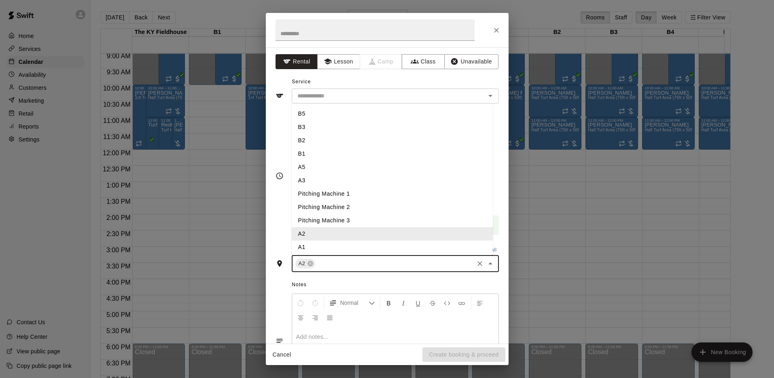
type input "*"
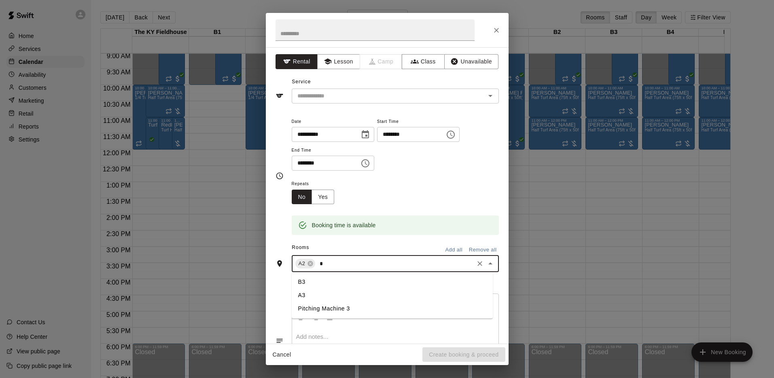
click at [304, 292] on li "A3" at bounding box center [392, 295] width 201 height 13
click at [344, 261] on input "text" at bounding box center [406, 264] width 134 height 10
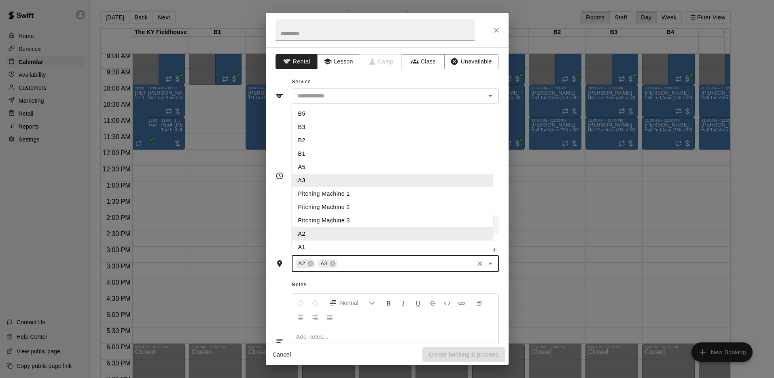
scroll to position [69, 0]
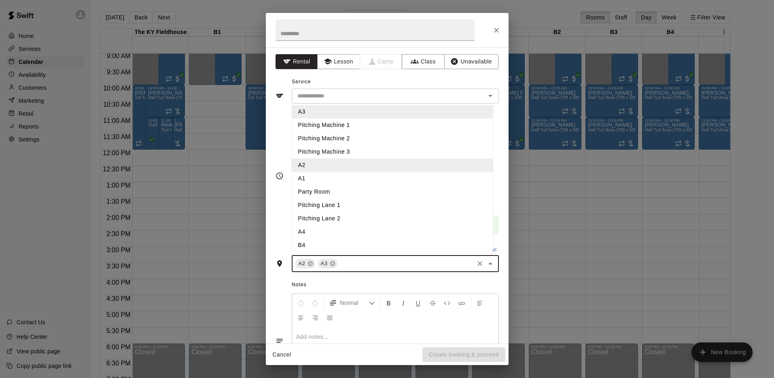
click at [312, 230] on li "A4" at bounding box center [392, 231] width 201 height 13
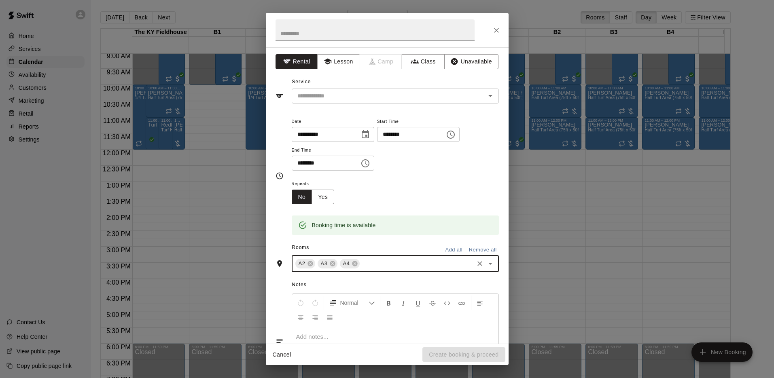
click at [377, 262] on input "text" at bounding box center [417, 264] width 112 height 10
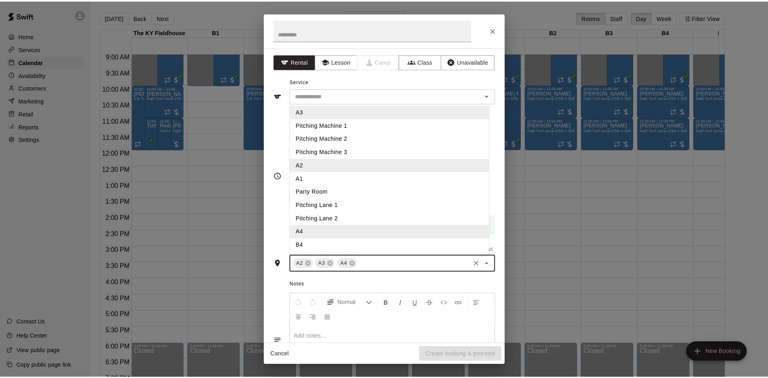
scroll to position [0, 0]
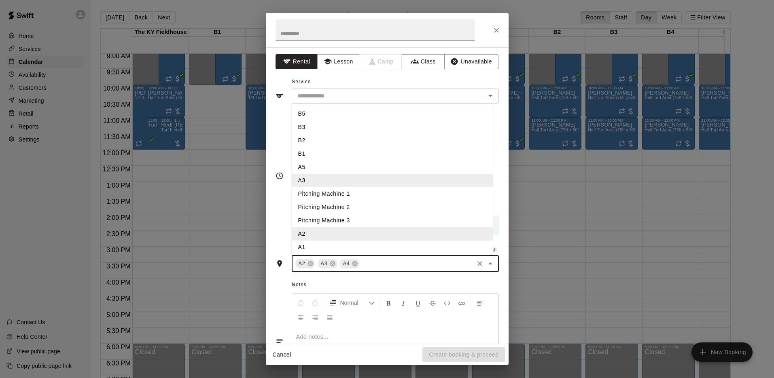
click at [313, 160] on li "B1" at bounding box center [392, 153] width 201 height 13
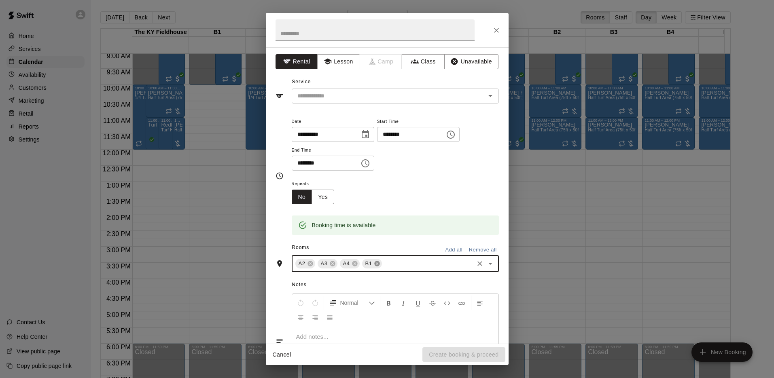
click at [375, 266] on icon at bounding box center [376, 263] width 5 height 5
click at [374, 259] on input "text" at bounding box center [417, 264] width 112 height 10
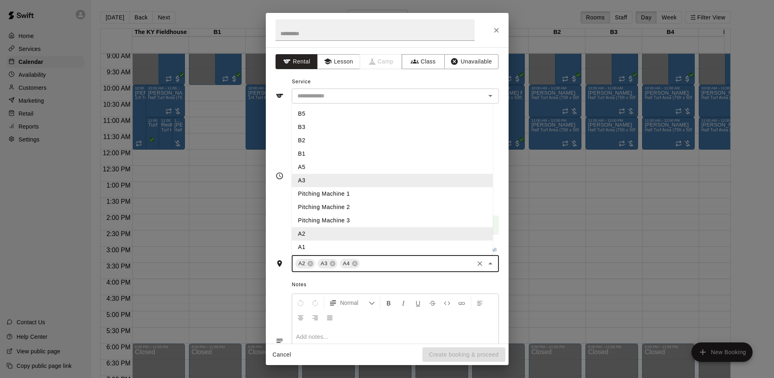
click at [331, 167] on li "A5" at bounding box center [392, 167] width 201 height 13
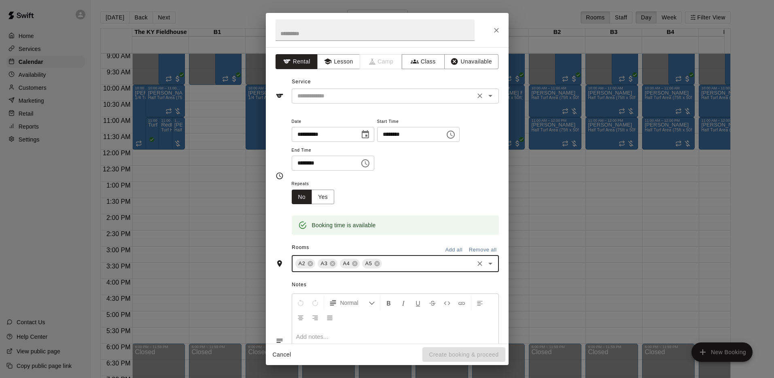
click at [348, 103] on div "​" at bounding box center [395, 96] width 207 height 15
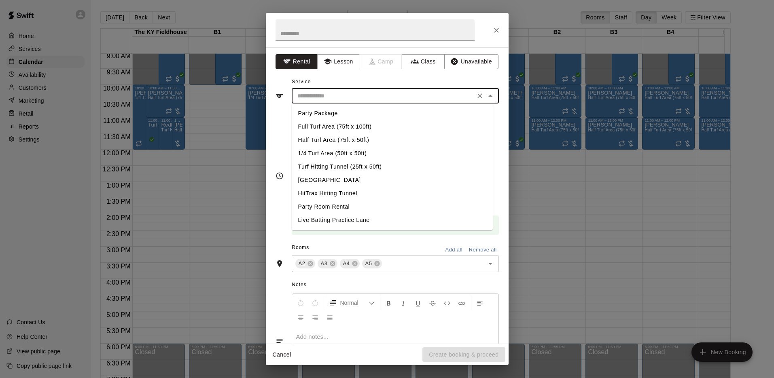
click at [336, 142] on li "Half Turf Area (75ft x 50ft)" at bounding box center [392, 140] width 201 height 13
type input "**********"
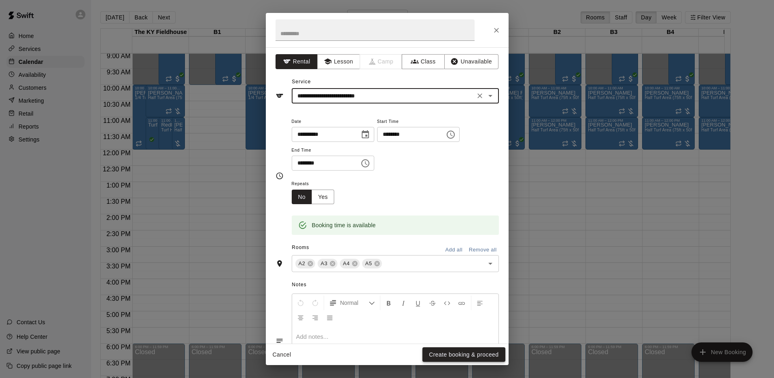
click at [434, 349] on button "Create booking & proceed" at bounding box center [464, 355] width 83 height 15
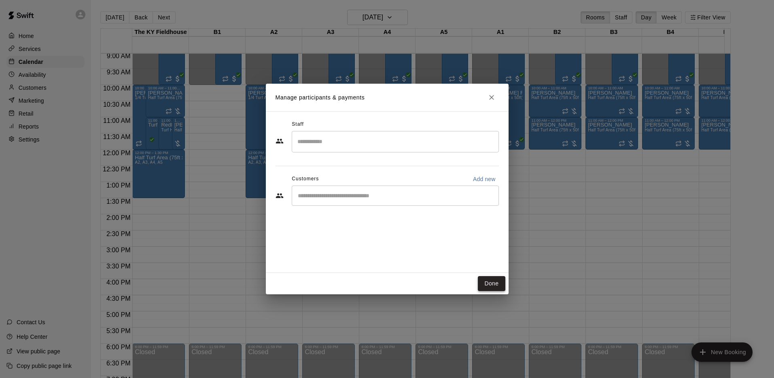
click at [484, 288] on button "Done" at bounding box center [491, 283] width 27 height 15
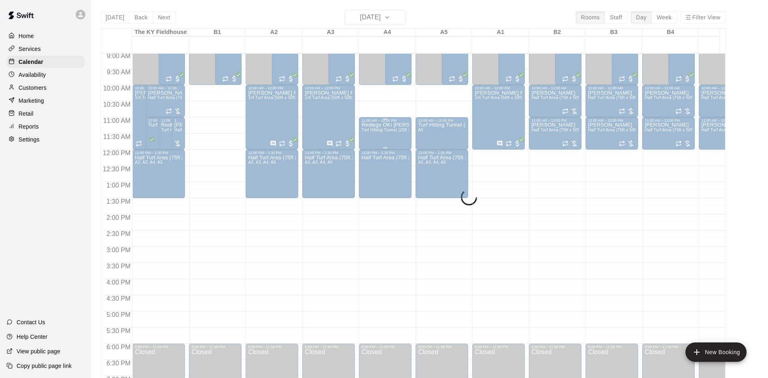
click at [376, 130] on span "Turf Hitting Tunnel (25ft x 50ft)" at bounding box center [390, 130] width 59 height 4
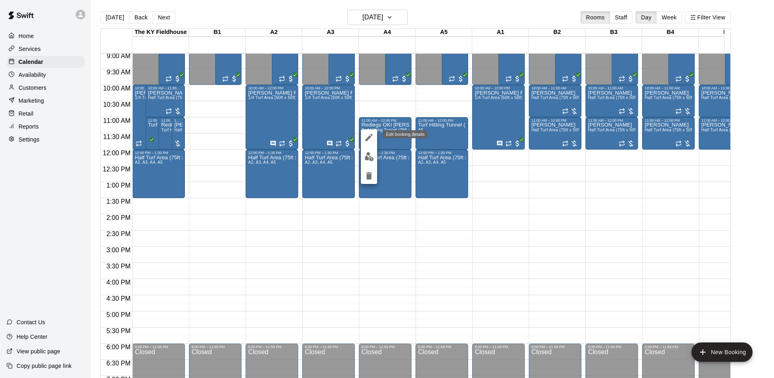
click at [372, 134] on icon "edit" at bounding box center [369, 138] width 10 height 10
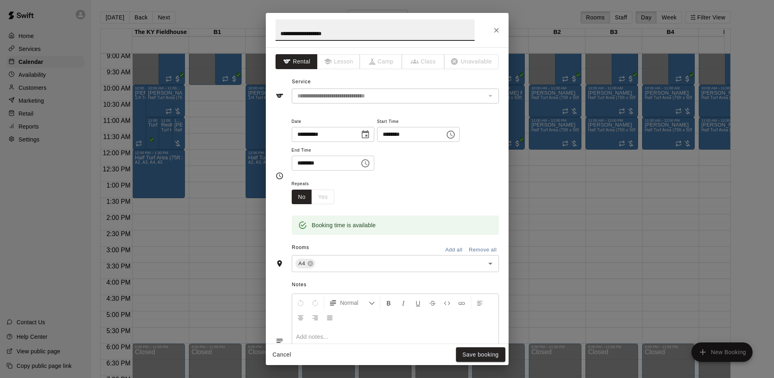
drag, startPoint x: 343, startPoint y: 34, endPoint x: 270, endPoint y: 25, distance: 73.8
click at [270, 25] on h2 "**********" at bounding box center [375, 30] width 219 height 34
click at [472, 354] on button "Save booking" at bounding box center [480, 355] width 49 height 15
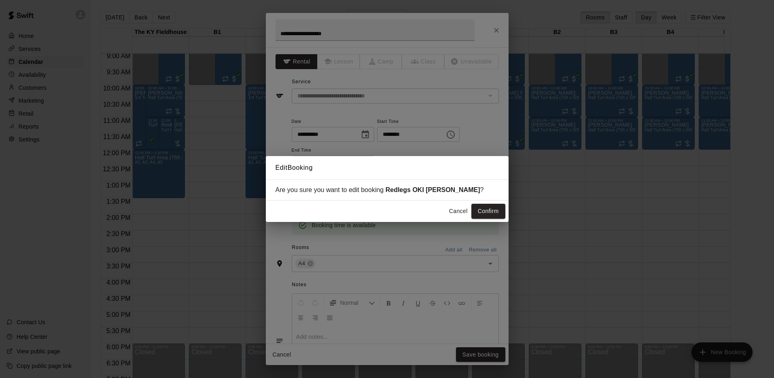
click at [464, 210] on button "Cancel" at bounding box center [459, 211] width 26 height 15
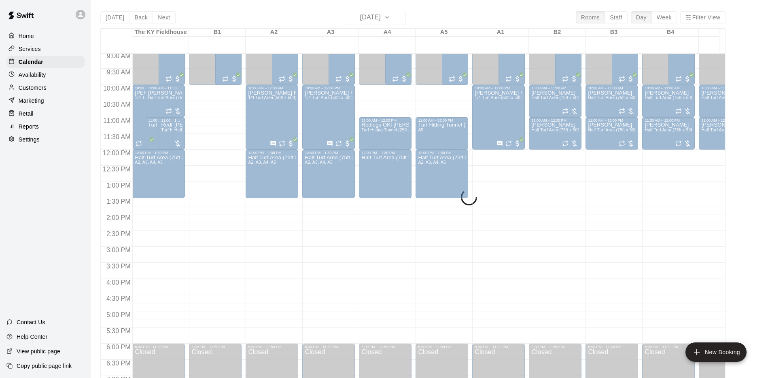
click at [517, 221] on div "12:00 AM – 10:00 AM Closed 10:00 AM – 12:00 PM [PERSON_NAME] Finesse 10u 1/4 Tu…" at bounding box center [498, 149] width 53 height 777
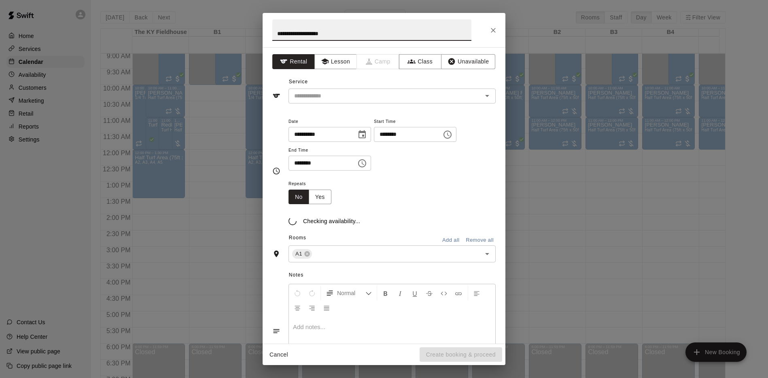
type input "**********"
type input "********"
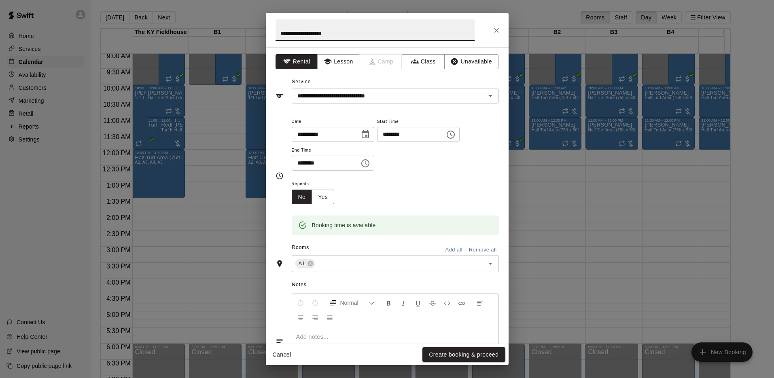
click at [497, 205] on div "**********" at bounding box center [387, 195] width 243 height 297
click at [519, 205] on div "**********" at bounding box center [387, 189] width 774 height 378
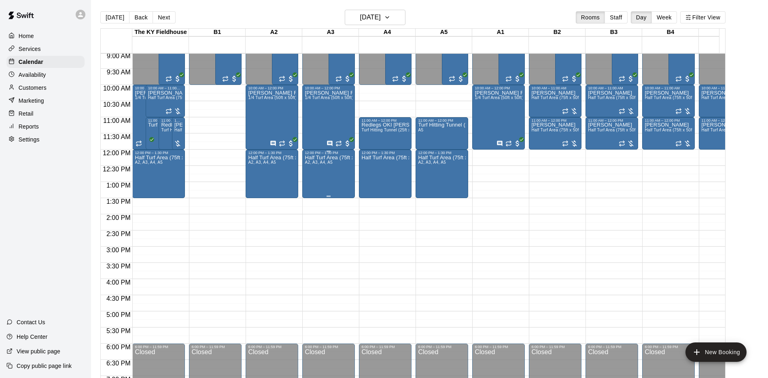
click at [351, 178] on div "Half Turf Area (75ft x 50ft) A2, A3, A4, A5" at bounding box center [329, 344] width 48 height 378
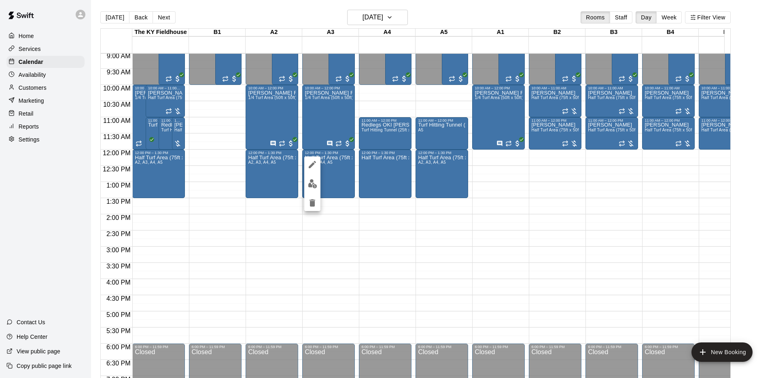
click at [309, 164] on icon "edit" at bounding box center [313, 165] width 10 height 10
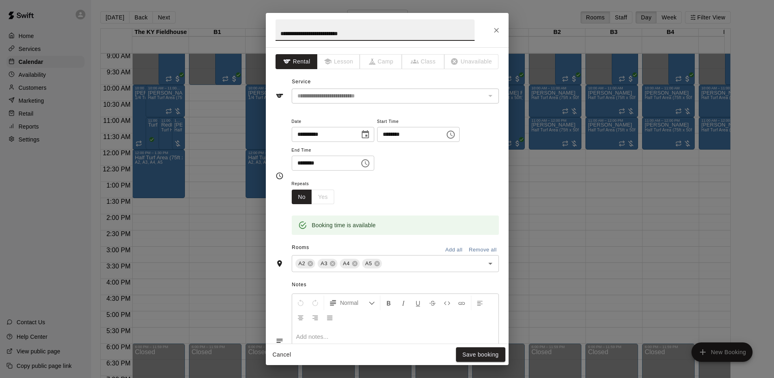
drag, startPoint x: 361, startPoint y: 32, endPoint x: 280, endPoint y: 25, distance: 81.2
click at [280, 25] on input "**********" at bounding box center [375, 29] width 199 height 21
drag, startPoint x: 412, startPoint y: 57, endPoint x: 362, endPoint y: 34, distance: 54.3
click at [362, 34] on input "text" at bounding box center [375, 29] width 199 height 21
paste input "**********"
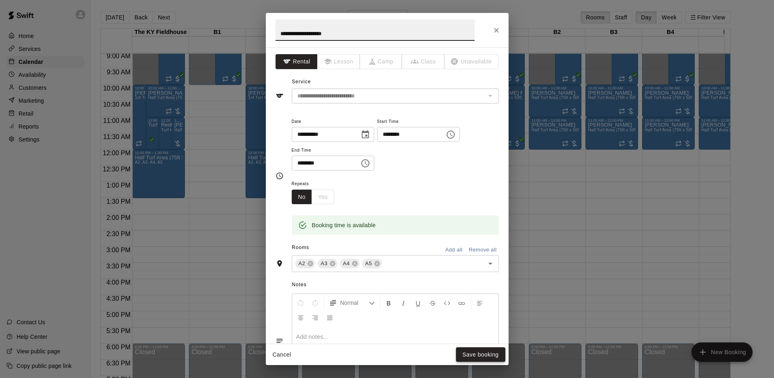
type input "**********"
click at [472, 355] on button "Save booking" at bounding box center [480, 355] width 49 height 15
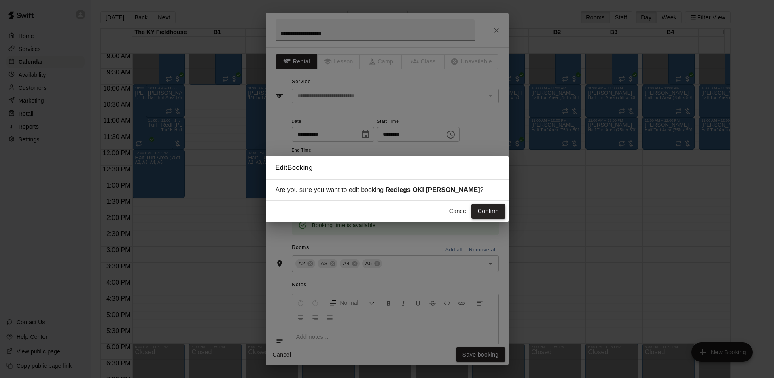
click at [492, 208] on button "Confirm" at bounding box center [489, 211] width 34 height 15
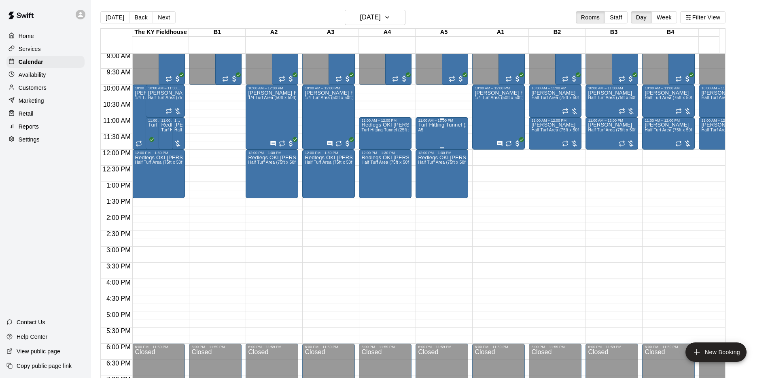
click at [451, 138] on div "Turf Hitting Tunnel (25ft x 50ft) A5" at bounding box center [442, 312] width 48 height 378
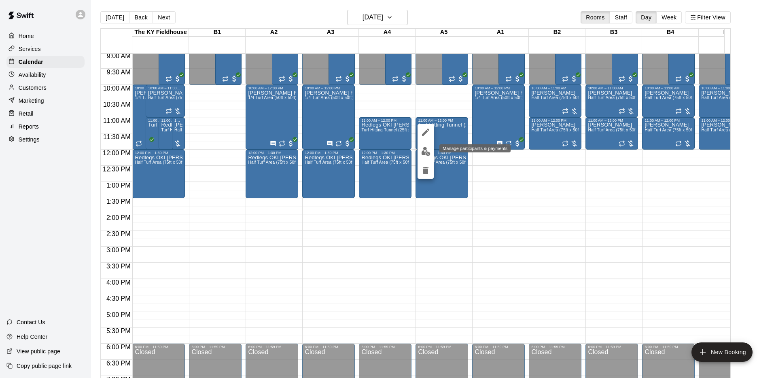
click at [425, 151] on img "edit" at bounding box center [425, 151] width 9 height 9
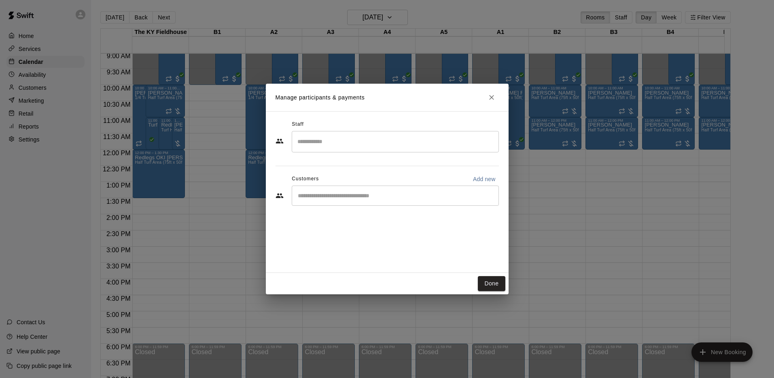
click at [335, 205] on div "​" at bounding box center [395, 196] width 207 height 20
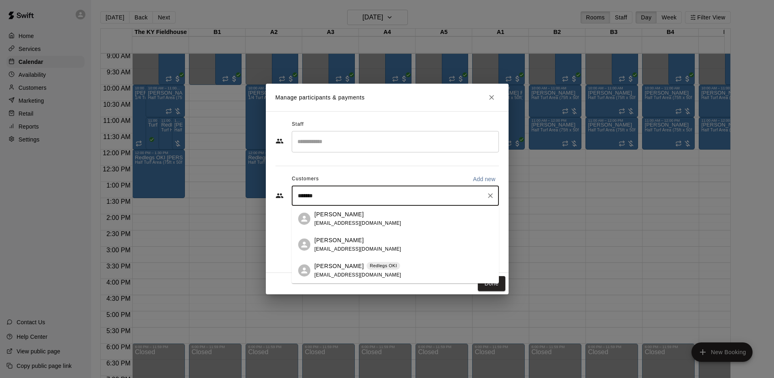
type input "********"
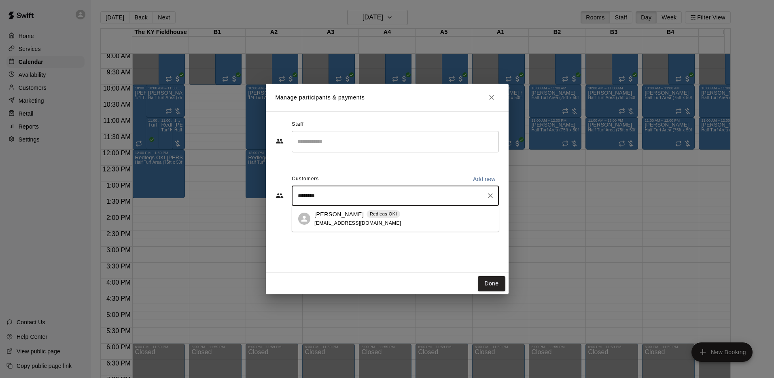
click at [335, 215] on p "[PERSON_NAME]" at bounding box center [338, 214] width 49 height 8
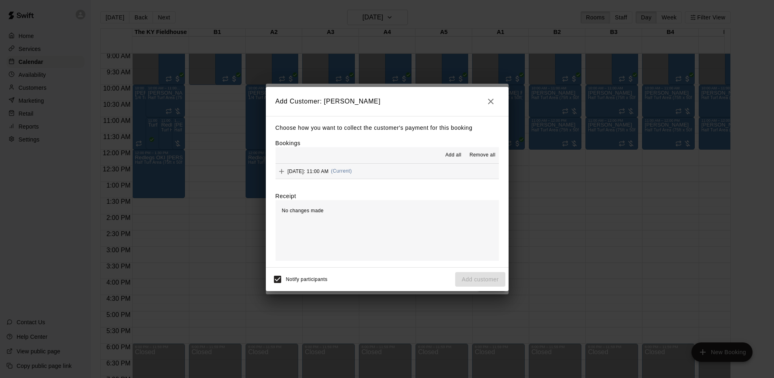
click at [352, 169] on span "(Current)" at bounding box center [341, 171] width 21 height 6
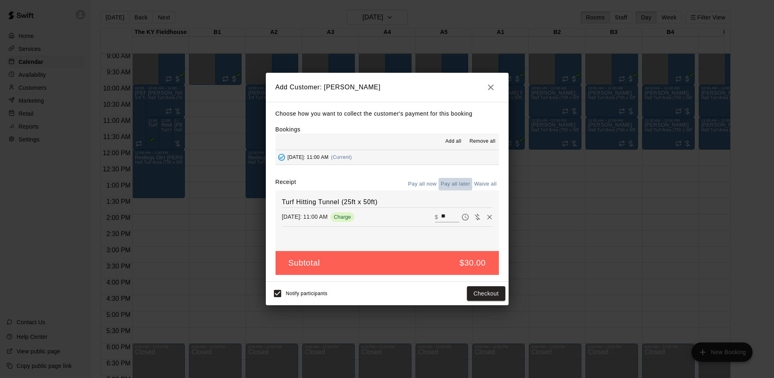
click at [458, 186] on button "Pay all later" at bounding box center [456, 184] width 34 height 13
click at [491, 297] on button "Add customer" at bounding box center [480, 294] width 50 height 15
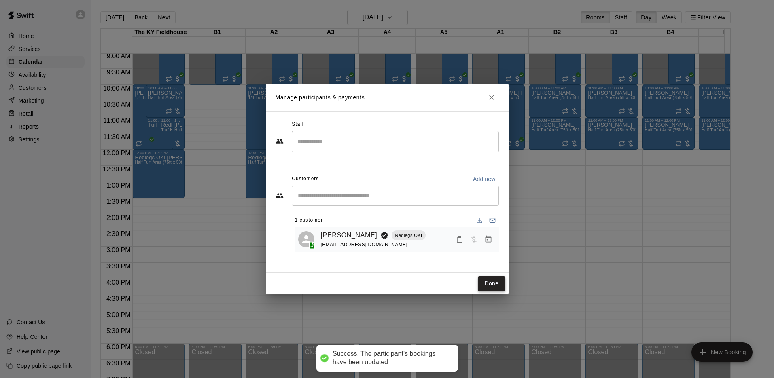
click at [493, 283] on button "Done" at bounding box center [491, 283] width 27 height 15
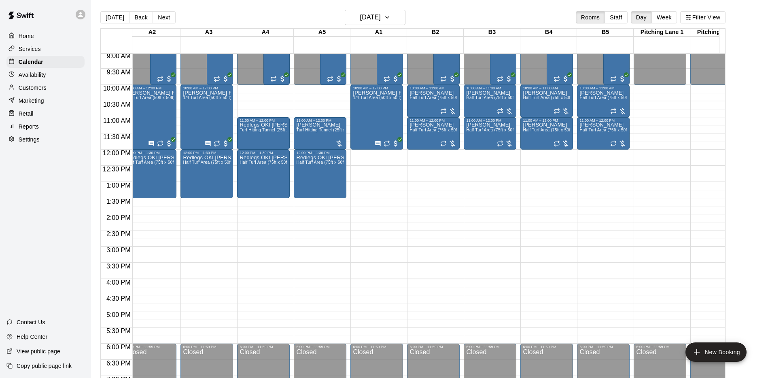
scroll to position [0, 371]
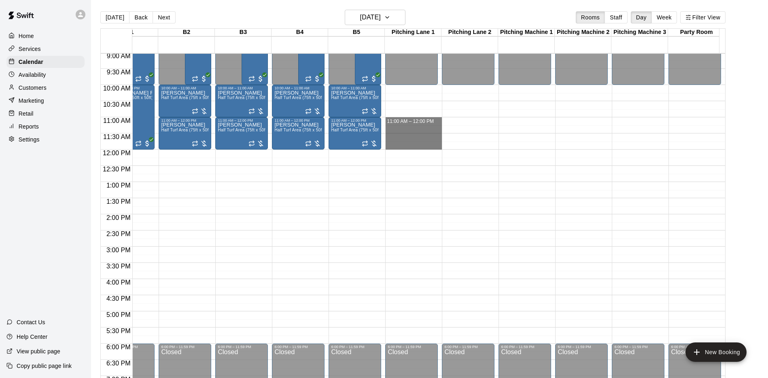
drag, startPoint x: 414, startPoint y: 119, endPoint x: 416, endPoint y: 148, distance: 28.4
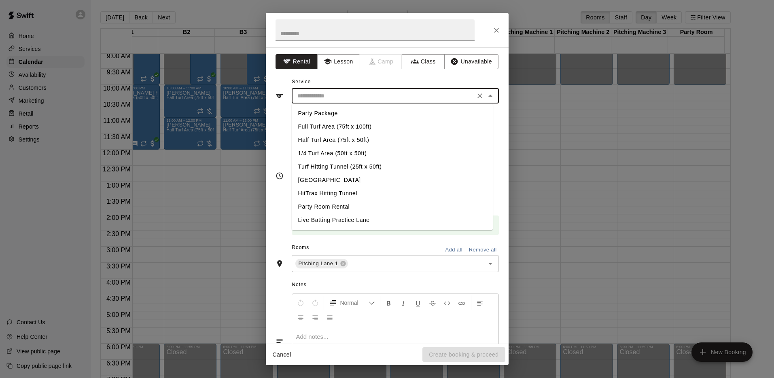
click at [330, 95] on input "text" at bounding box center [383, 96] width 178 height 10
click at [318, 178] on li "[GEOGRAPHIC_DATA]" at bounding box center [392, 180] width 201 height 13
type input "**********"
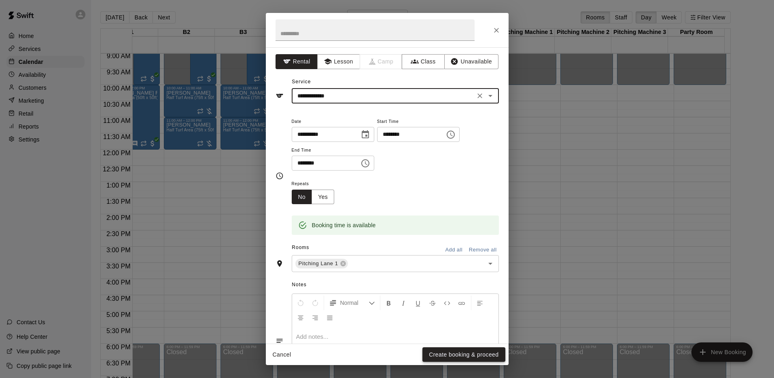
click at [443, 353] on button "Create booking & proceed" at bounding box center [464, 355] width 83 height 15
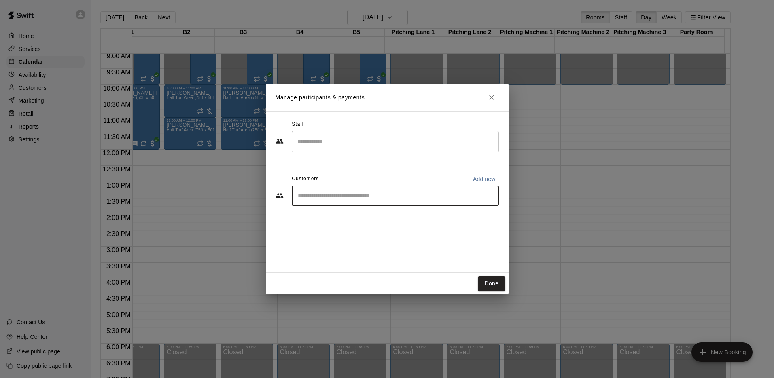
click at [354, 197] on input "Start typing to search customers..." at bounding box center [395, 196] width 200 height 8
type input "*********"
click at [348, 226] on span "[EMAIL_ADDRESS][DOMAIN_NAME]" at bounding box center [357, 224] width 87 height 6
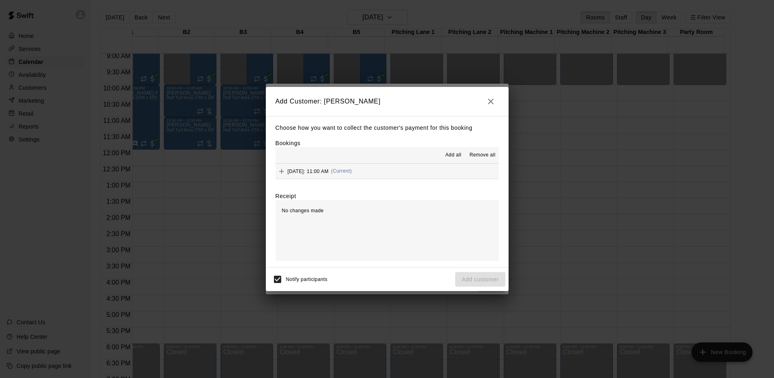
click at [374, 165] on button "[DATE]: 11:00 AM (Current)" at bounding box center [387, 171] width 223 height 15
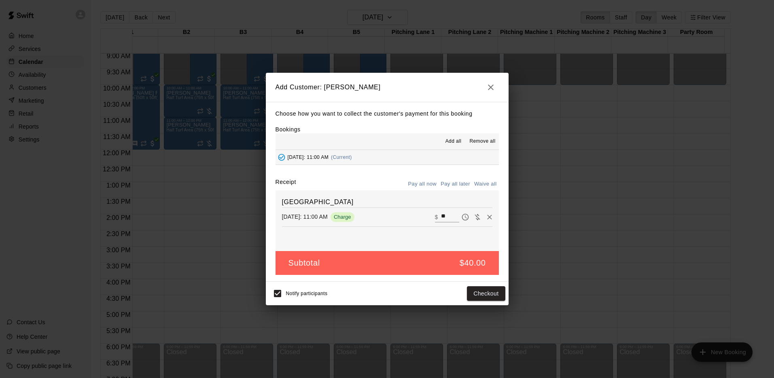
click at [451, 182] on button "Pay all later" at bounding box center [456, 184] width 34 height 13
click at [490, 88] on icon "button" at bounding box center [491, 88] width 6 height 6
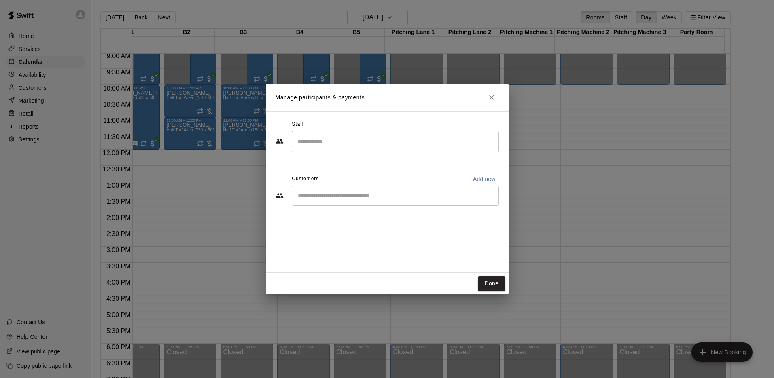
click at [365, 189] on div "​" at bounding box center [395, 196] width 207 height 20
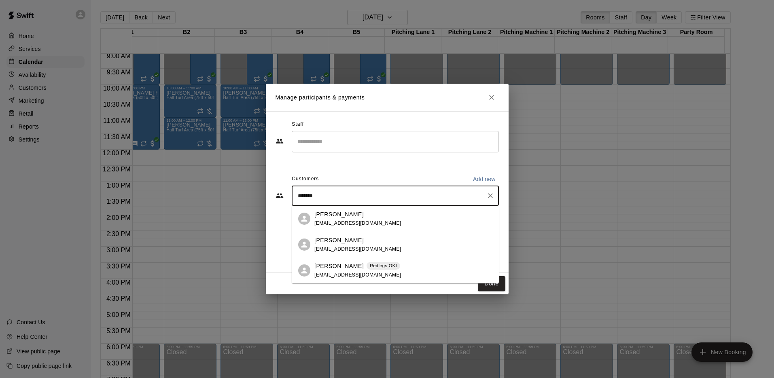
type input "********"
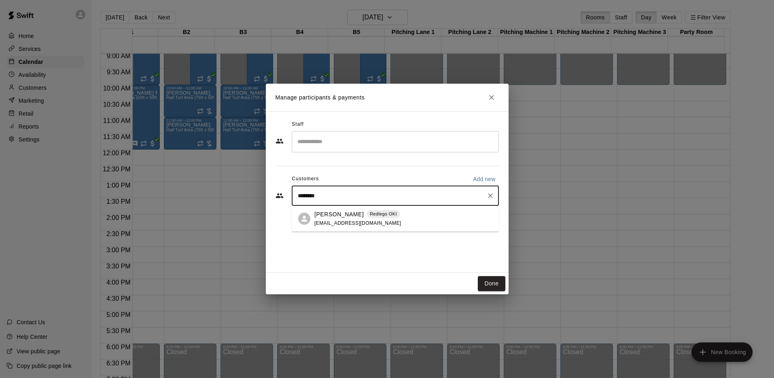
click at [347, 221] on span "[EMAIL_ADDRESS][DOMAIN_NAME]" at bounding box center [357, 224] width 87 height 6
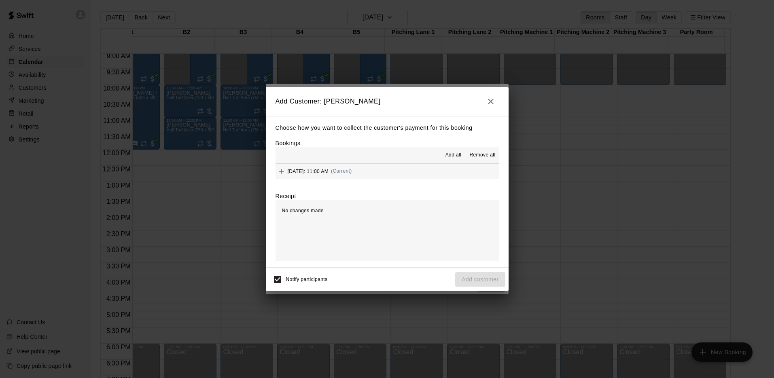
click at [352, 172] on span "(Current)" at bounding box center [341, 171] width 21 height 6
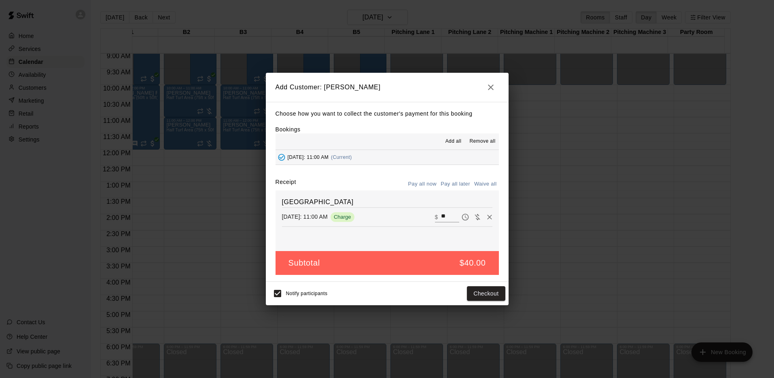
click at [453, 185] on button "Pay all later" at bounding box center [456, 184] width 34 height 13
click at [484, 296] on button "Add customer" at bounding box center [480, 294] width 50 height 15
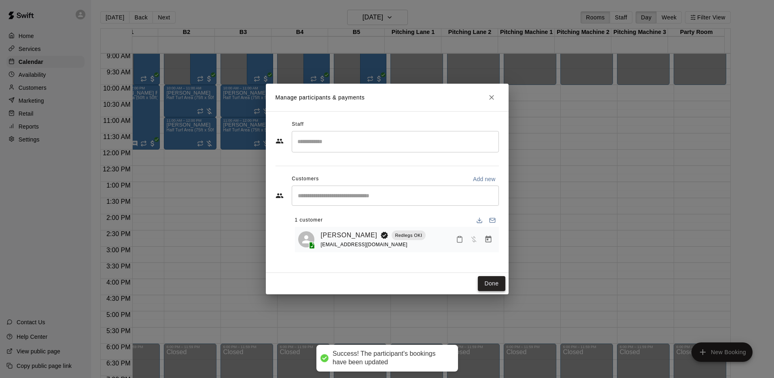
click at [494, 287] on button "Done" at bounding box center [491, 283] width 27 height 15
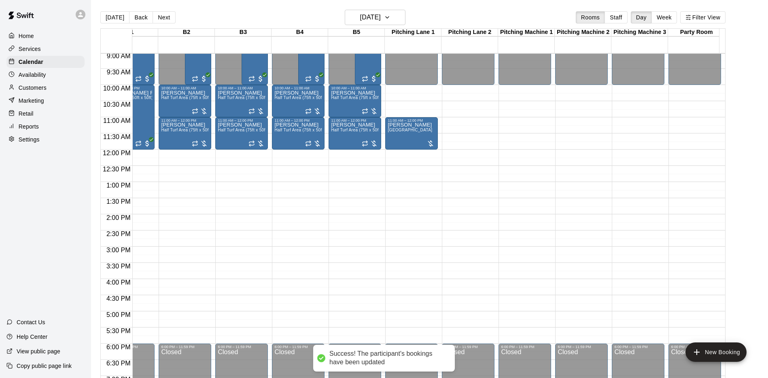
scroll to position [0, 0]
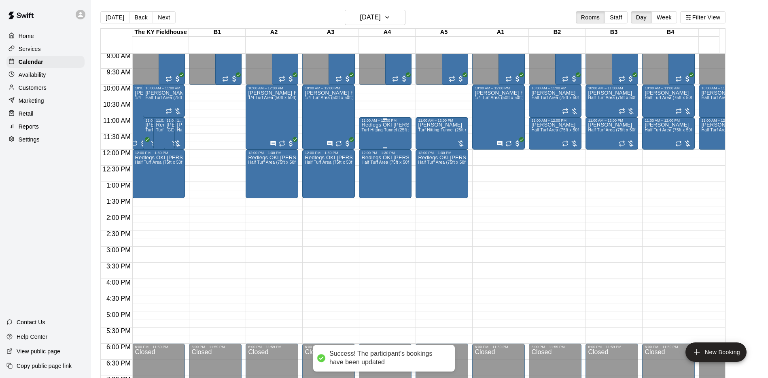
click at [380, 140] on div "Redlegs OKI [PERSON_NAME] Turf Hitting Tunnel (25ft x 50ft)" at bounding box center [385, 312] width 48 height 378
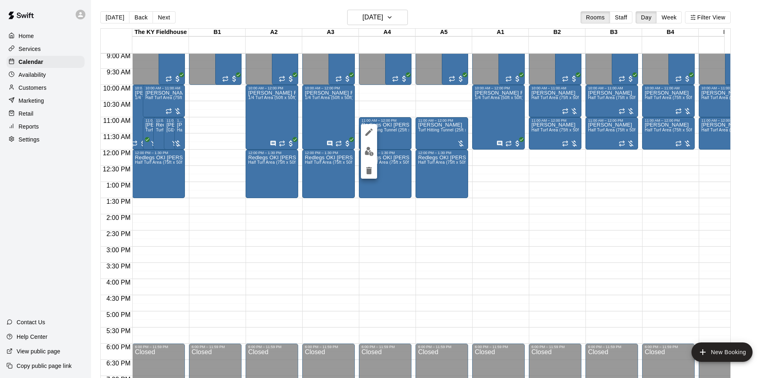
click at [368, 151] on img "edit" at bounding box center [369, 151] width 9 height 9
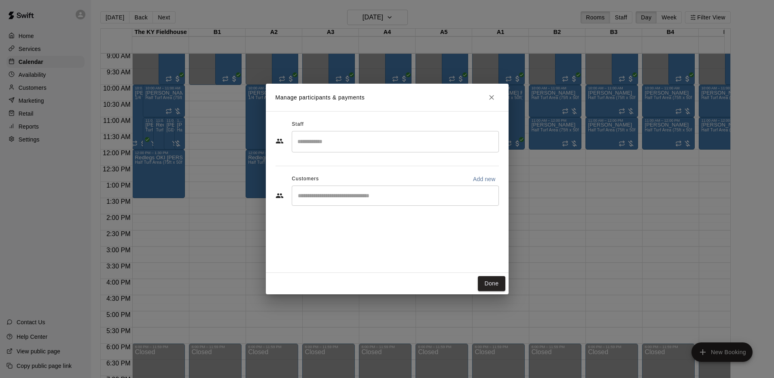
click at [321, 140] on input "Search staff" at bounding box center [395, 142] width 200 height 14
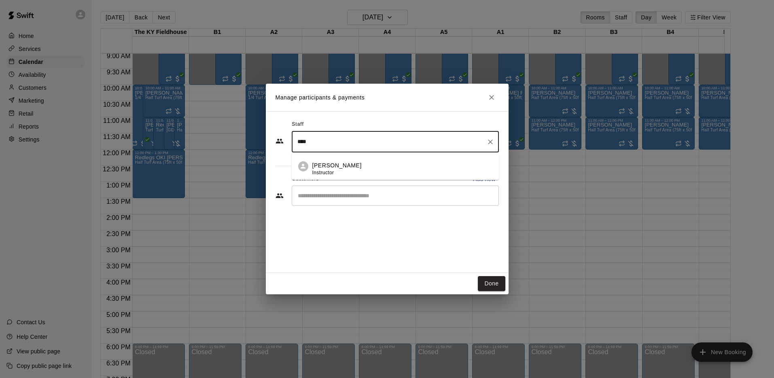
click at [322, 168] on p "[PERSON_NAME]" at bounding box center [336, 165] width 49 height 8
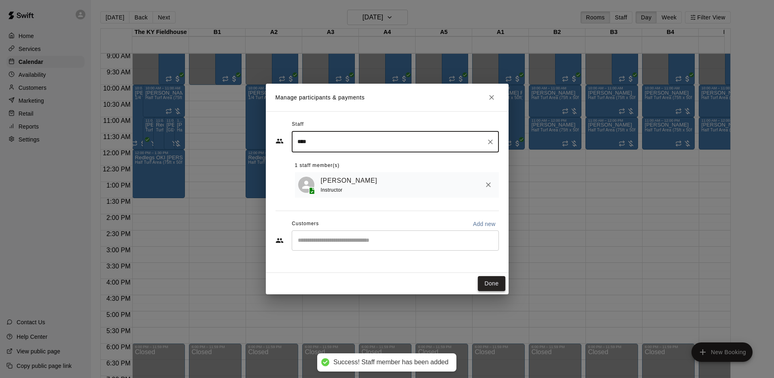
type input "****"
click at [492, 280] on button "Done" at bounding box center [491, 283] width 27 height 15
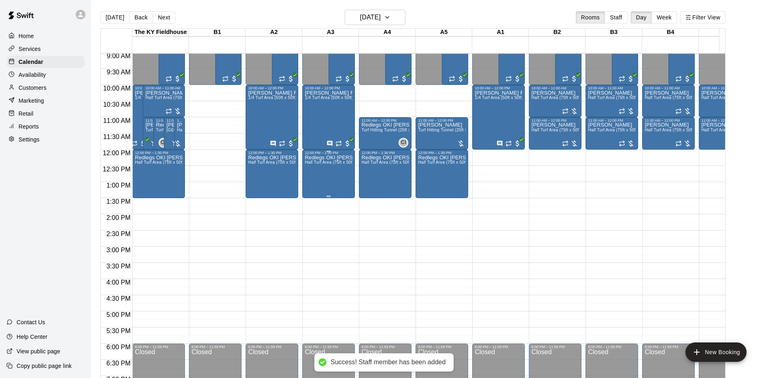
click at [331, 174] on div "Redlegs OKI [PERSON_NAME] Half Turf Area (75ft x 50ft)" at bounding box center [329, 344] width 48 height 378
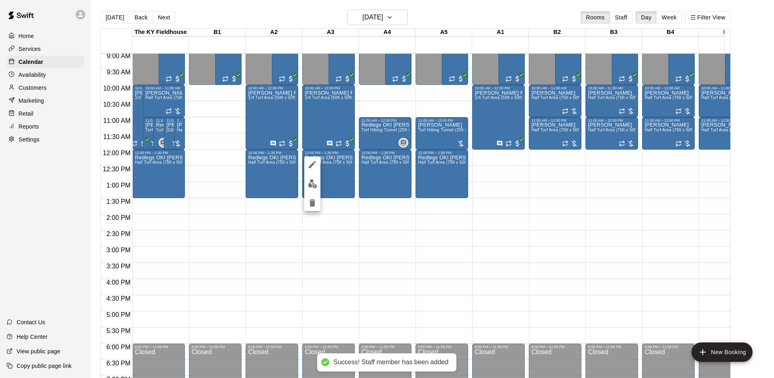
click at [315, 176] on div at bounding box center [312, 184] width 16 height 55
click at [313, 181] on img "edit" at bounding box center [312, 183] width 9 height 9
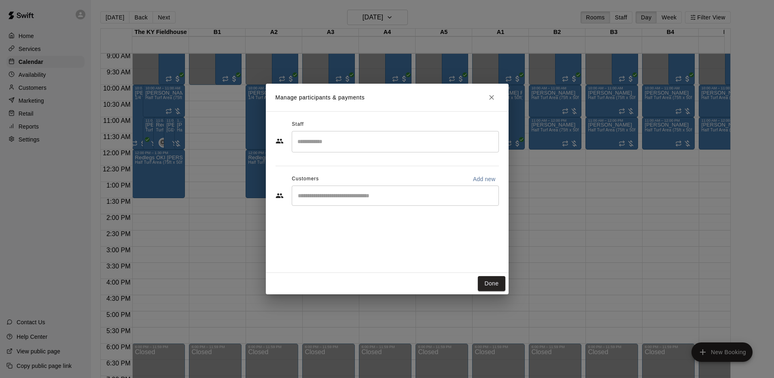
click at [338, 138] on input "Search staff" at bounding box center [395, 142] width 200 height 14
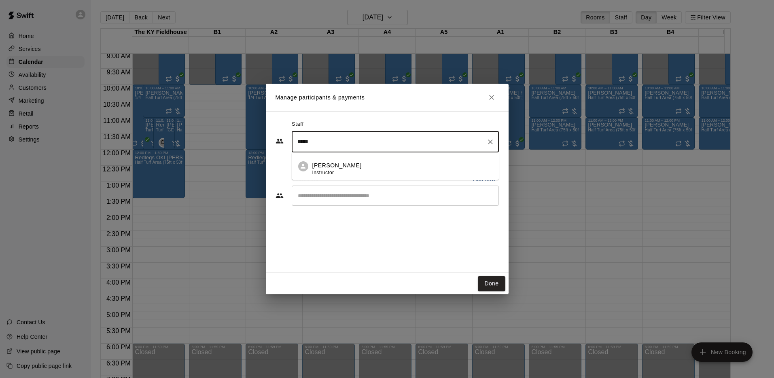
click at [334, 166] on p "[PERSON_NAME]" at bounding box center [336, 165] width 49 height 8
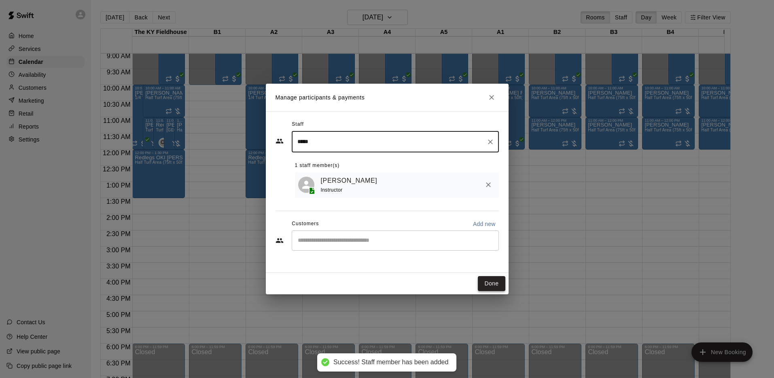
type input "*****"
click at [493, 287] on button "Done" at bounding box center [491, 283] width 27 height 15
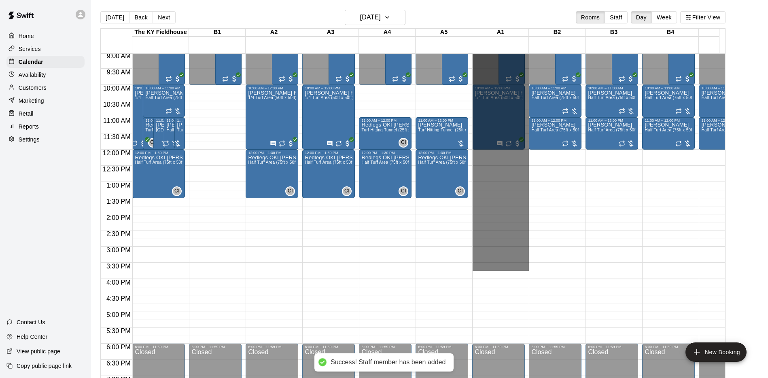
drag, startPoint x: 493, startPoint y: 287, endPoint x: 284, endPoint y: -23, distance: 374.6
click at [284, 0] on html "Success! Staff member has been added Home Services Calendar Availability Custom…" at bounding box center [384, 195] width 768 height 391
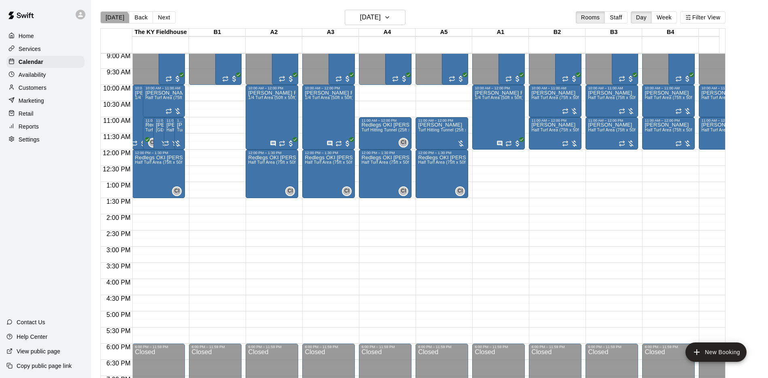
click at [113, 22] on button "[DATE]" at bounding box center [114, 17] width 29 height 12
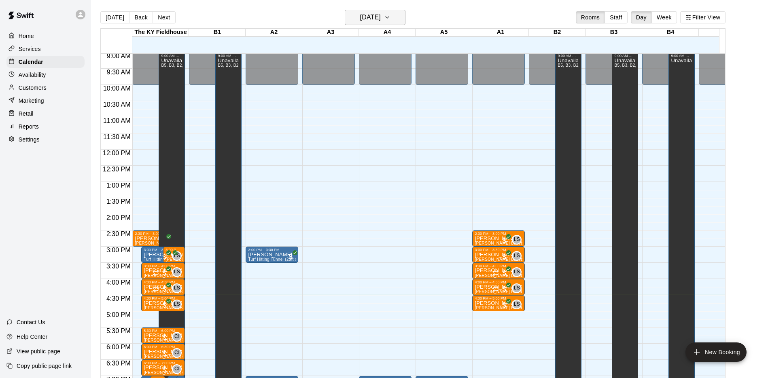
click at [360, 13] on h6 "[DATE]" at bounding box center [370, 17] width 21 height 11
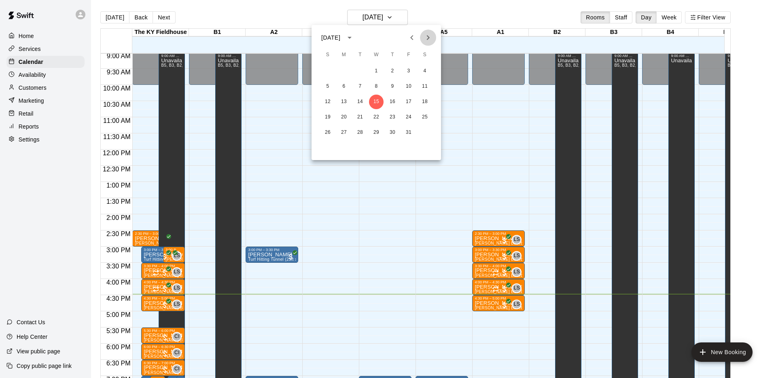
click at [422, 32] on button "Next month" at bounding box center [428, 38] width 16 height 16
click at [433, 34] on icon "Next month" at bounding box center [428, 38] width 10 height 10
click at [418, 104] on button "21" at bounding box center [425, 102] width 15 height 15
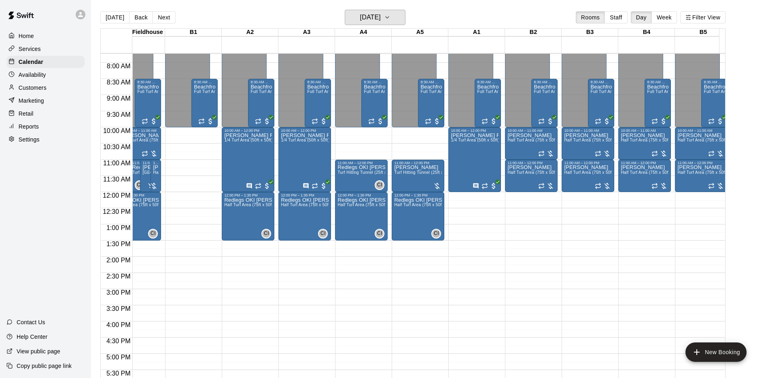
scroll to position [250, 24]
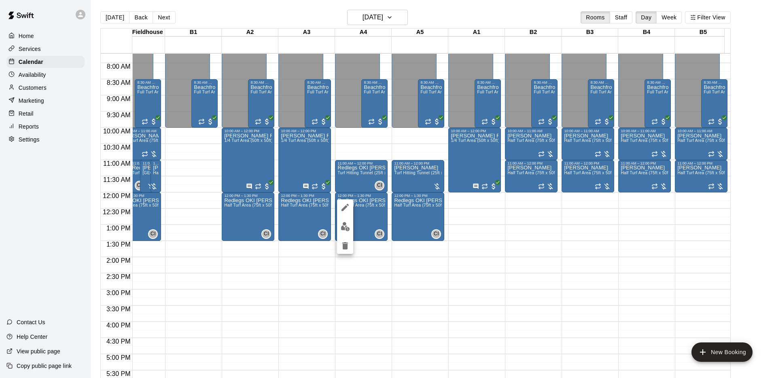
click at [349, 229] on img "edit" at bounding box center [345, 226] width 9 height 9
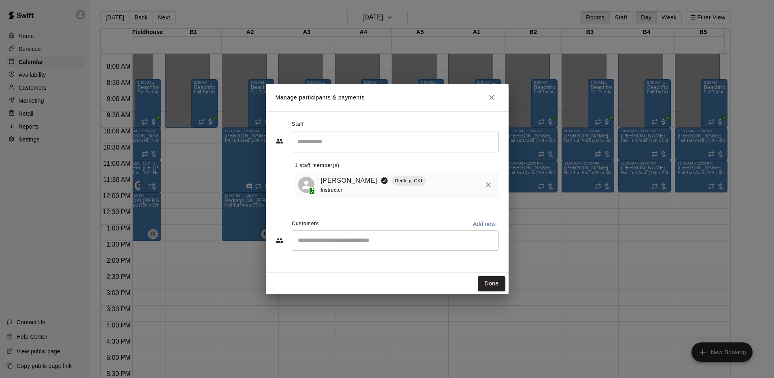
click at [379, 238] on input "Start typing to search customers..." at bounding box center [395, 241] width 200 height 8
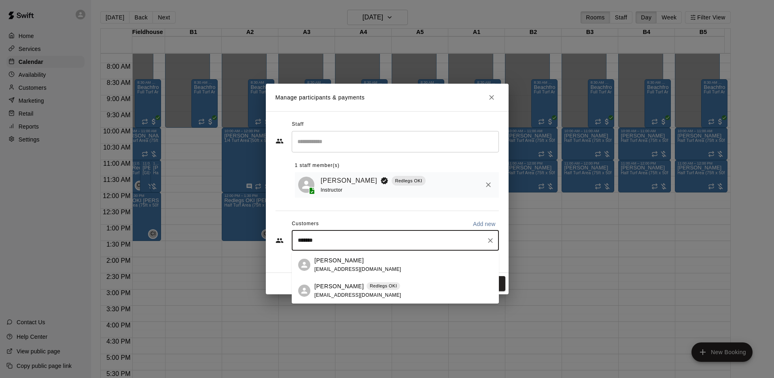
type input "********"
click at [361, 291] on div "[PERSON_NAME] Redlegs OKI [EMAIL_ADDRESS][DOMAIN_NAME]" at bounding box center [357, 291] width 87 height 17
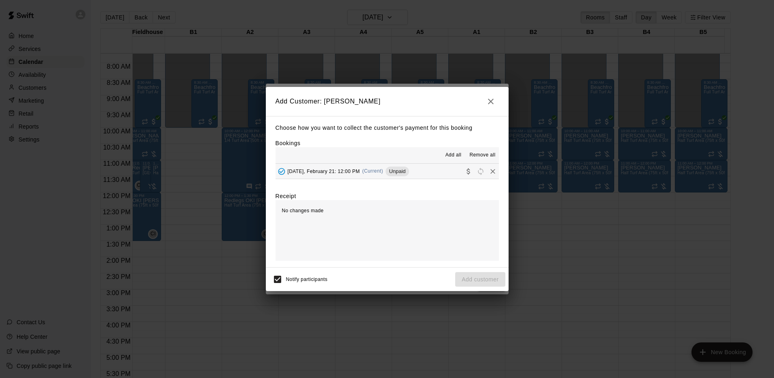
click at [431, 172] on button "[DATE], February 21: 12:00 PM (Current) Unpaid" at bounding box center [387, 171] width 223 height 15
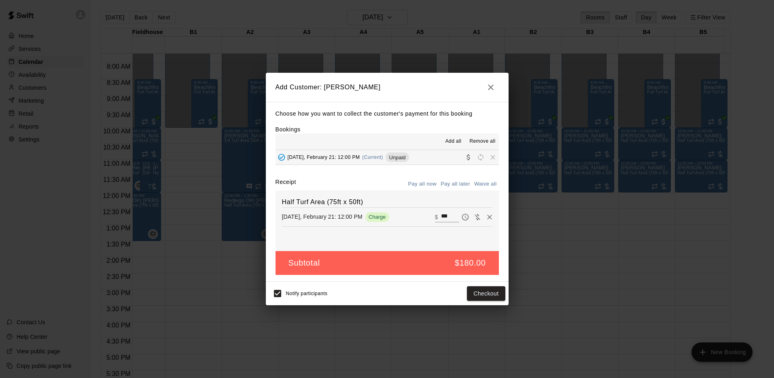
click at [480, 188] on button "Waive all" at bounding box center [485, 184] width 27 height 13
type input "*"
click at [474, 293] on button "Add customer" at bounding box center [480, 294] width 50 height 15
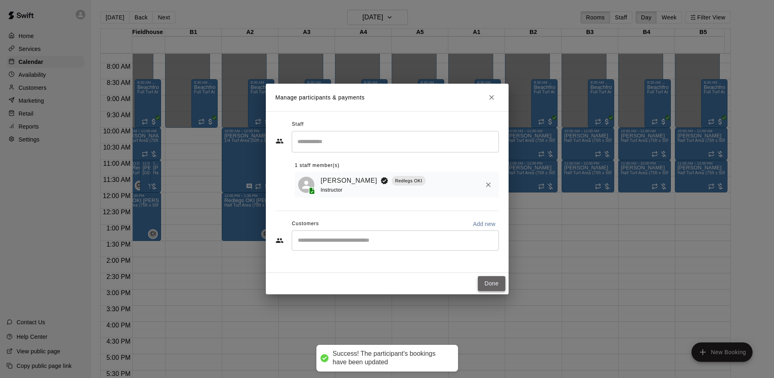
click at [488, 285] on button "Done" at bounding box center [491, 283] width 27 height 15
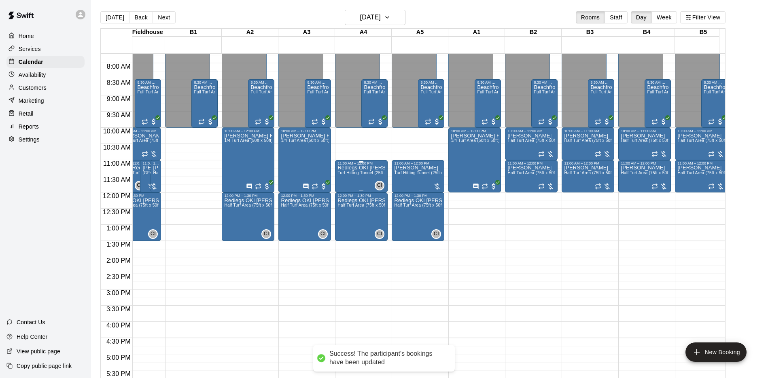
click at [365, 178] on div "Redlegs OKI [PERSON_NAME] Turf Hitting Tunnel (25ft x 50ft)" at bounding box center [362, 355] width 48 height 378
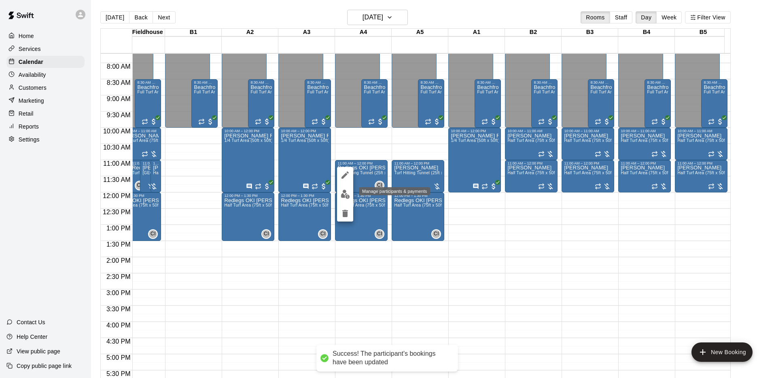
click at [348, 189] on button "edit" at bounding box center [345, 195] width 16 height 16
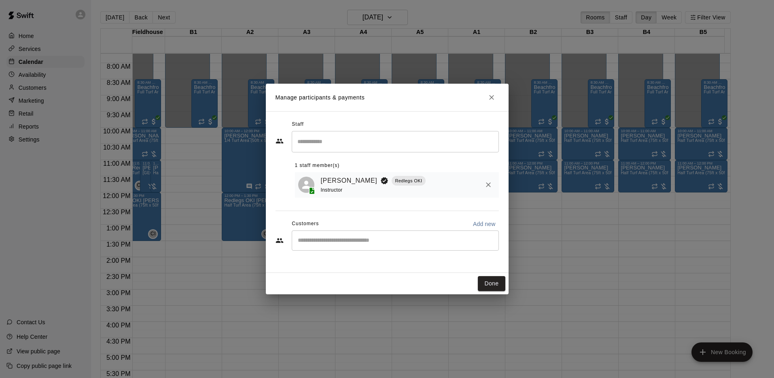
click at [335, 229] on div "Customers Add new" at bounding box center [387, 224] width 223 height 13
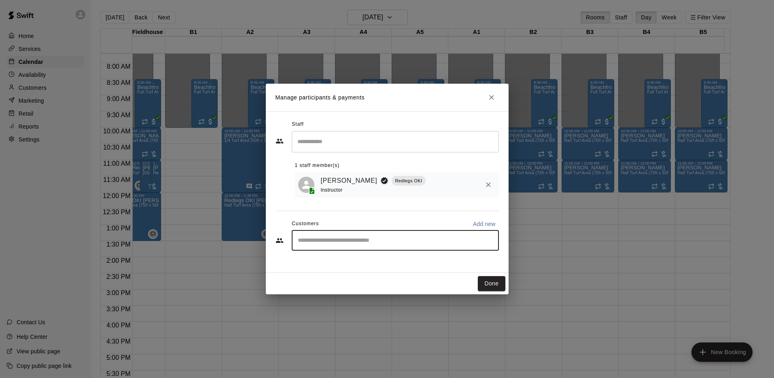
click at [333, 242] on input "Start typing to search customers..." at bounding box center [395, 241] width 200 height 8
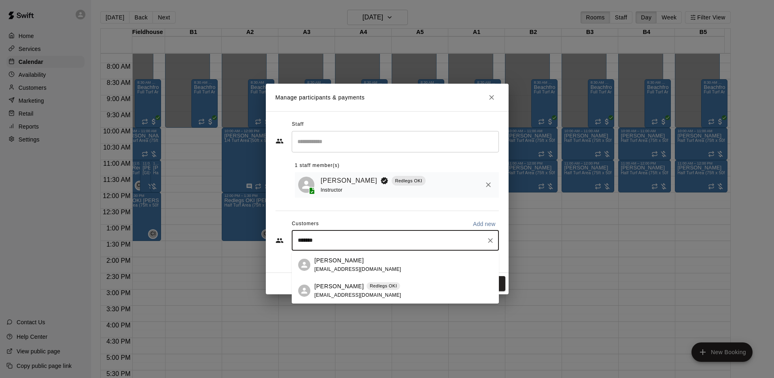
type input "********"
click at [342, 284] on p "[PERSON_NAME]" at bounding box center [338, 287] width 49 height 8
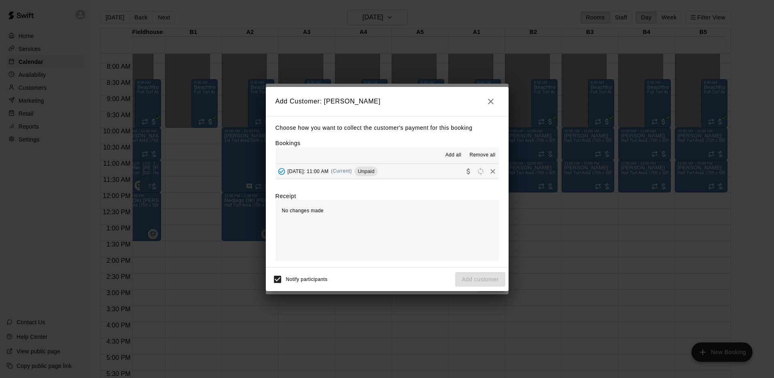
click at [377, 168] on div "[DATE]: 11:00 AM (Current) Unpaid" at bounding box center [327, 172] width 102 height 12
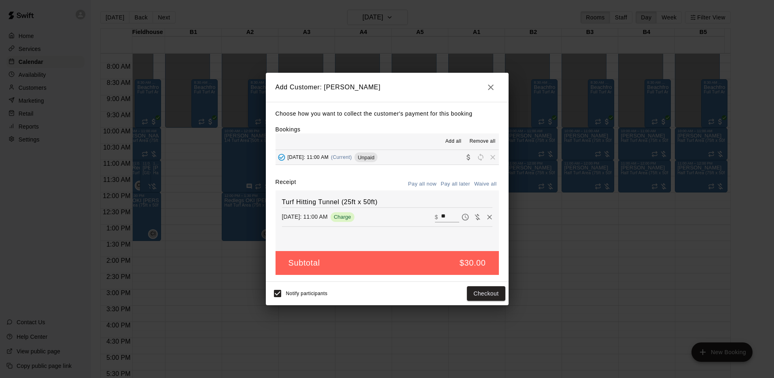
click at [493, 186] on button "Waive all" at bounding box center [485, 184] width 27 height 13
type input "*"
click at [481, 295] on button "Add customer" at bounding box center [480, 294] width 50 height 15
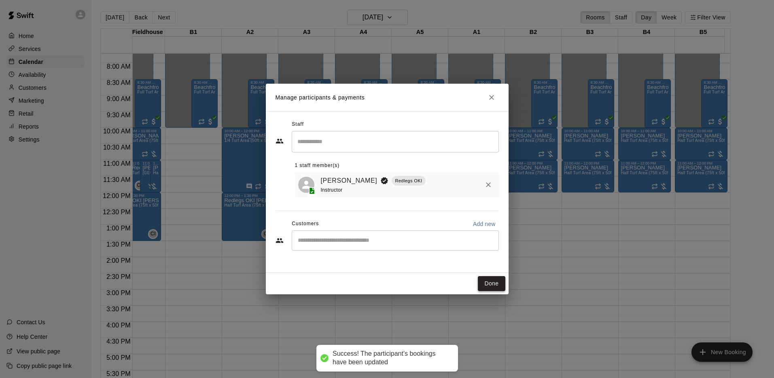
click at [502, 283] on button "Done" at bounding box center [491, 283] width 27 height 15
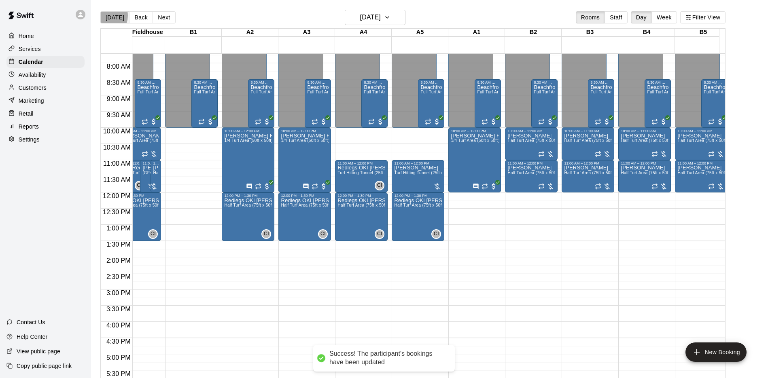
click at [104, 16] on button "[DATE]" at bounding box center [114, 17] width 29 height 12
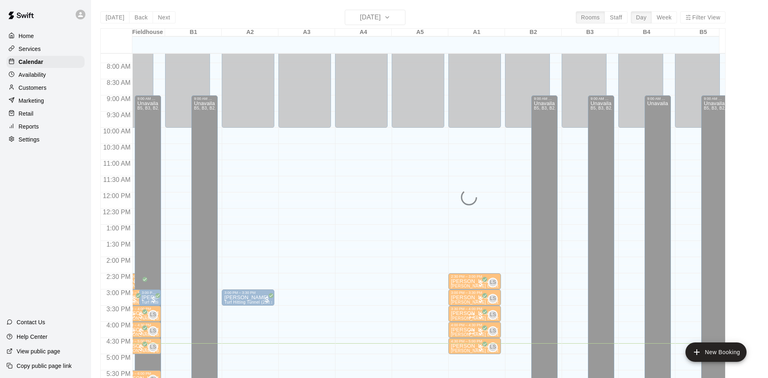
click at [51, 17] on div at bounding box center [45, 14] width 91 height 29
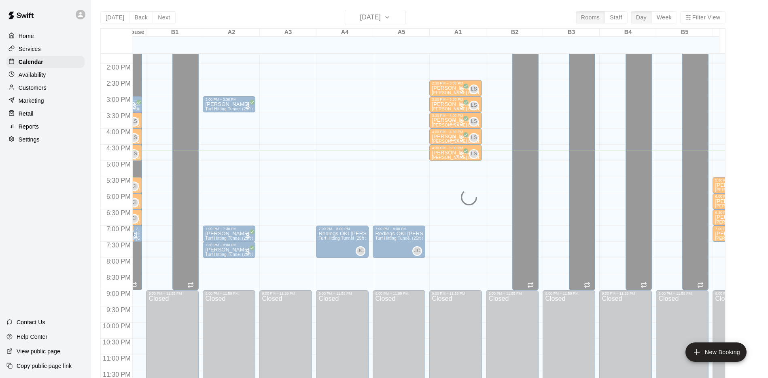
scroll to position [0, 43]
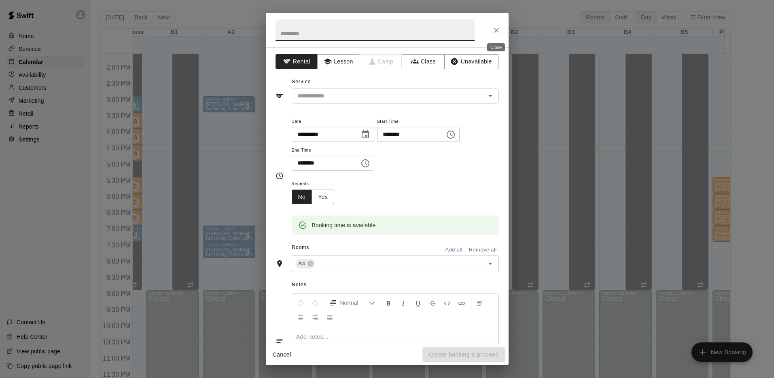
click at [498, 30] on icon "Close" at bounding box center [497, 30] width 8 height 8
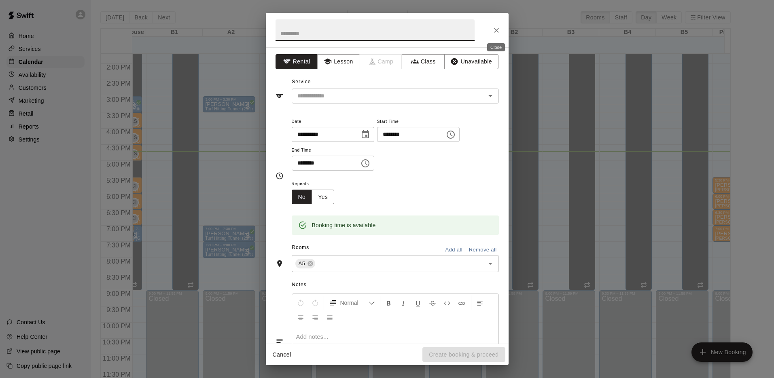
click at [498, 24] on button "Close" at bounding box center [496, 30] width 15 height 15
